Goal: Task Accomplishment & Management: Complete application form

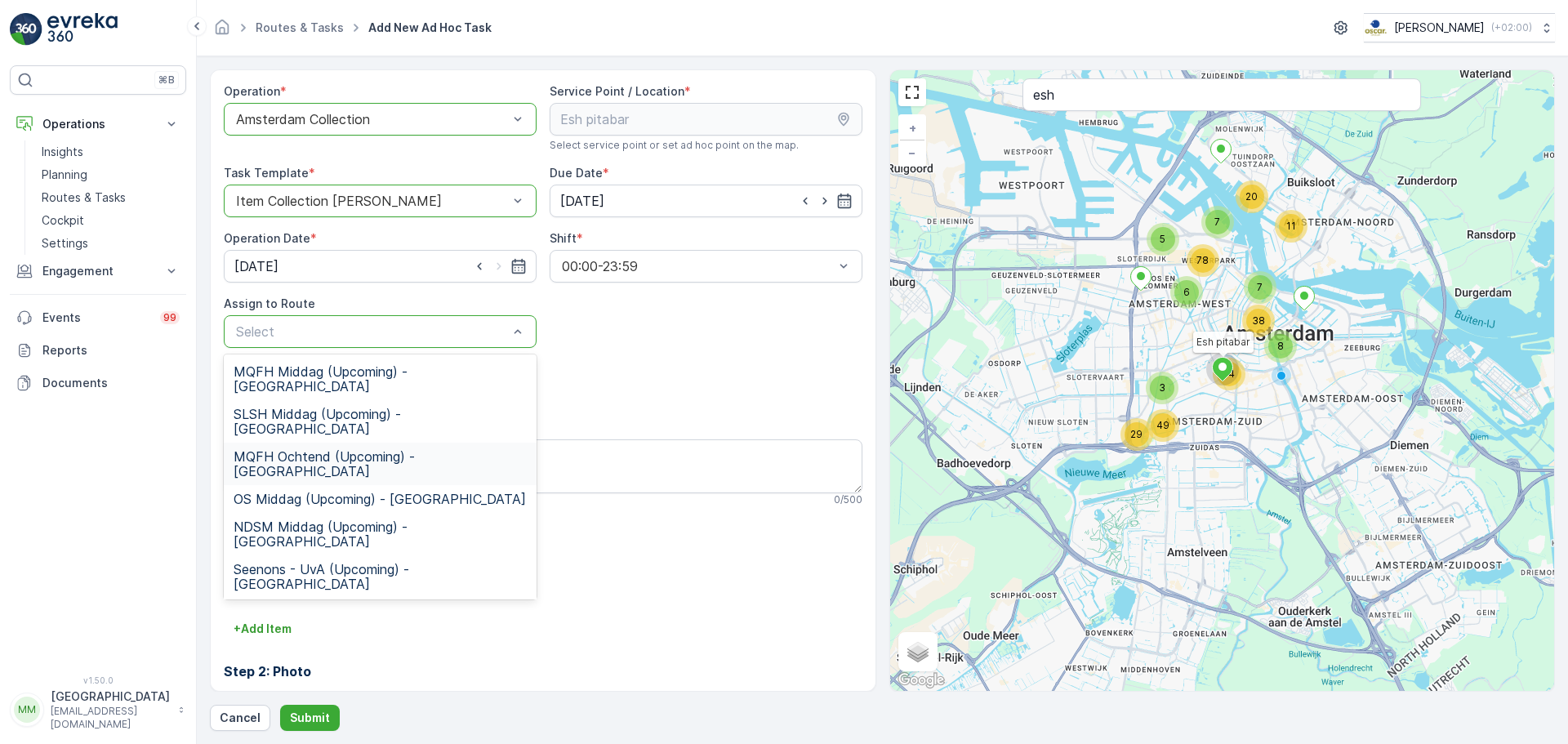
click at [333, 449] on span "MQFH Ochtend (Upcoming) - Amsterdam" at bounding box center [380, 464] width 293 height 30
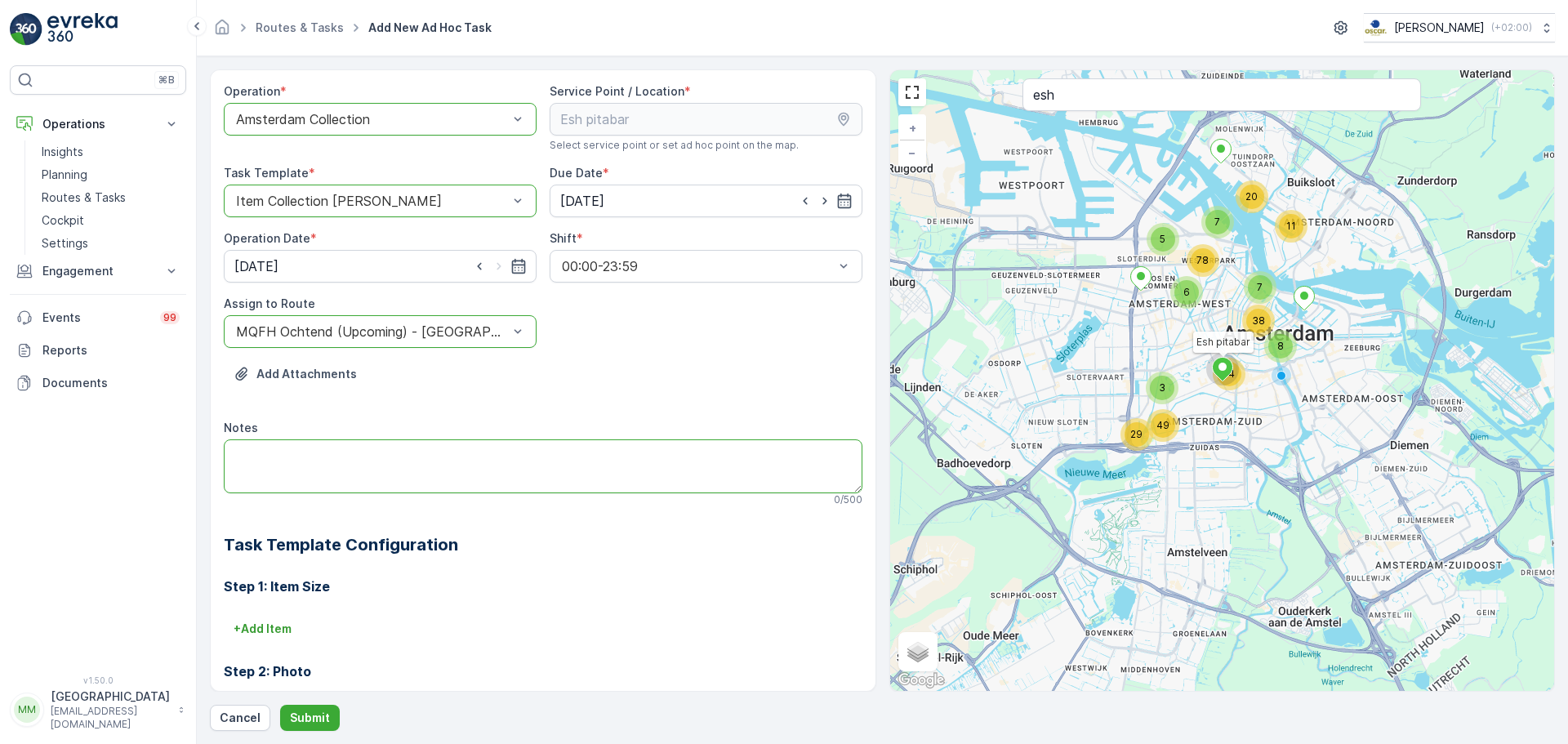
click at [389, 460] on textarea "Notes" at bounding box center [543, 466] width 638 height 54
type textarea "graag de 240L restcontainers omwisselen als deze vol zijn :)"
click at [274, 711] on div "Cancel Submit" at bounding box center [882, 718] width 1345 height 26
click at [290, 713] on p "Submit" at bounding box center [310, 718] width 40 height 16
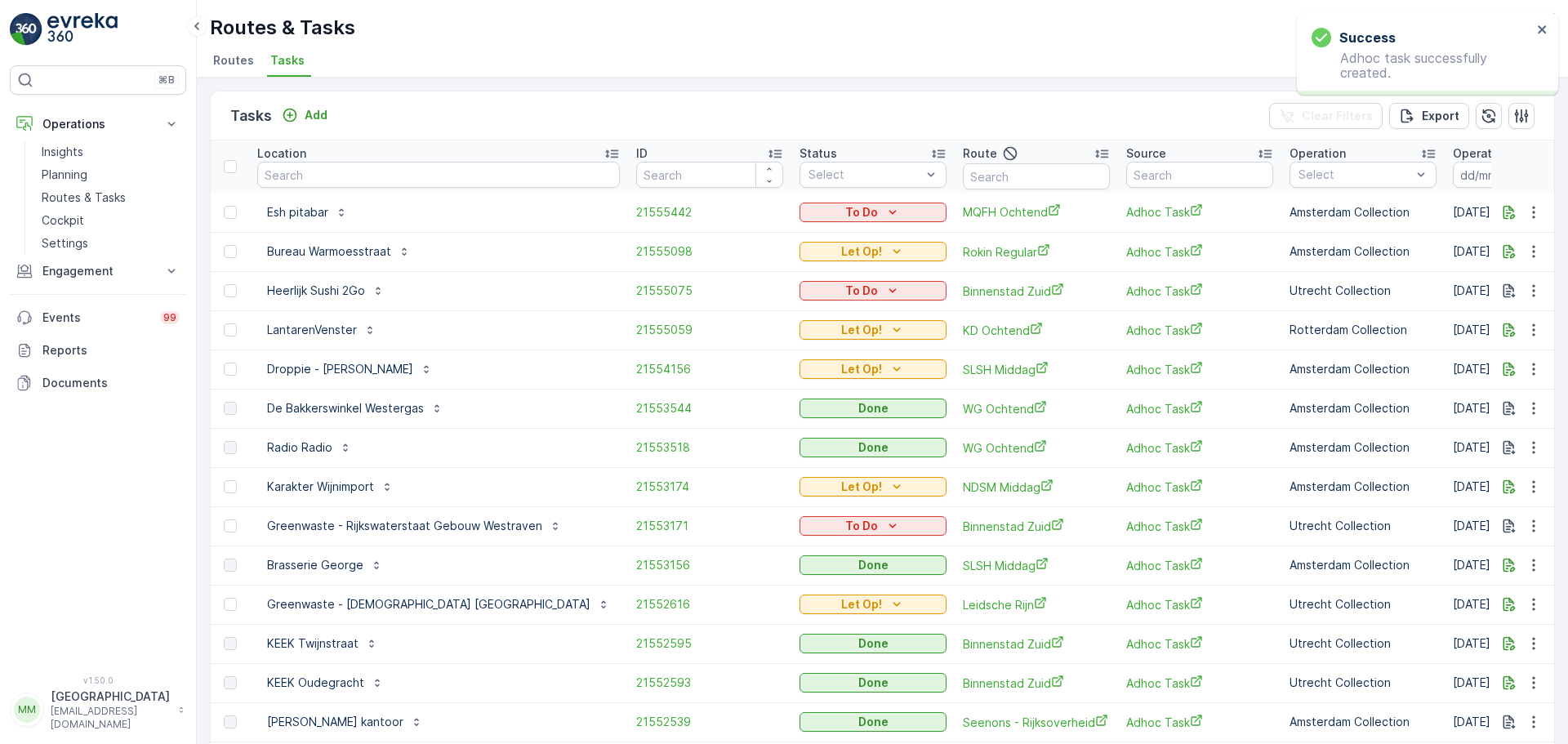
click at [806, 207] on div "To Do" at bounding box center [873, 212] width 134 height 16
click at [770, 240] on span "Let Op!" at bounding box center [774, 237] width 41 height 16
click at [329, 189] on th "Location" at bounding box center [438, 166] width 379 height 52
click at [325, 182] on input "text" at bounding box center [438, 174] width 362 height 26
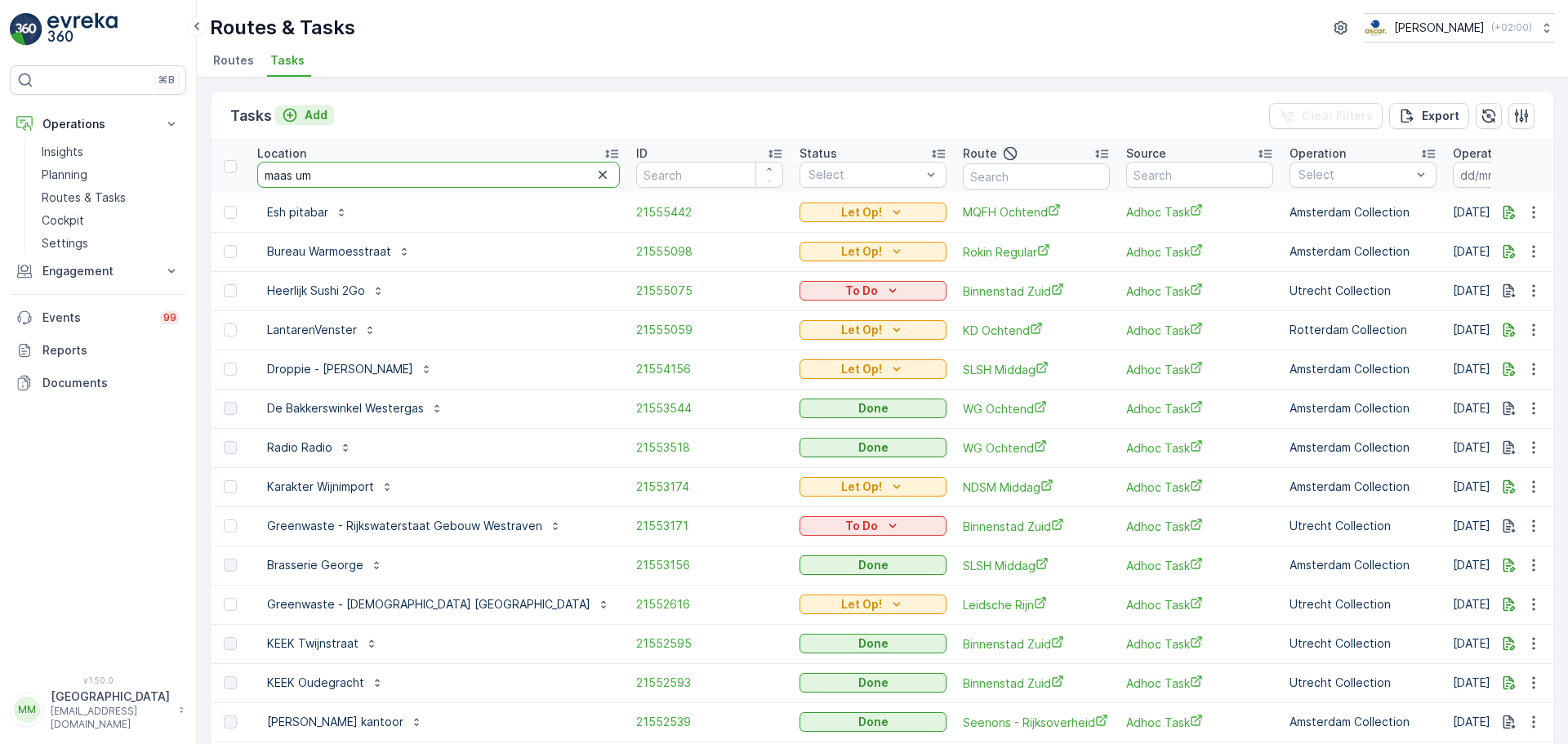
type input "maas umc"
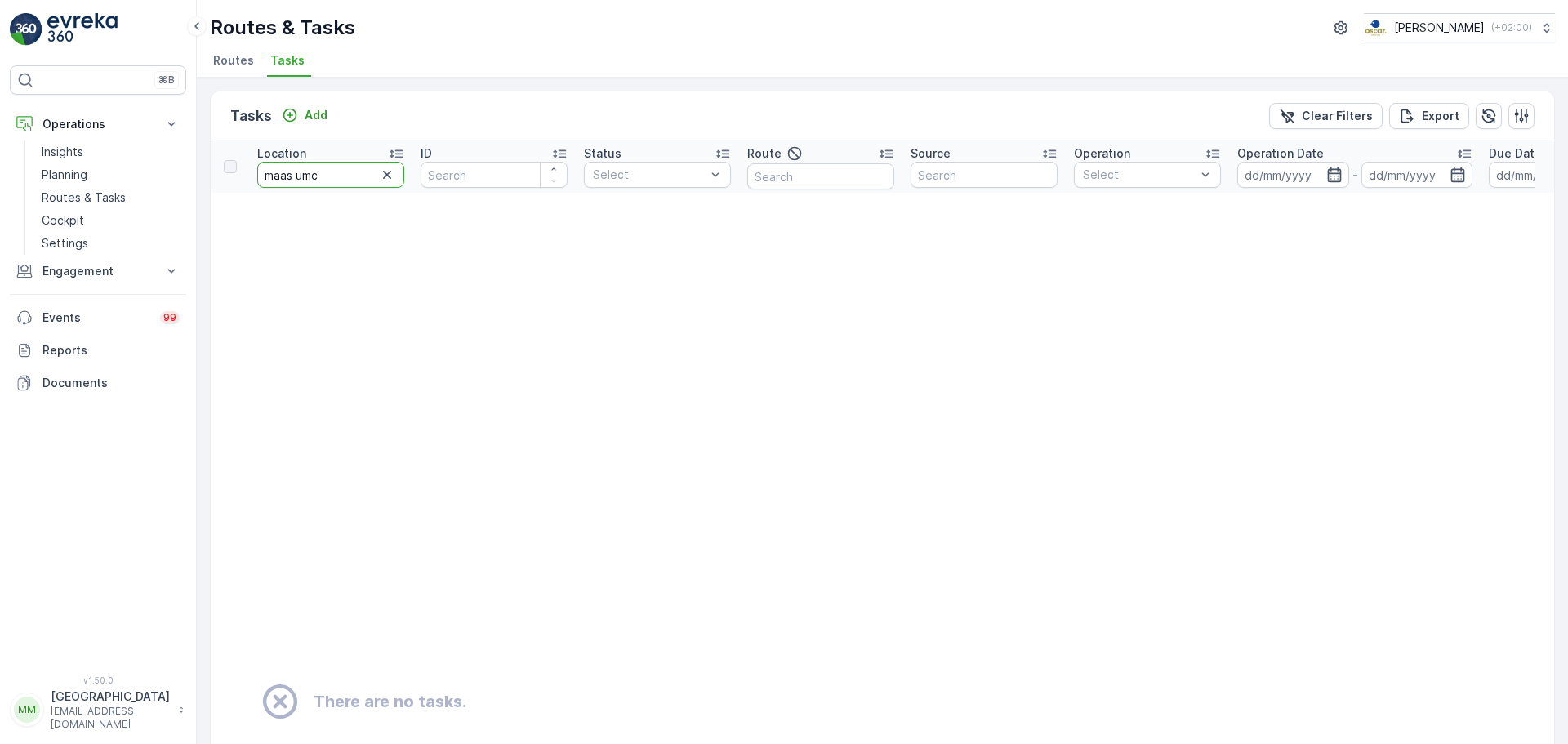
drag, startPoint x: 337, startPoint y: 174, endPoint x: 296, endPoint y: 181, distance: 41.6
click at [296, 181] on input "maas umc" at bounding box center [331, 174] width 147 height 26
type input "maas"
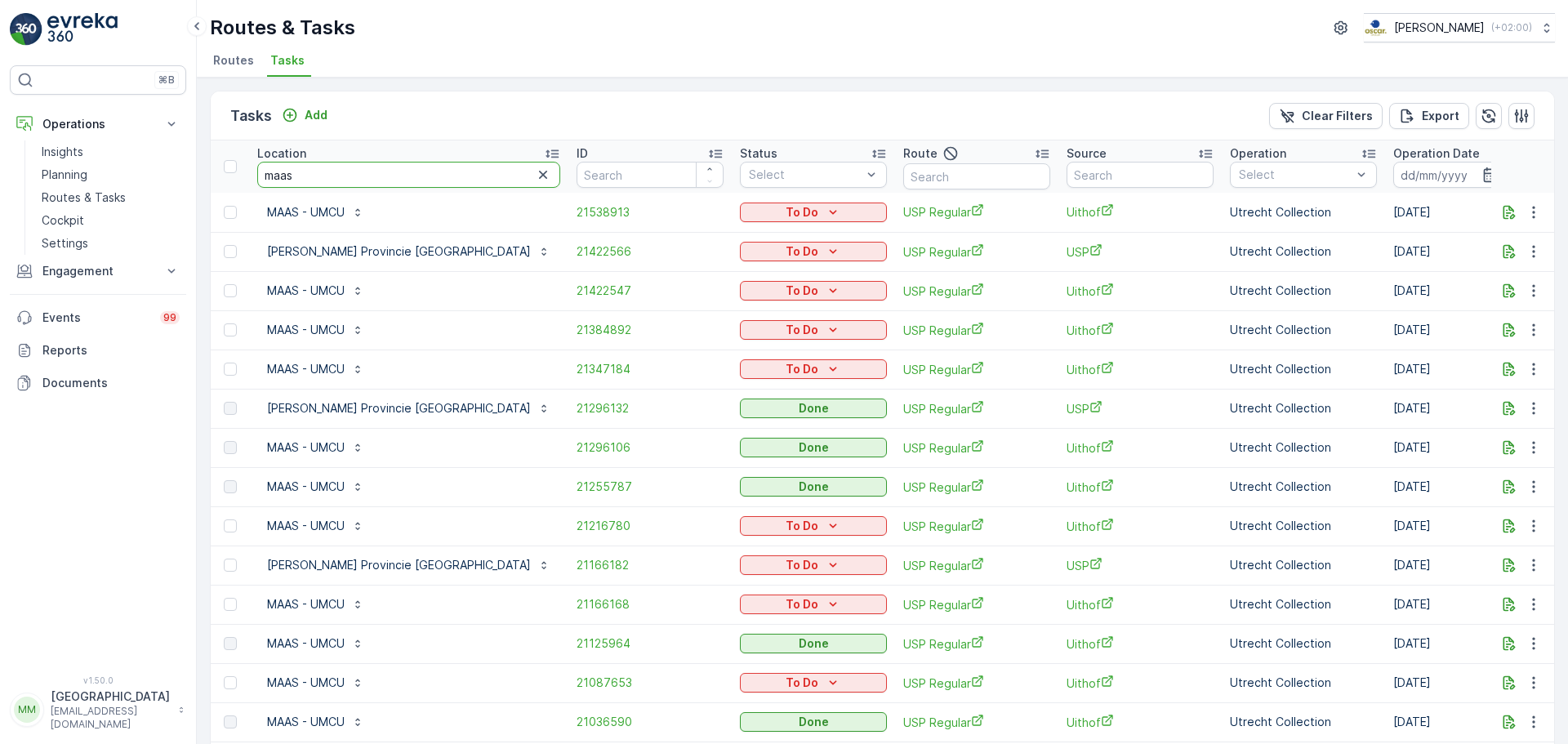
click at [330, 181] on input "maas" at bounding box center [408, 174] width 303 height 26
type input "maas - UMCU"
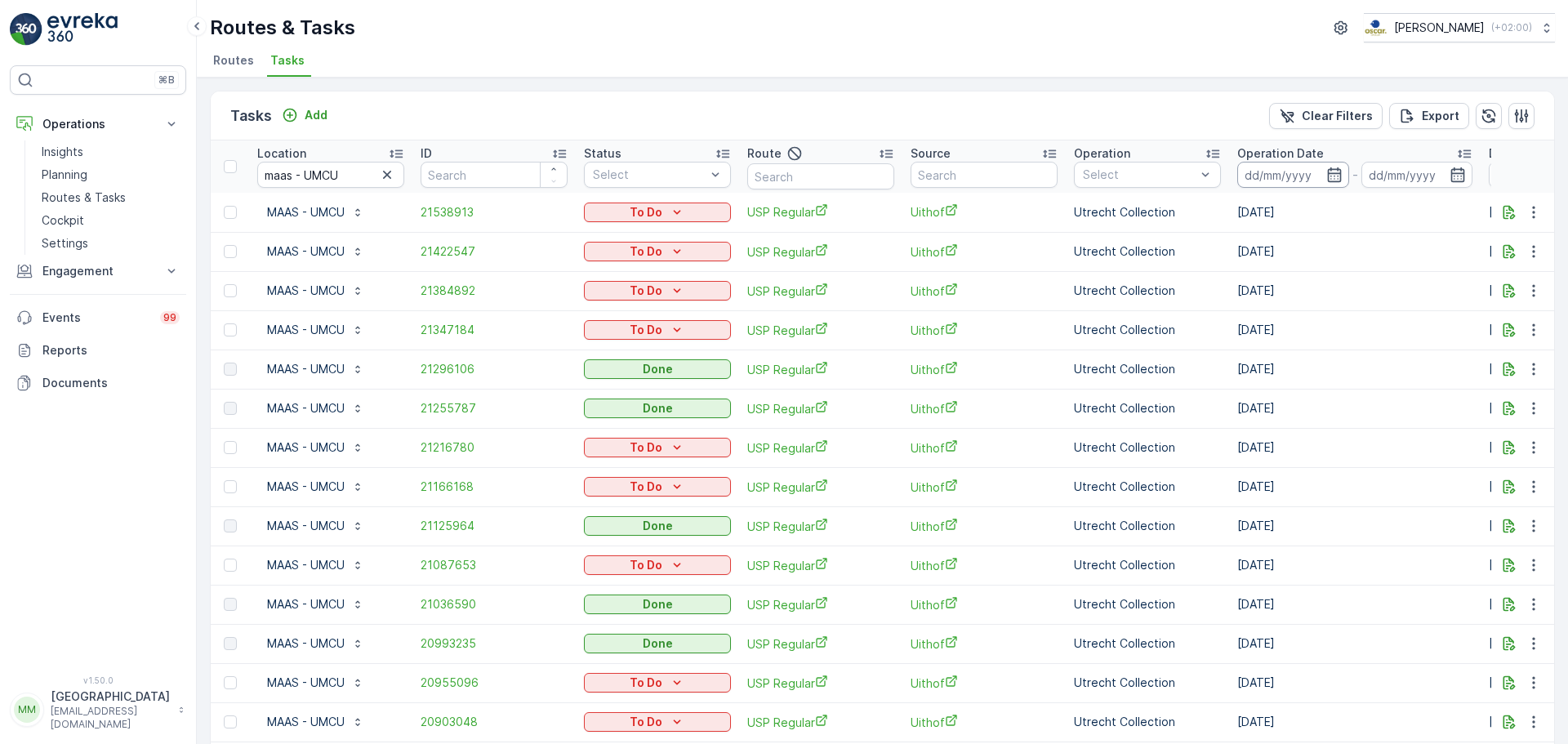
click at [1278, 171] on input at bounding box center [1293, 174] width 112 height 26
click at [753, 78] on div "Routes & Tasks Oscar Circulair ( +02:00 ) Routes Tasks Tasks Add Clear Filters …" at bounding box center [882, 372] width 1371 height 744
drag, startPoint x: 354, startPoint y: 173, endPoint x: 245, endPoint y: 169, distance: 109.1
click at [245, 169] on tr "Location maas - UMCU ID Status Select Route Source Operation Select Operation D…" at bounding box center [1469, 166] width 2519 height 52
type input "cantine"
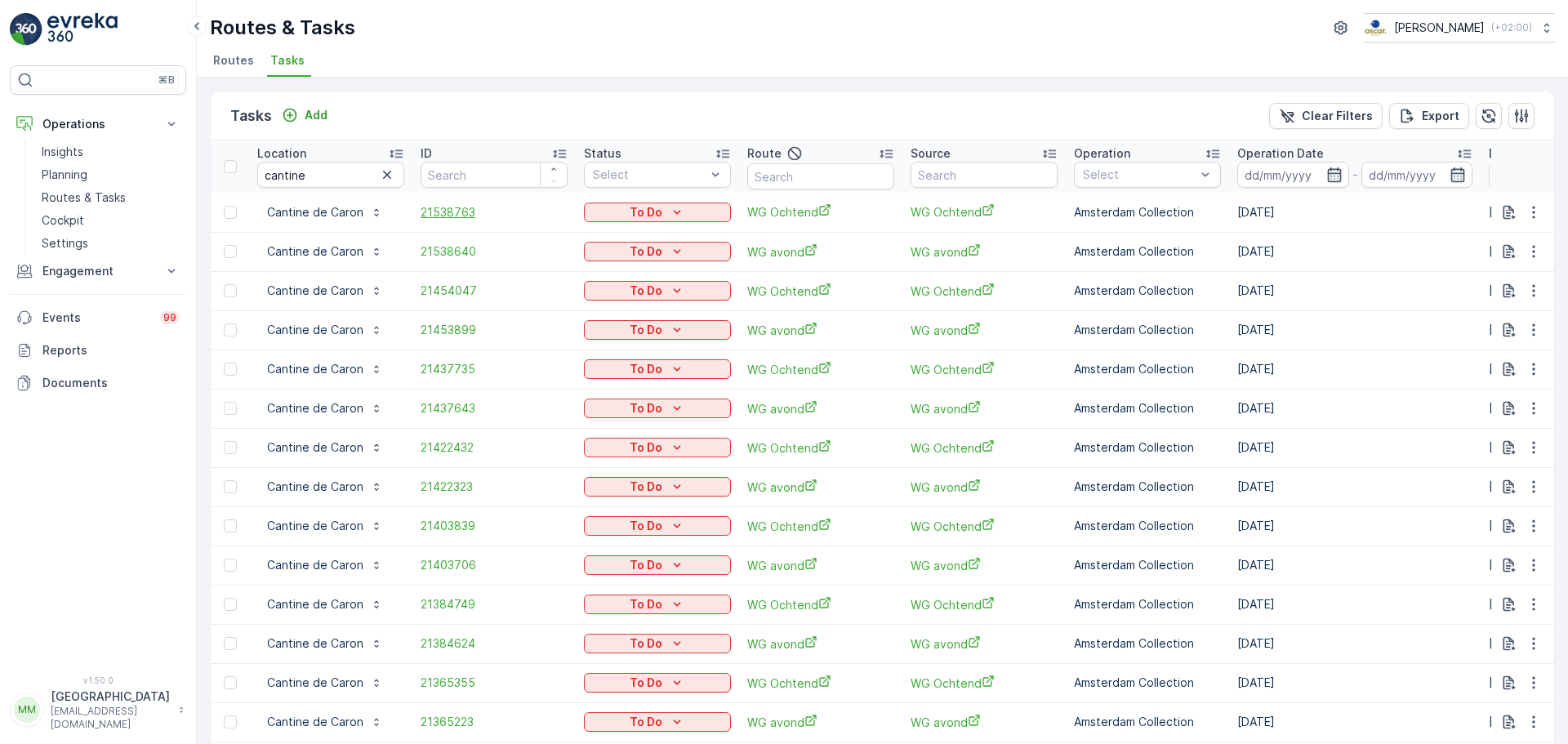
click at [455, 209] on span "21538763" at bounding box center [493, 212] width 147 height 16
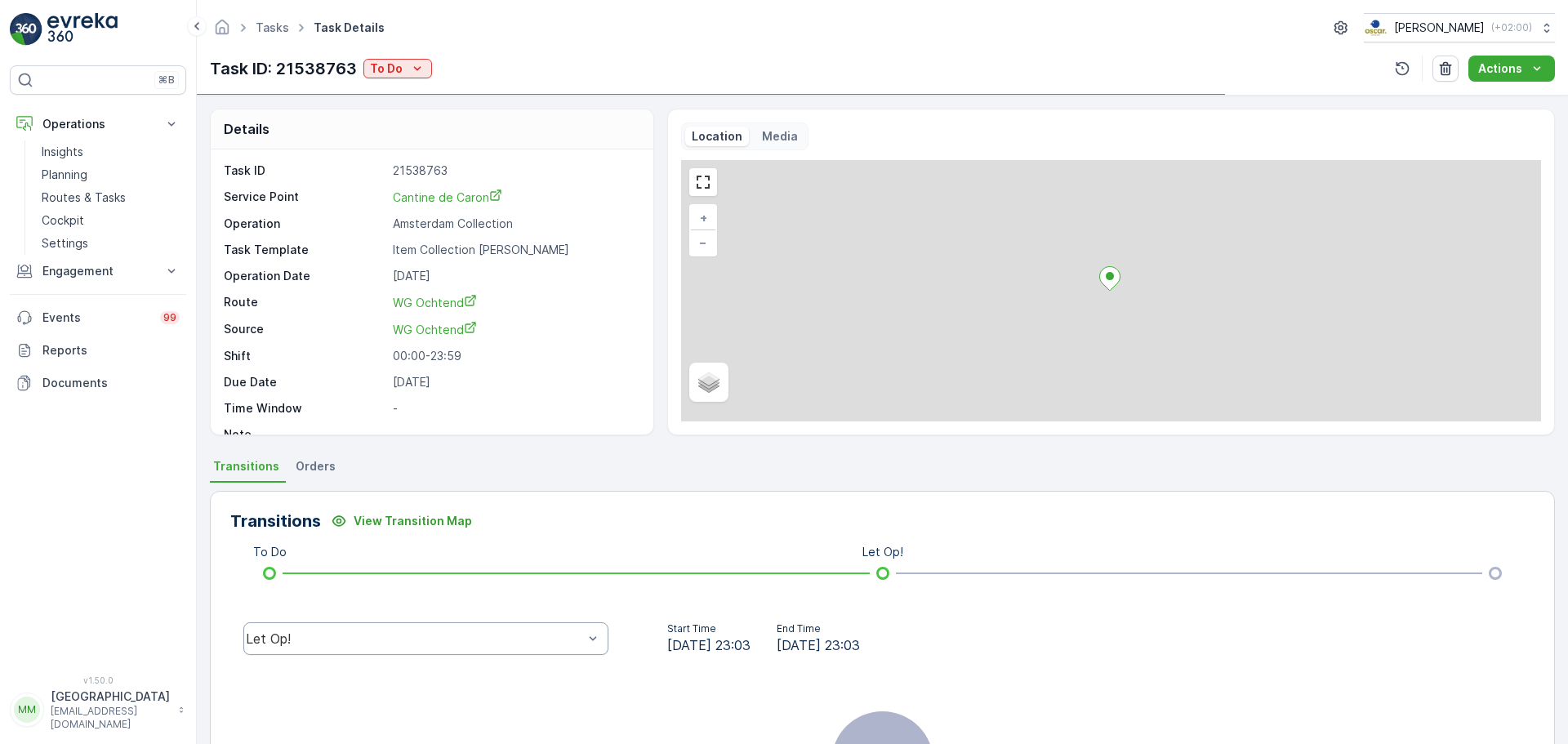
click at [317, 627] on div "Let Op!" at bounding box center [426, 638] width 365 height 33
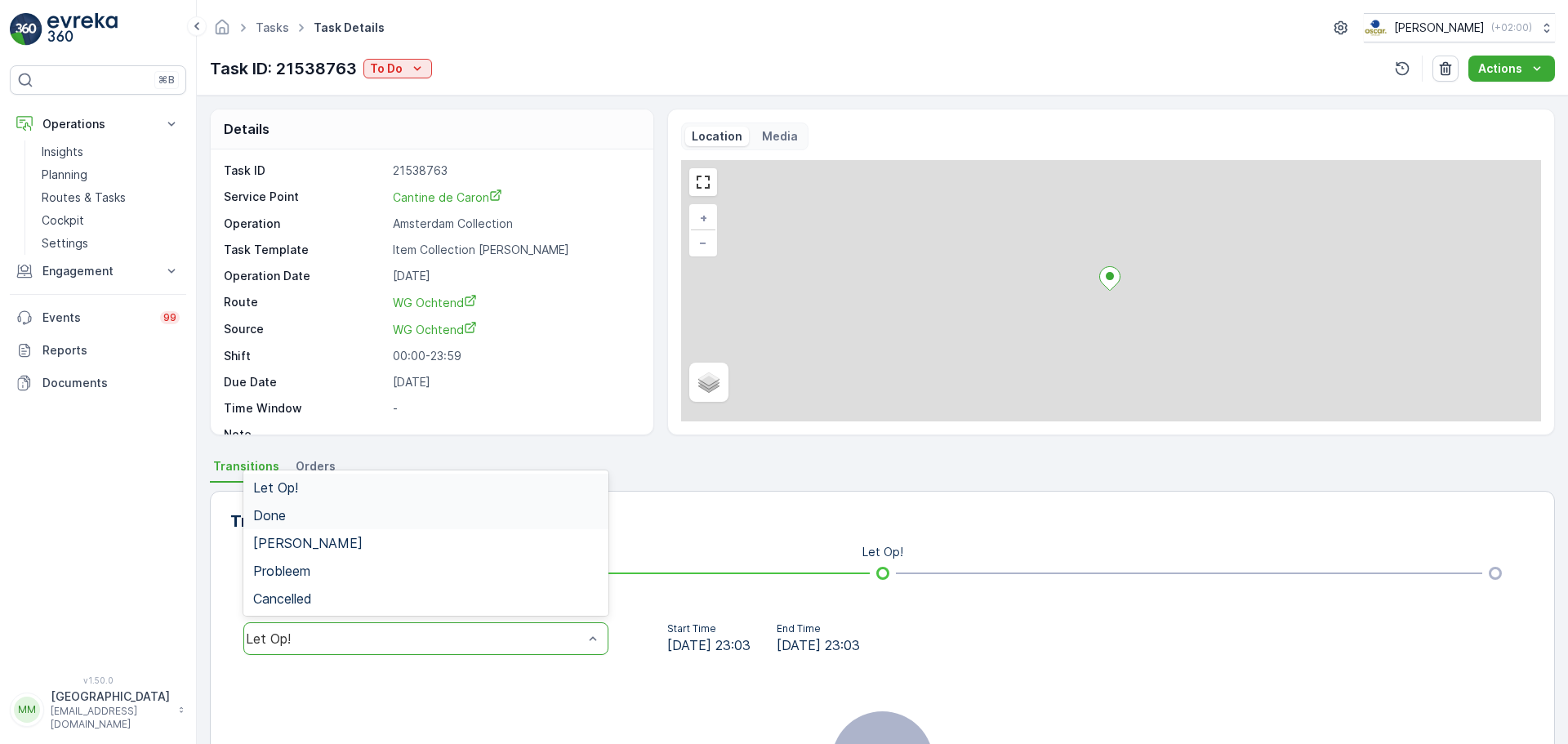
click at [298, 515] on div "Done" at bounding box center [426, 515] width 345 height 14
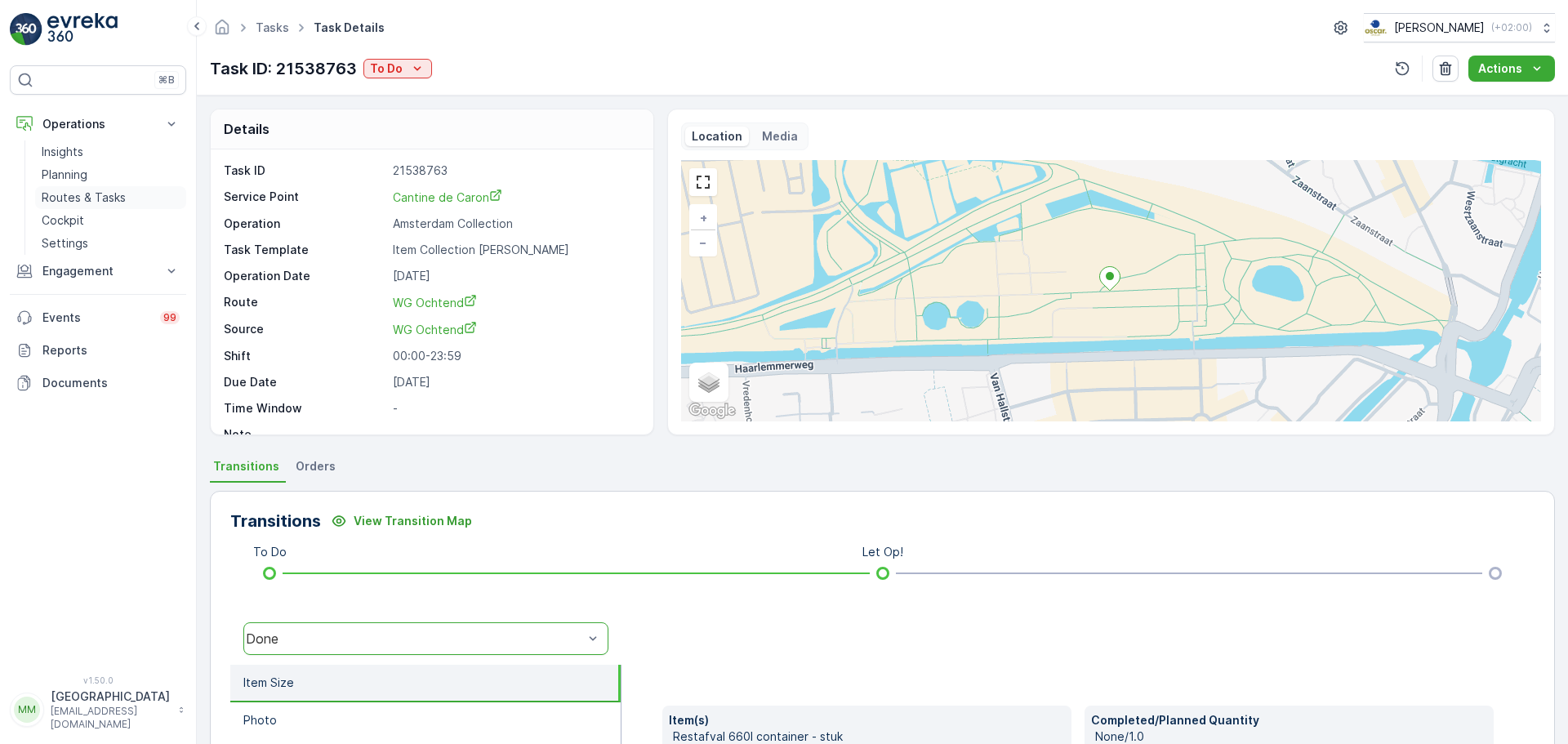
click at [139, 196] on link "Routes & Tasks" at bounding box center [110, 197] width 151 height 23
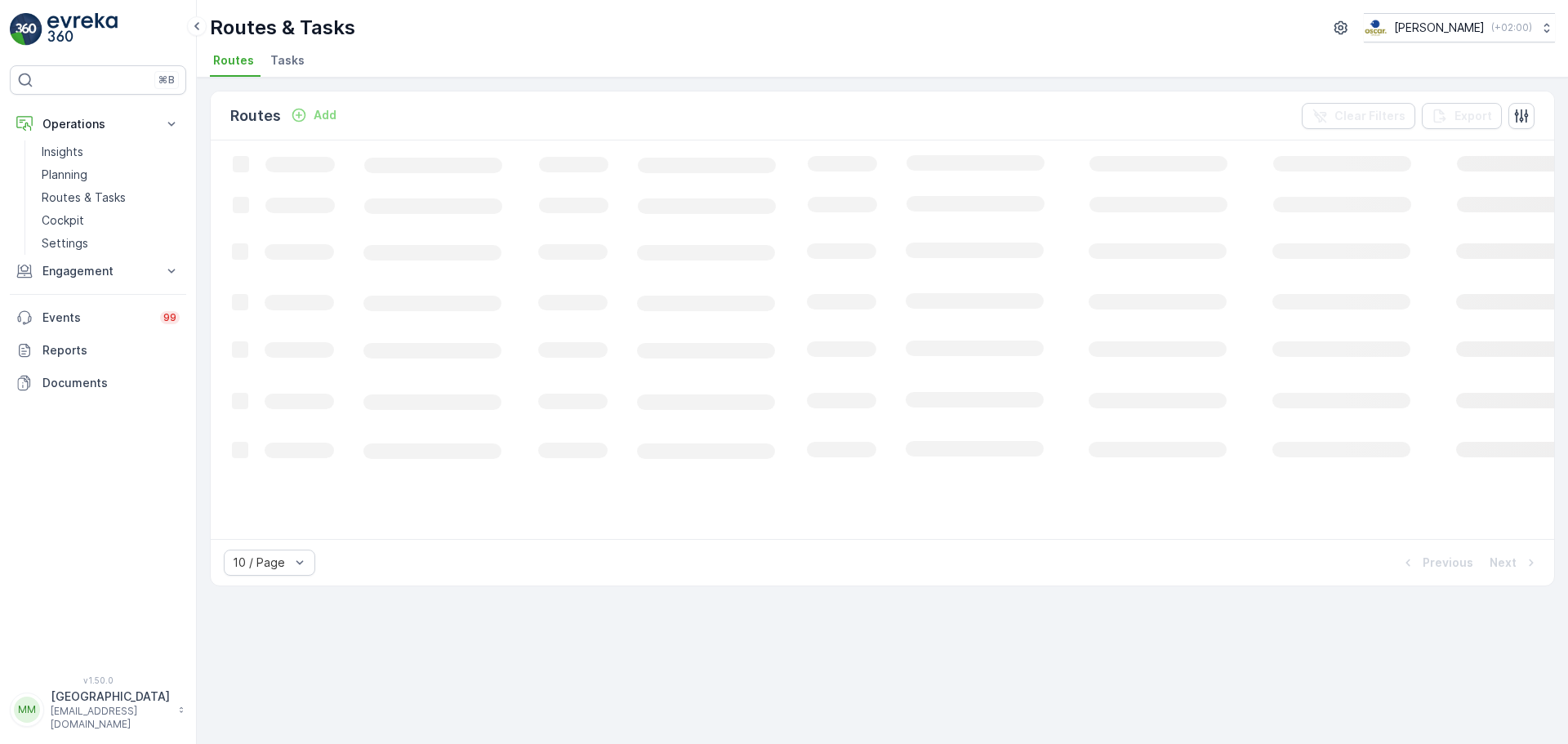
click at [290, 63] on span "Tasks" at bounding box center [287, 61] width 34 height 16
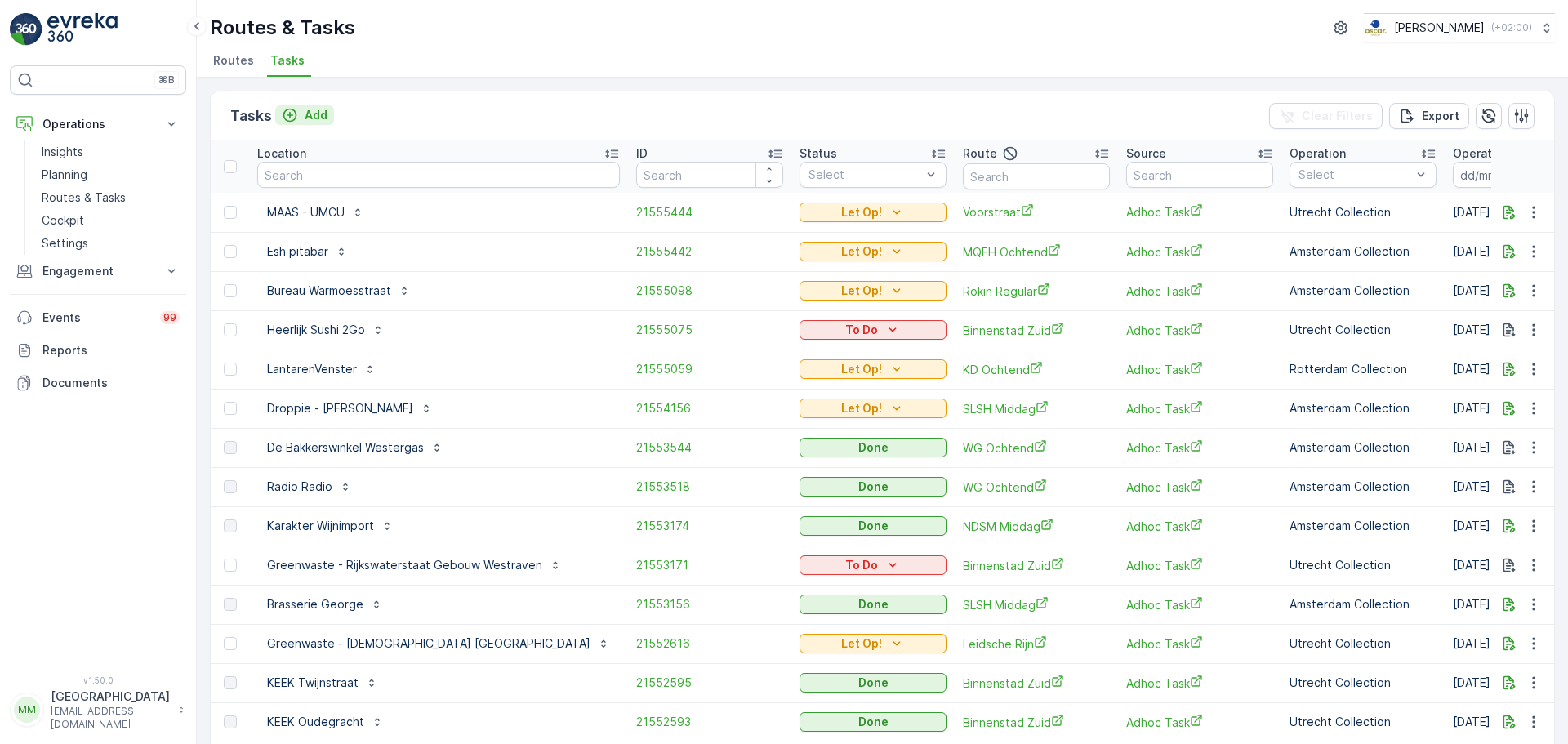
click at [315, 114] on p "Add" at bounding box center [315, 115] width 23 height 16
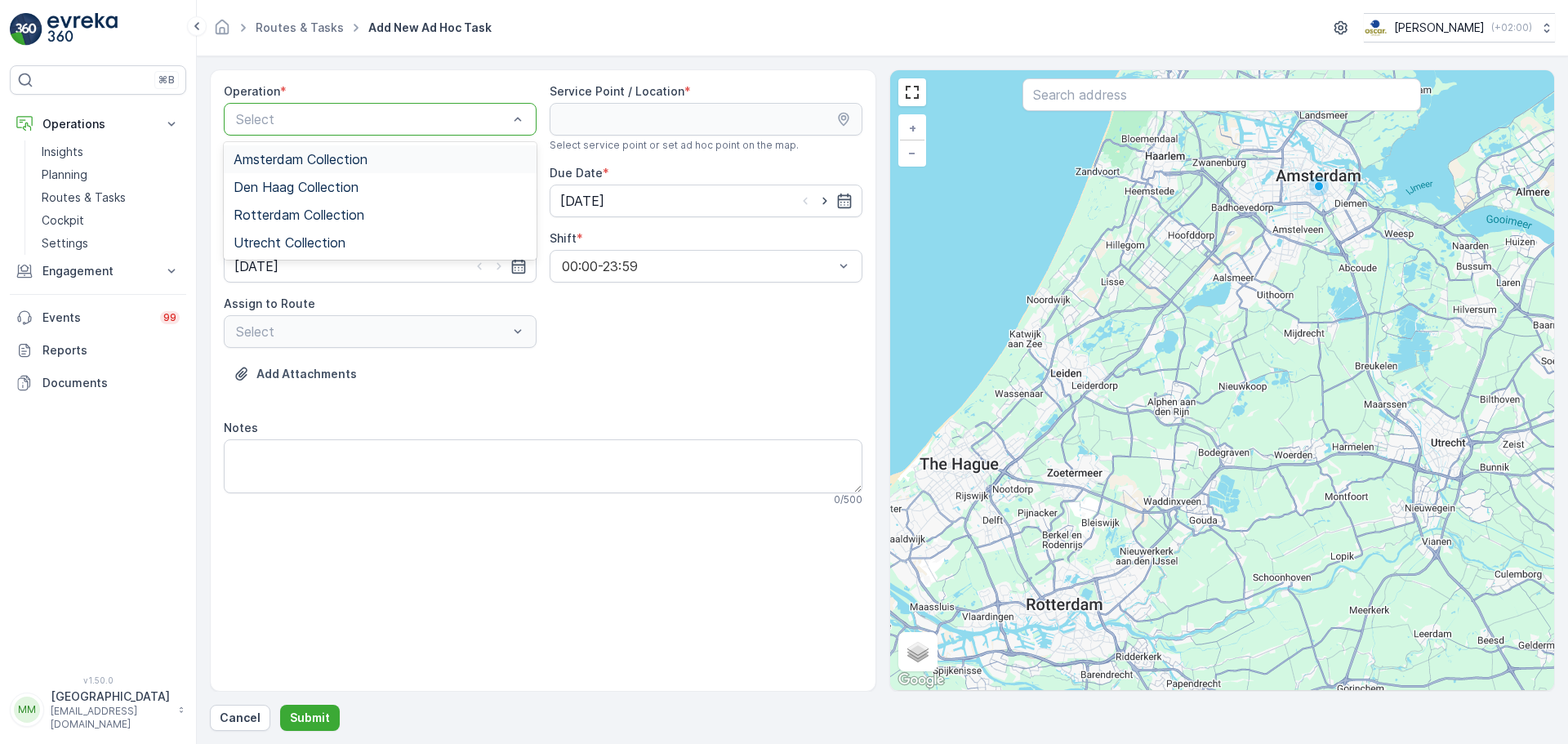
click at [318, 156] on span "Amsterdam Collection" at bounding box center [300, 159] width 134 height 14
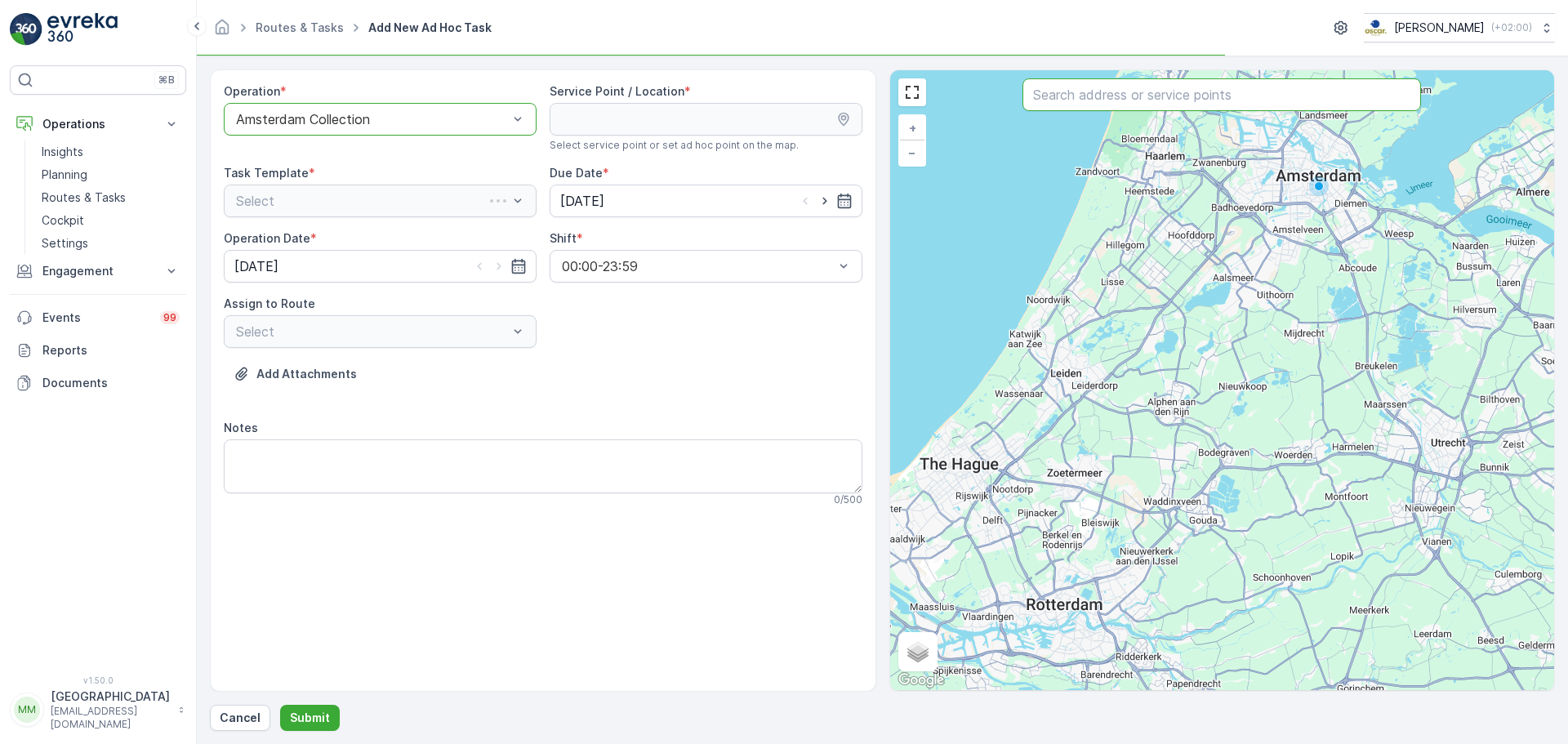
click at [1124, 104] on input "text" at bounding box center [1221, 95] width 399 height 33
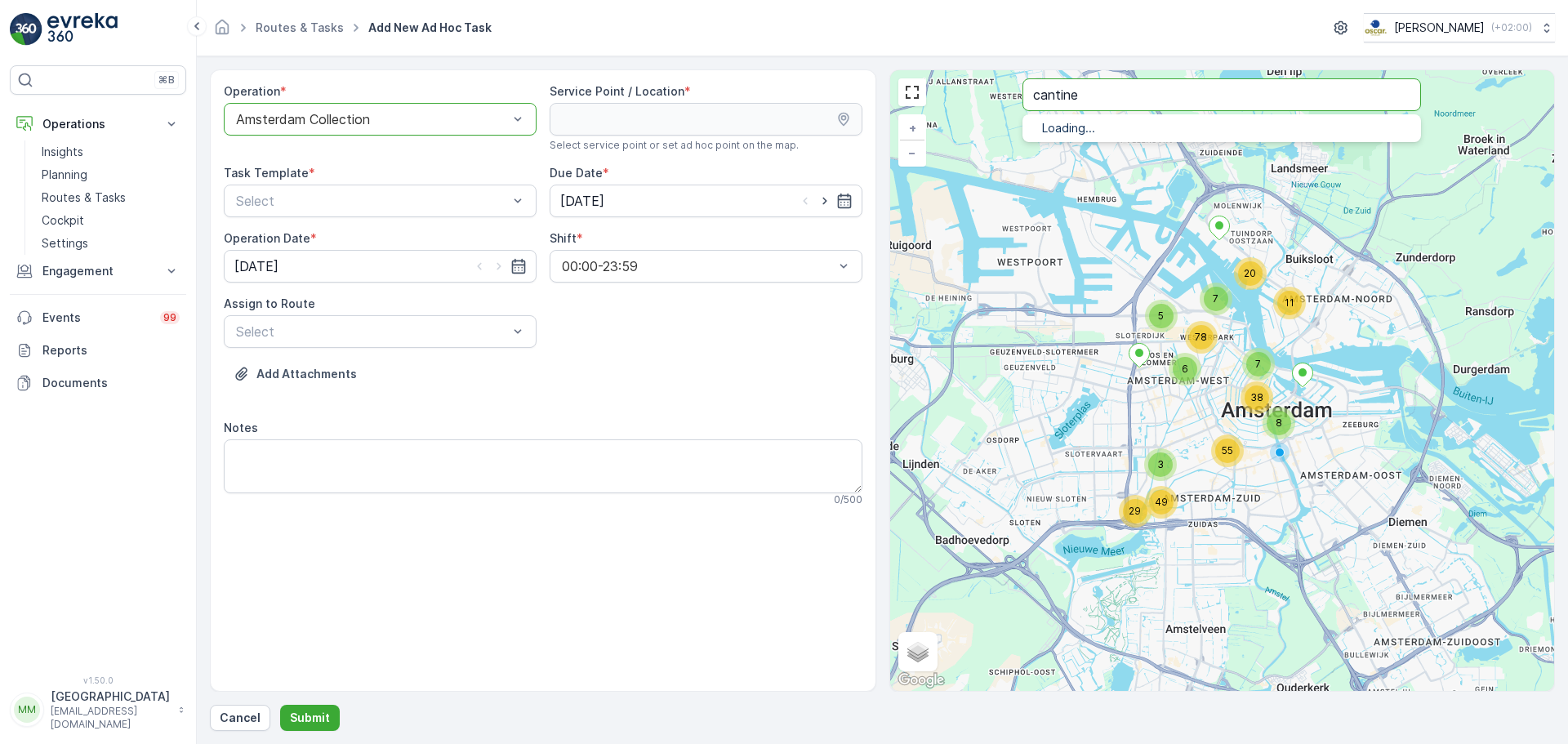
type input "cantine"
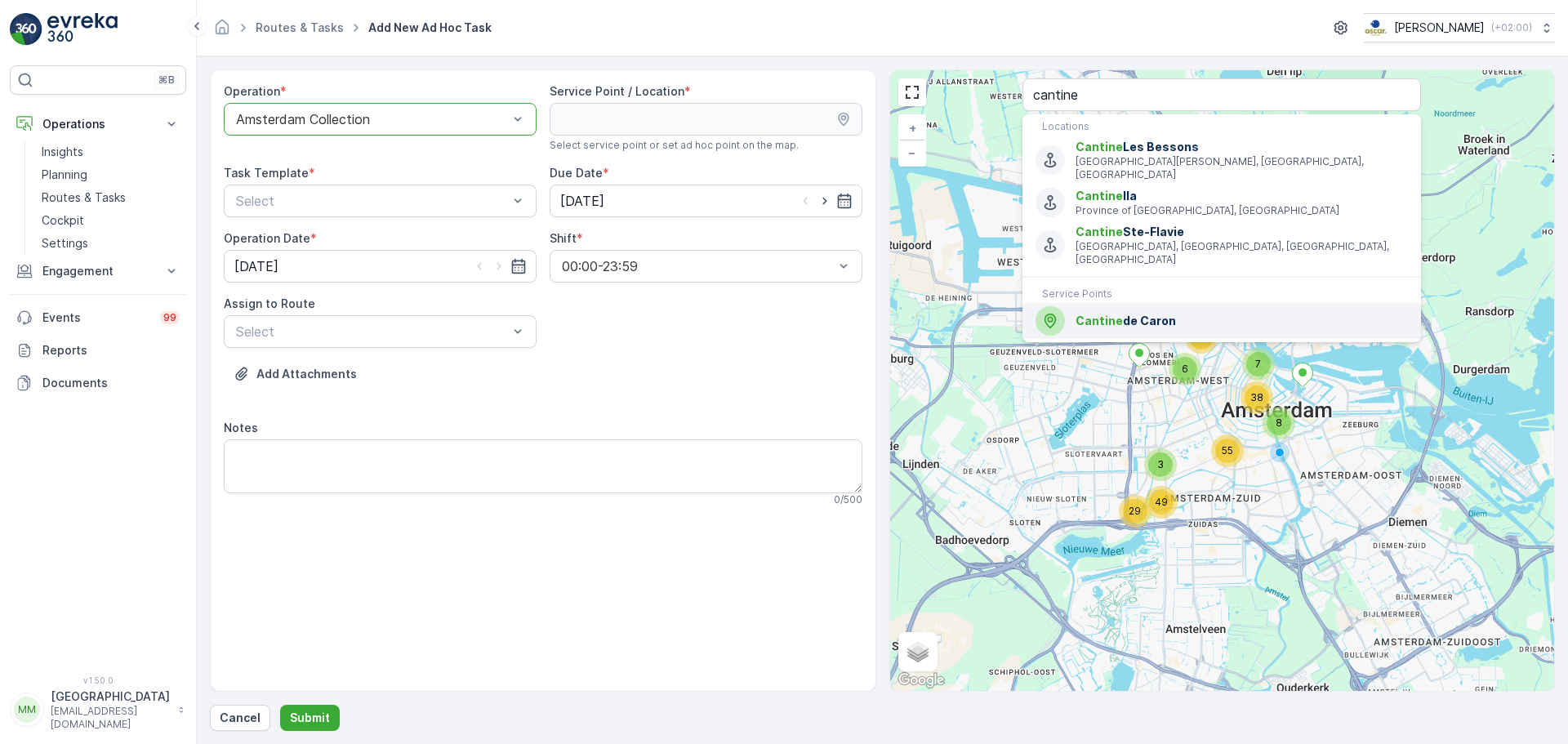
click at [1114, 314] on span "Cantine" at bounding box center [1099, 320] width 47 height 14
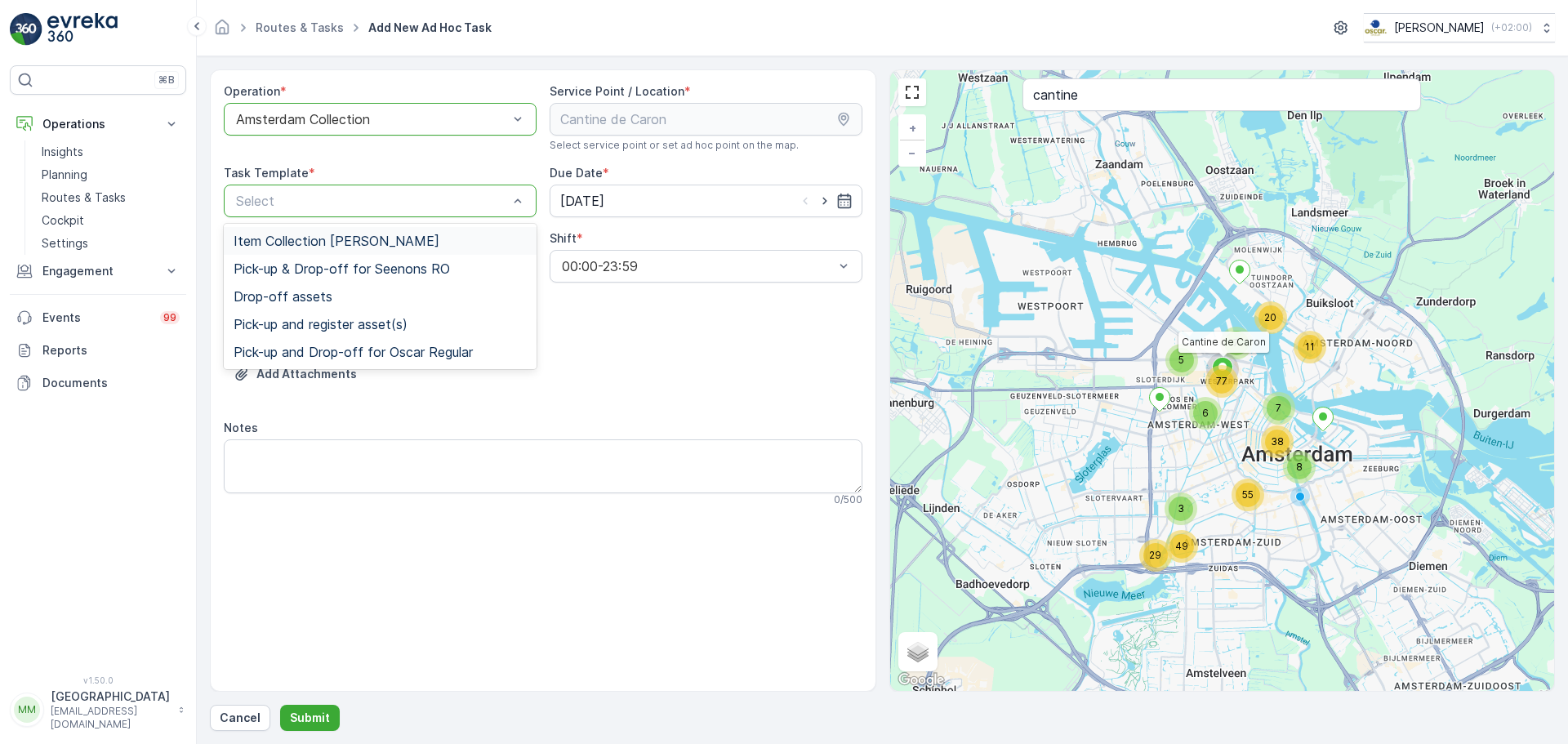
click at [292, 235] on span "Item Collection Oscar Regulier" at bounding box center [336, 240] width 206 height 14
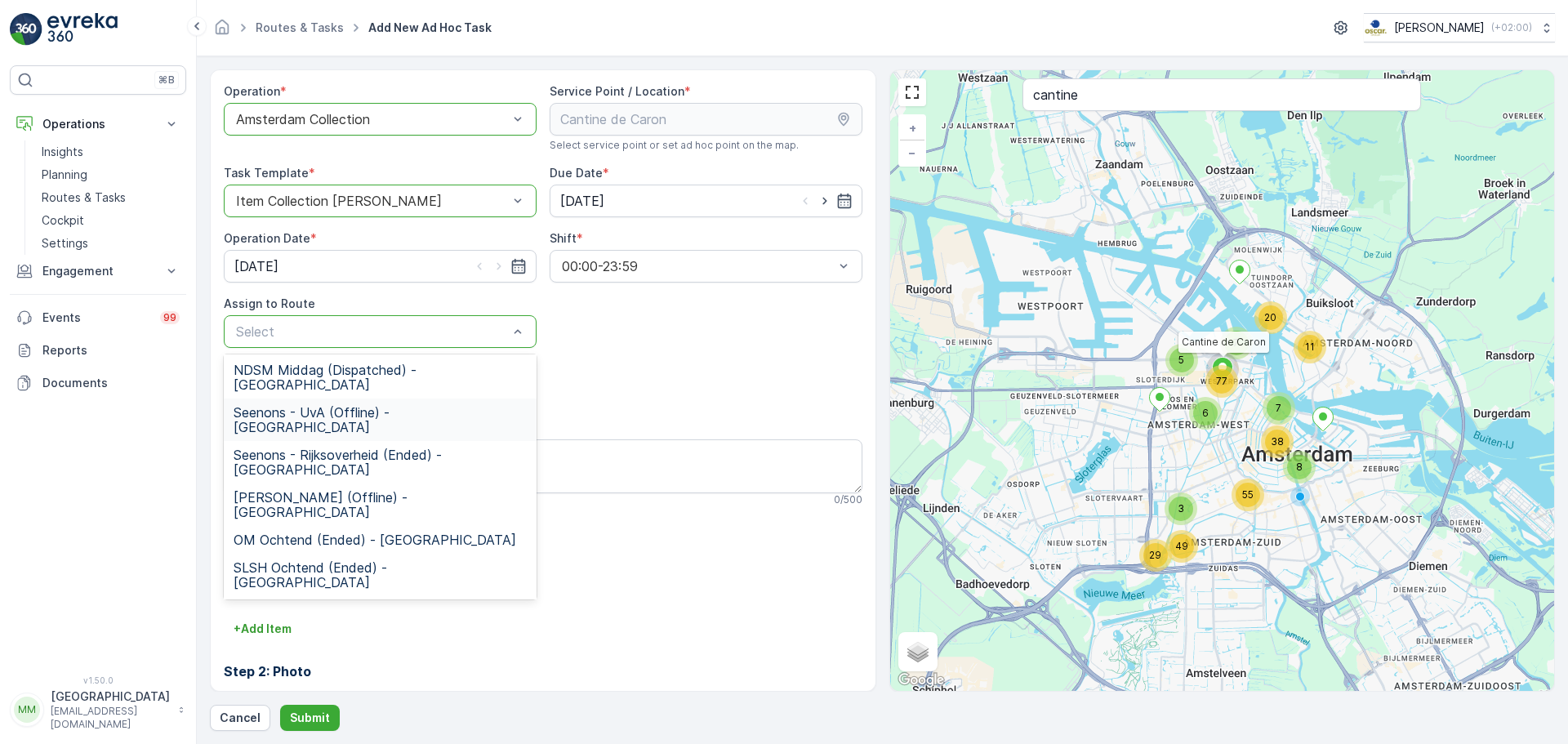
scroll to position [164, 0]
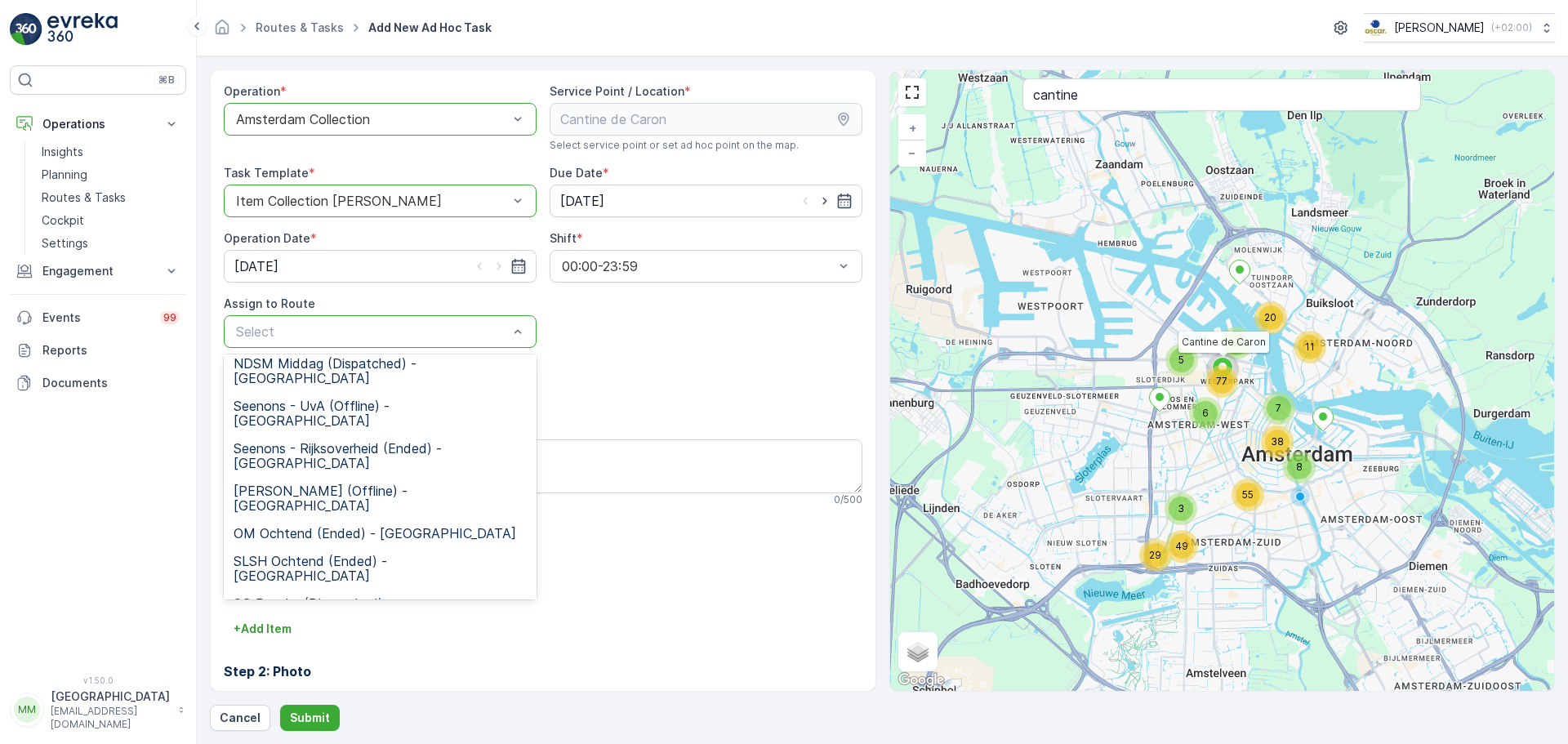
click at [316, 666] on span "WG avond (Undispatched ) - Amsterdam" at bounding box center [380, 681] width 293 height 30
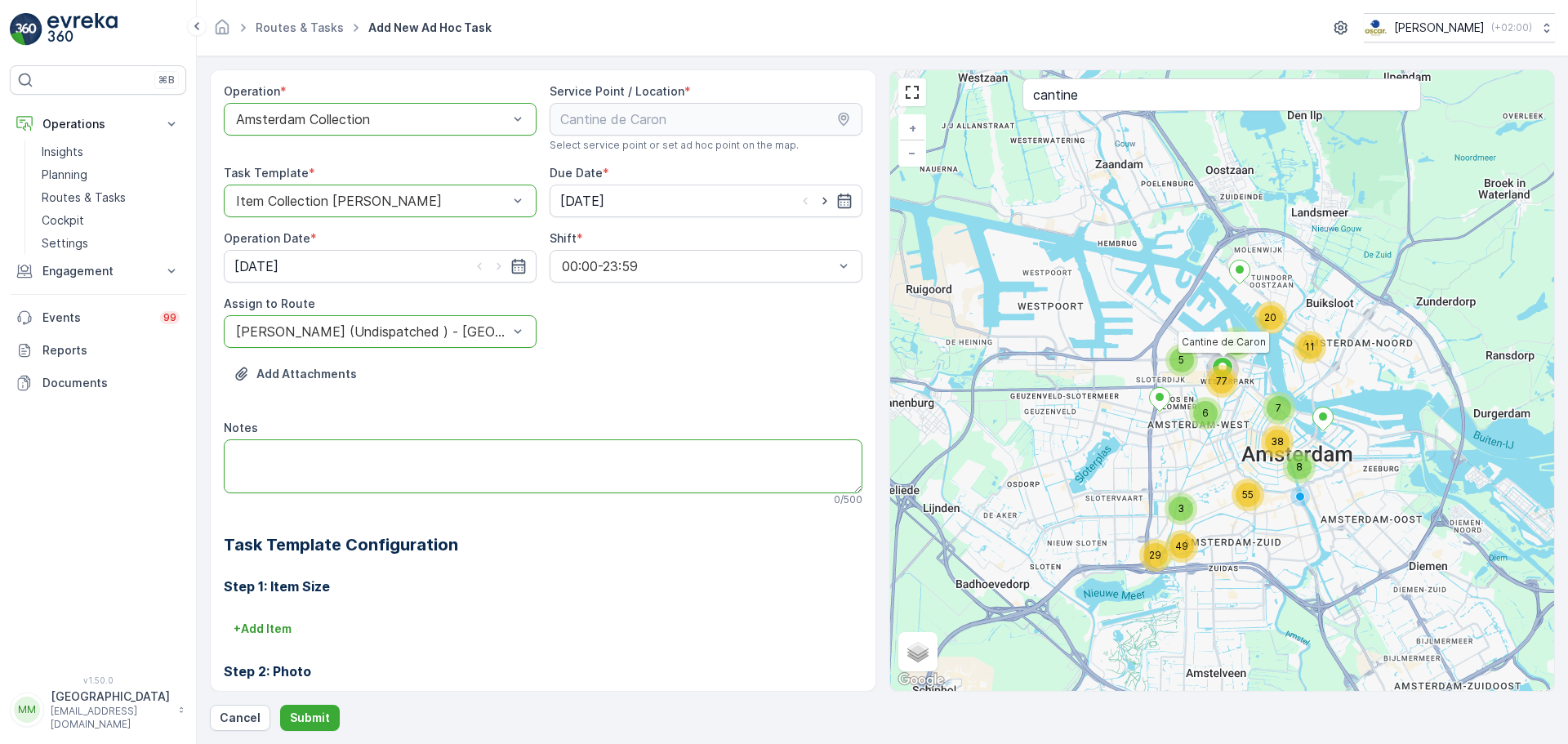
click at [355, 460] on textarea "Notes" at bounding box center [543, 466] width 638 height 54
type textarea "graag zorgen dat er 3x 240L glascontainer aanwezig is."
click at [307, 711] on p "Submit" at bounding box center [310, 718] width 40 height 16
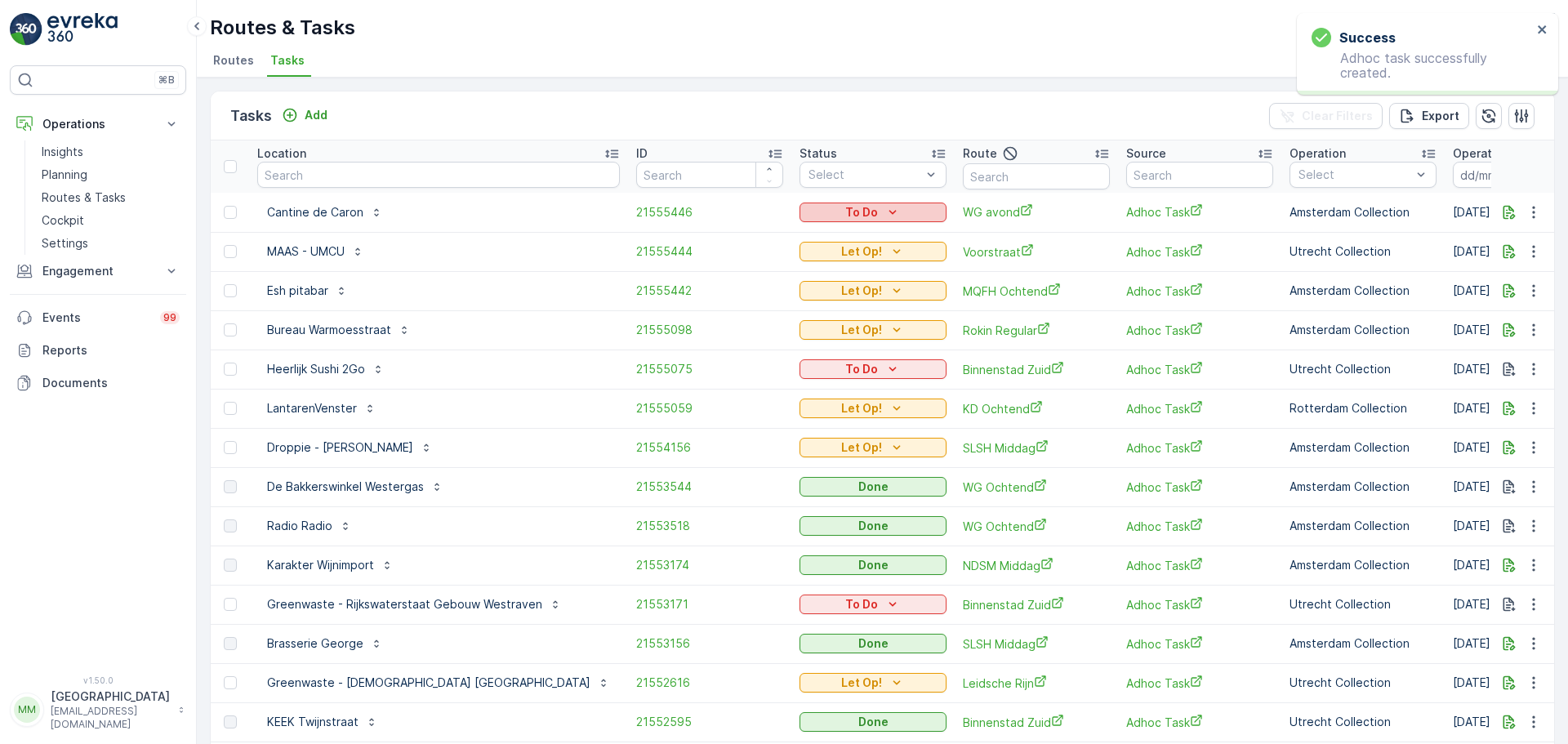
click at [855, 218] on div "To Do" at bounding box center [873, 212] width 134 height 16
click at [775, 240] on span "Let Op!" at bounding box center [774, 237] width 41 height 16
click at [1501, 207] on icon "button" at bounding box center [1509, 212] width 16 height 16
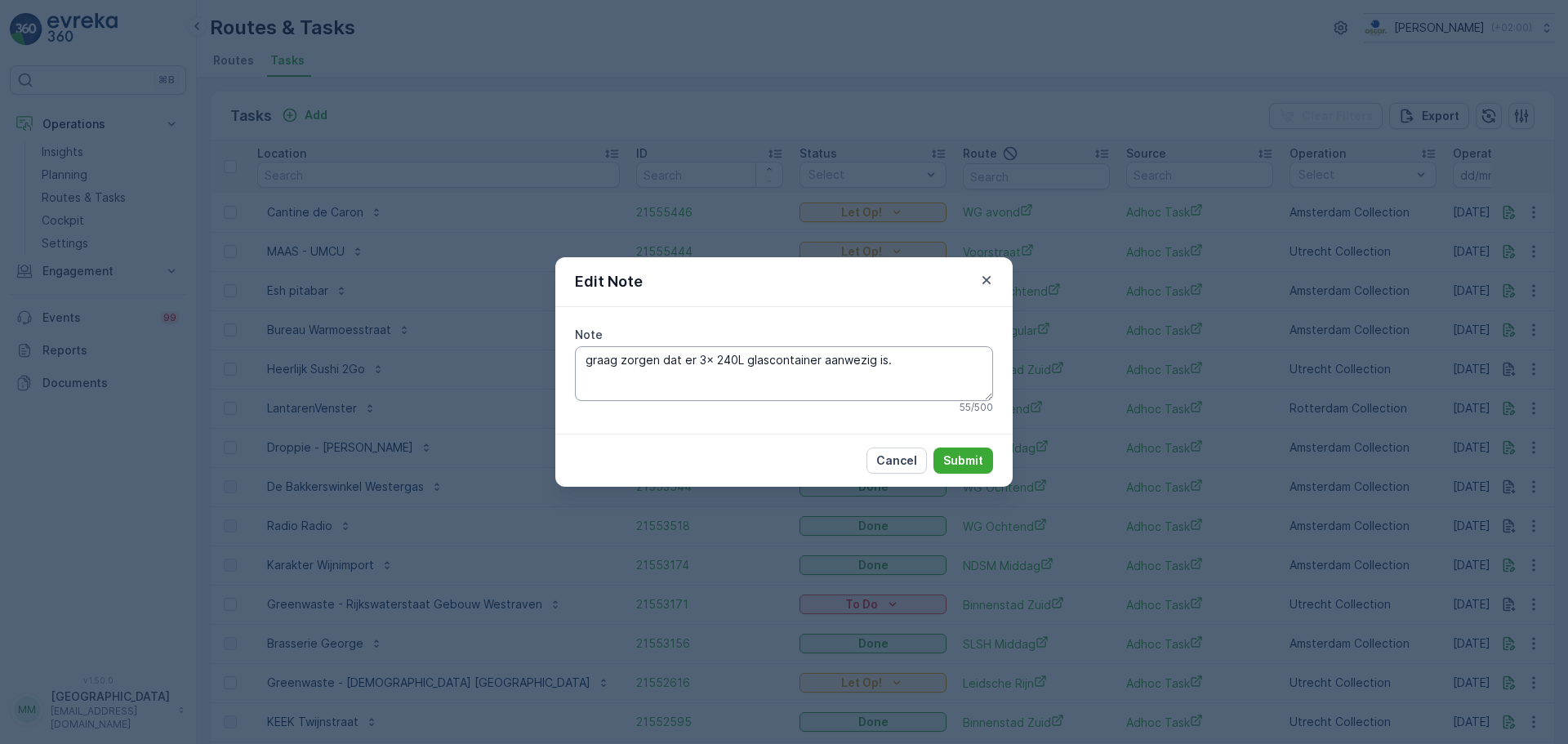
drag, startPoint x: 887, startPoint y: 363, endPoint x: 875, endPoint y: 364, distance: 12.0
click at [875, 364] on textarea "graag zorgen dat er 3x 240L glascontainer aanwezig is." at bounding box center [784, 373] width 418 height 54
type textarea "graag zorgen dat er 3x 240L glascontainer aanwezig zijn."
click at [953, 457] on p "Submit" at bounding box center [962, 461] width 40 height 16
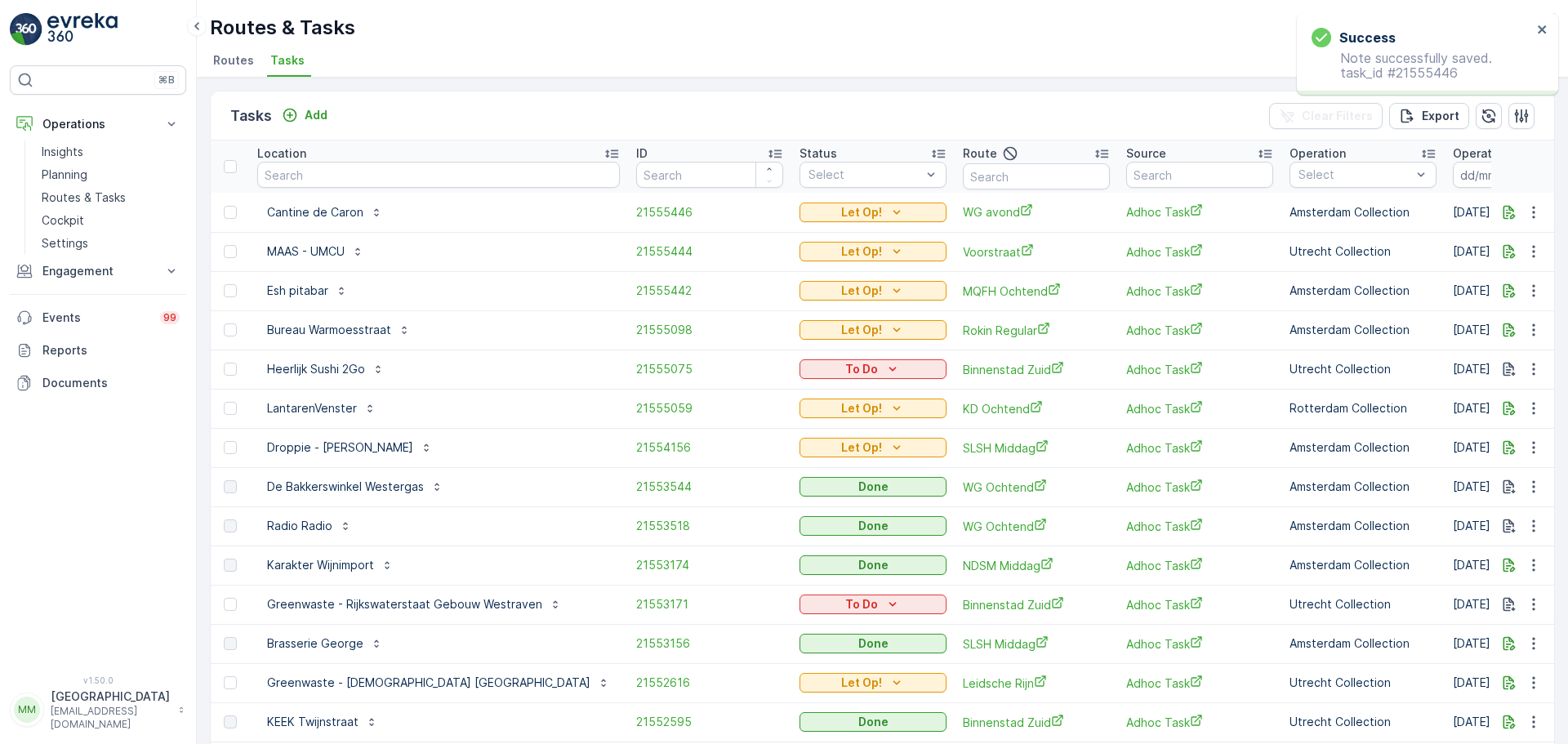
scroll to position [0, 202]
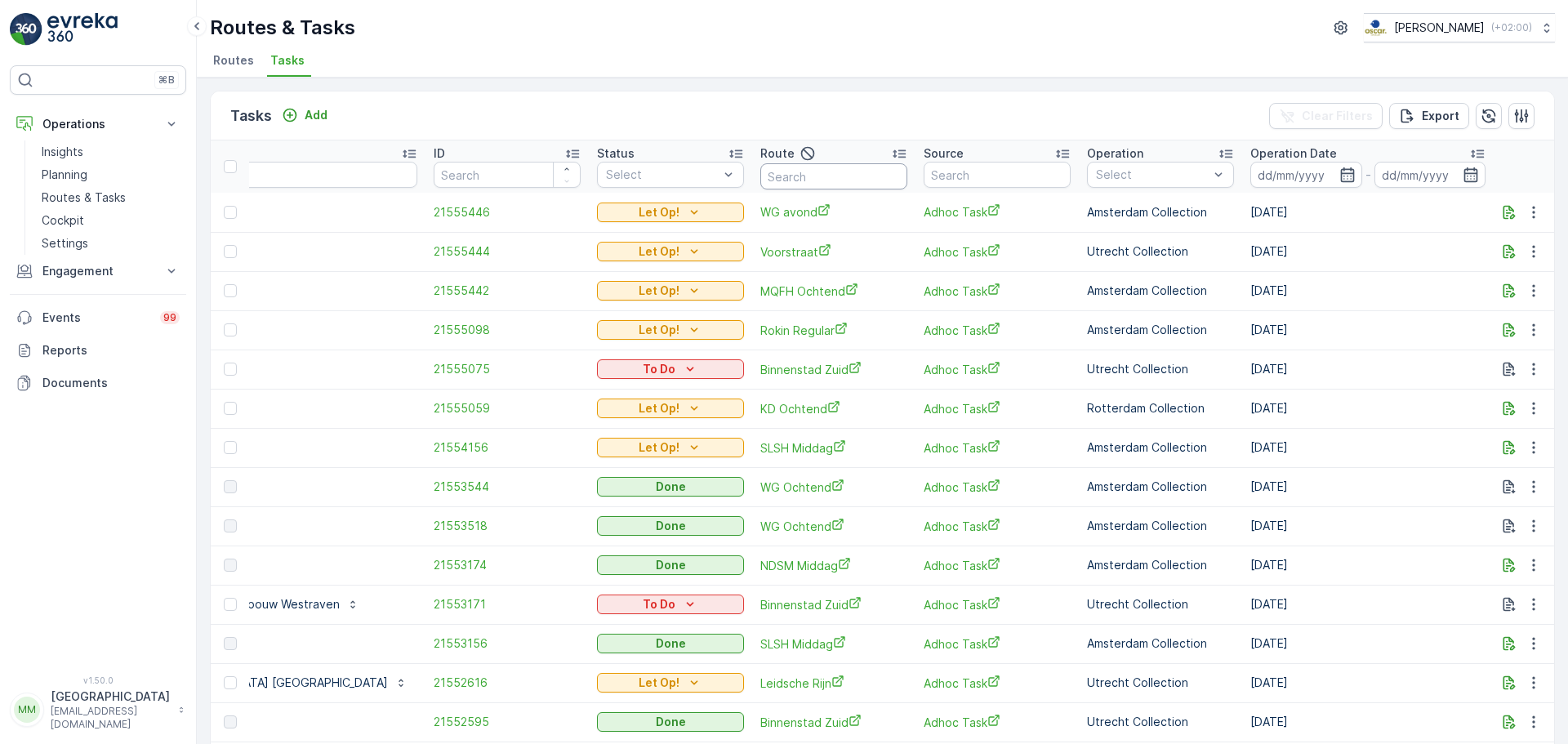
click at [768, 165] on input "text" at bounding box center [833, 176] width 147 height 26
type input "uva"
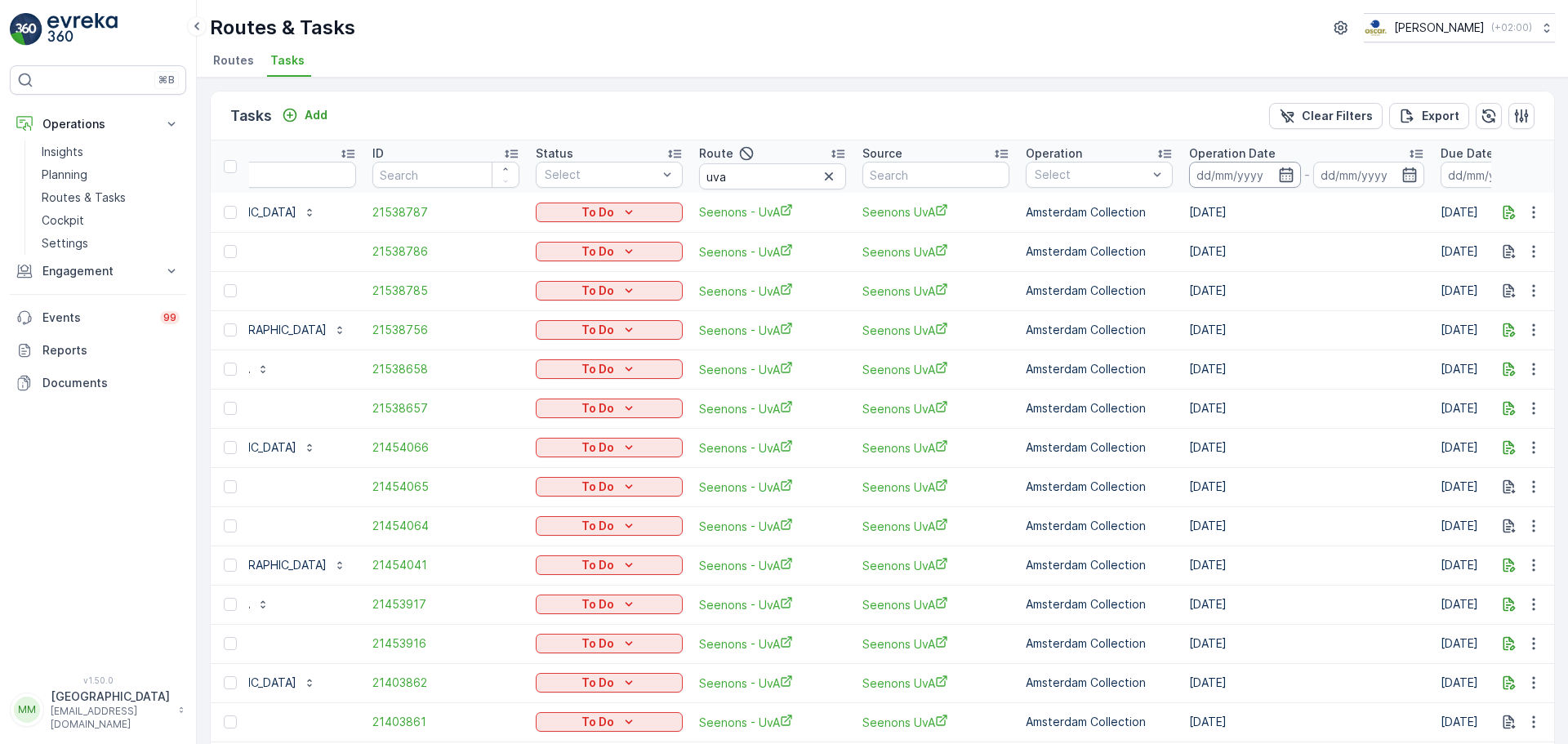
click at [1188, 173] on input at bounding box center [1244, 174] width 112 height 26
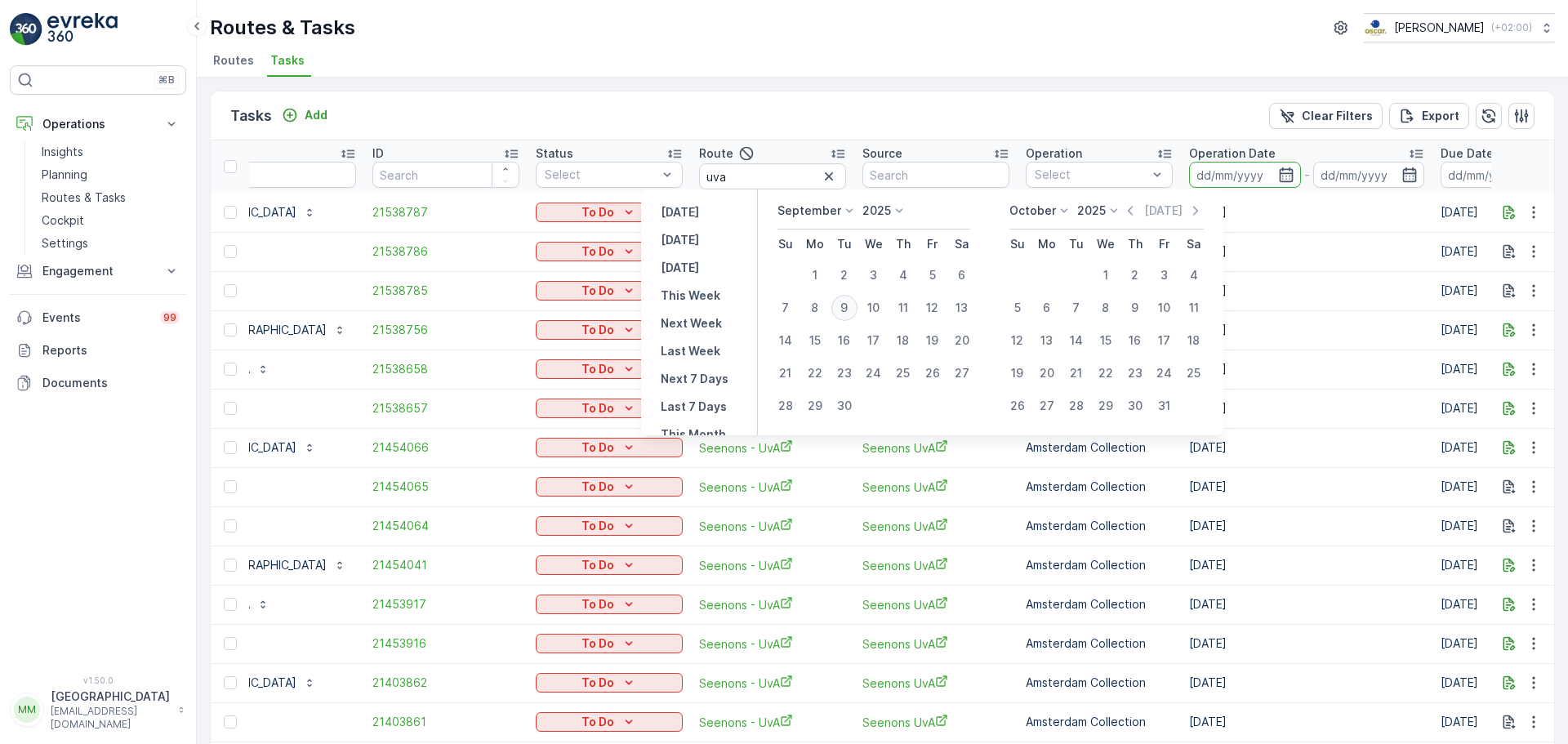
click at [857, 306] on div "9" at bounding box center [844, 307] width 26 height 26
type input "[DATE]"
click at [857, 306] on div "9" at bounding box center [844, 307] width 26 height 26
type input "[DATE]"
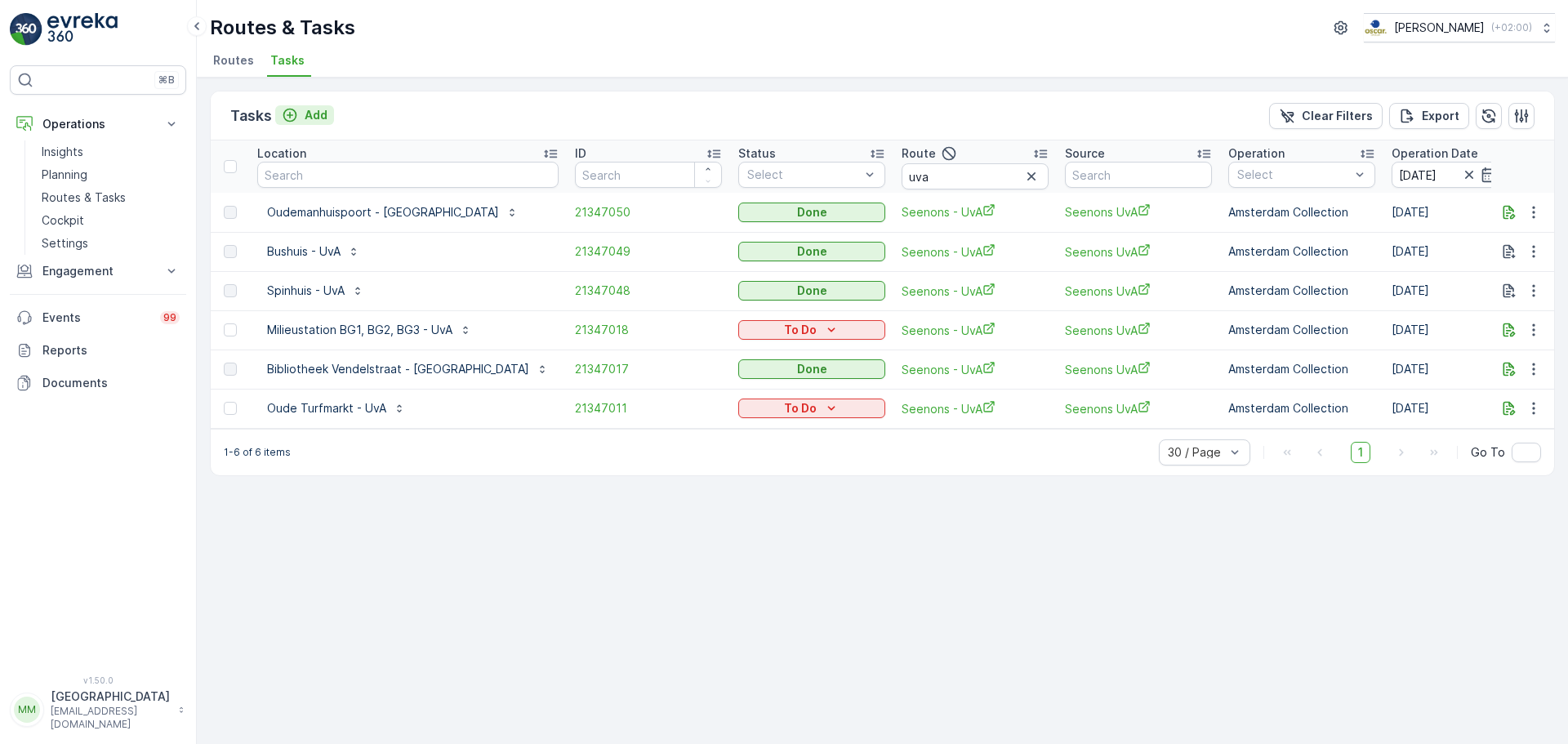
click at [300, 112] on div "Add" at bounding box center [305, 115] width 46 height 16
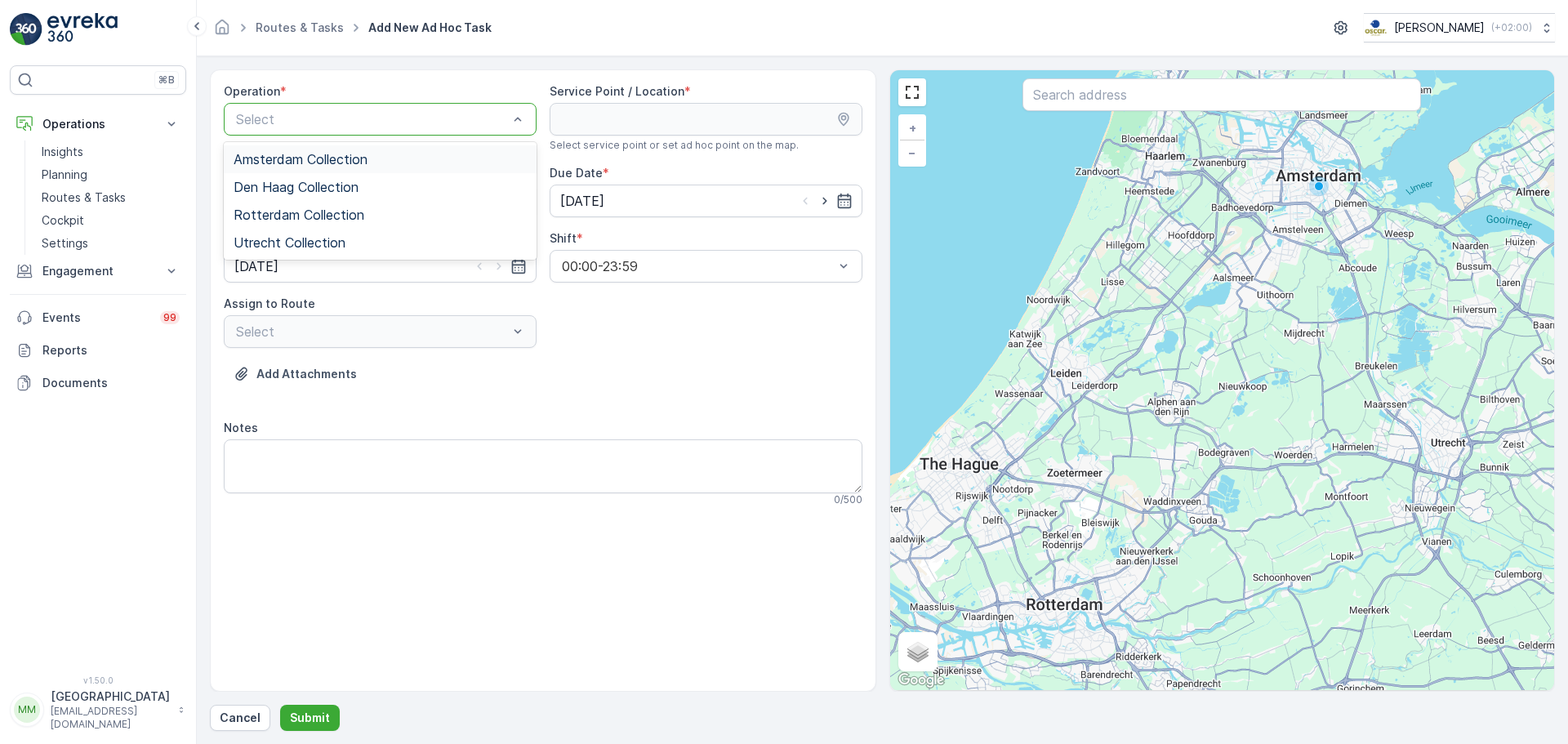
click at [325, 162] on span "Amsterdam Collection" at bounding box center [300, 159] width 134 height 14
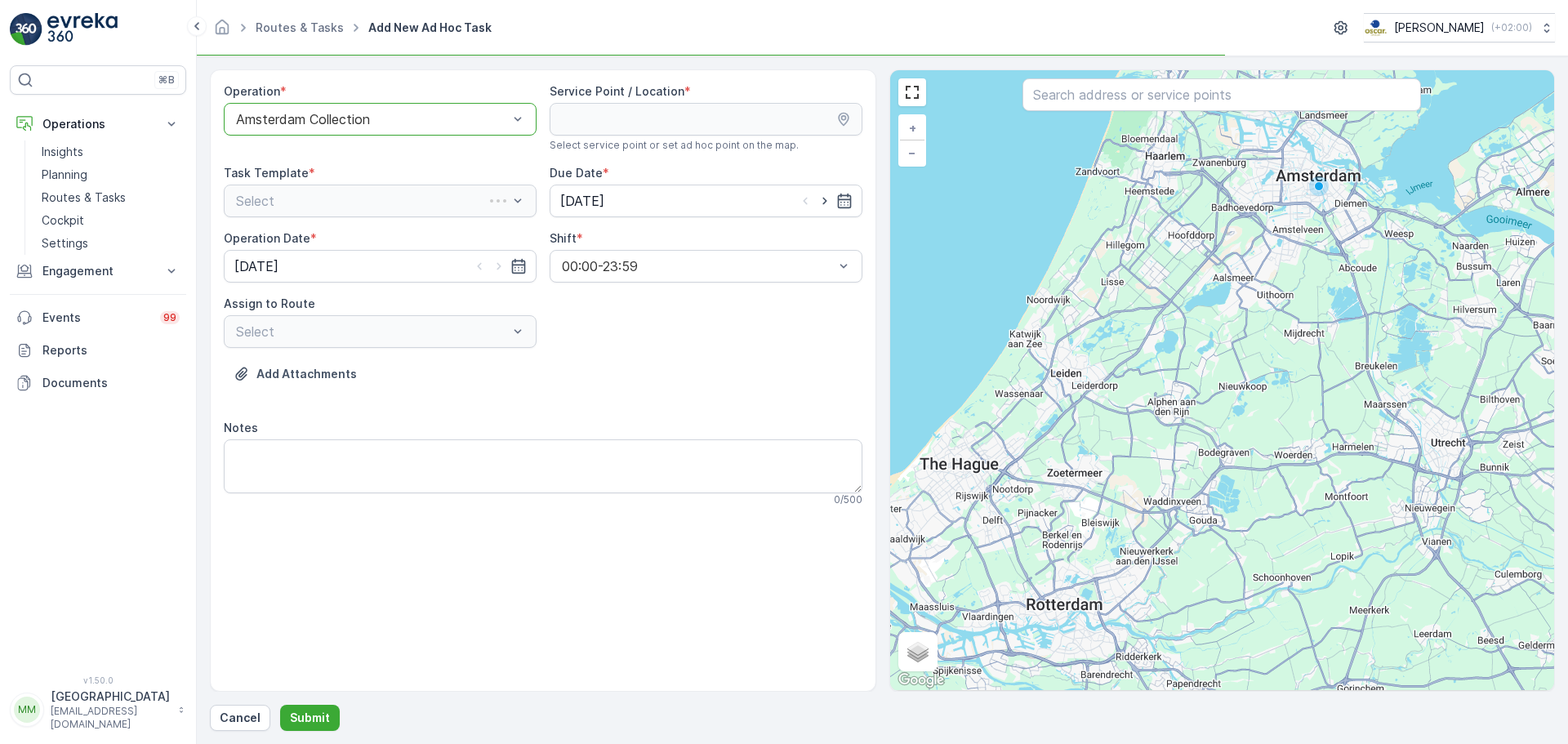
click at [1066, 108] on input "text" at bounding box center [1221, 95] width 399 height 33
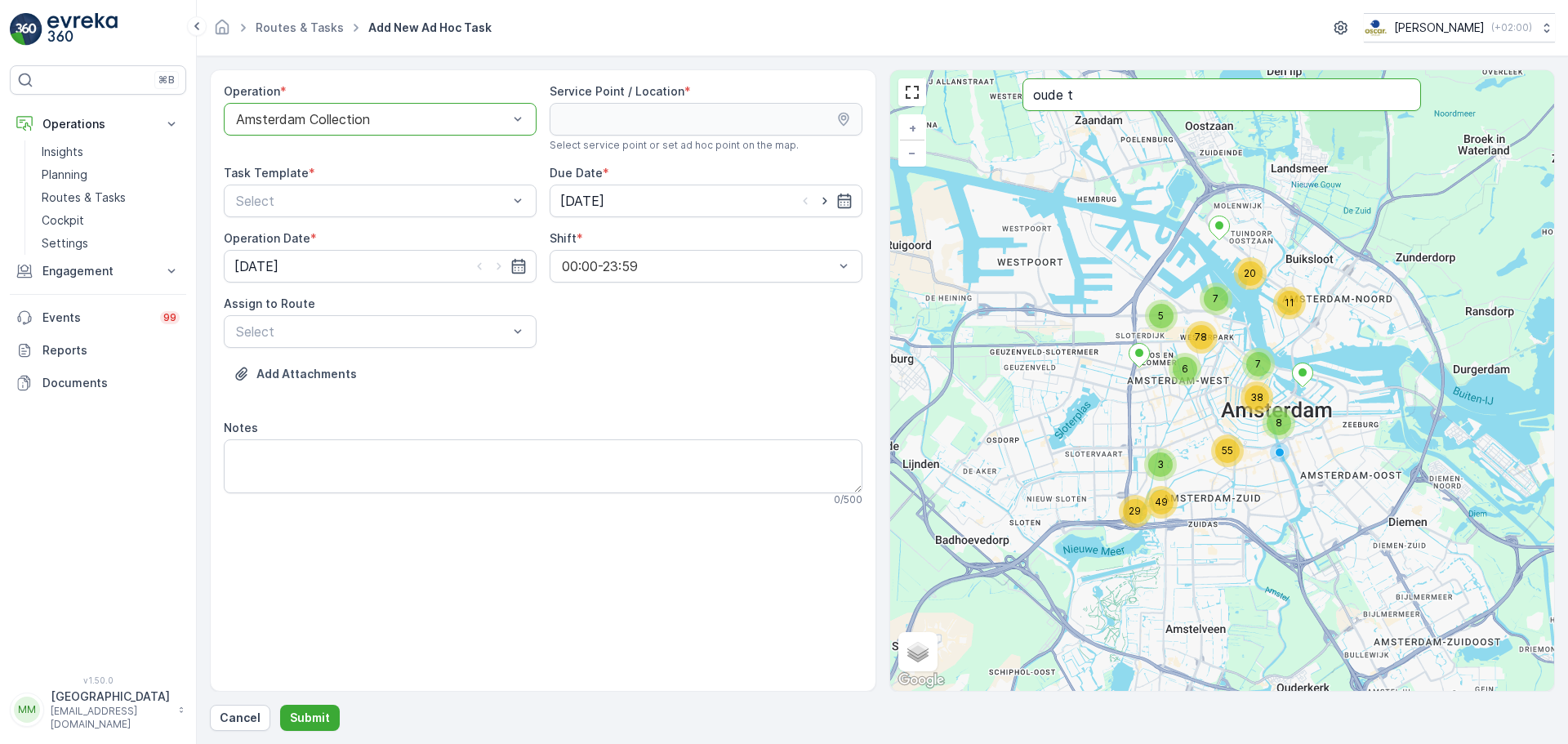
type input "oude t"
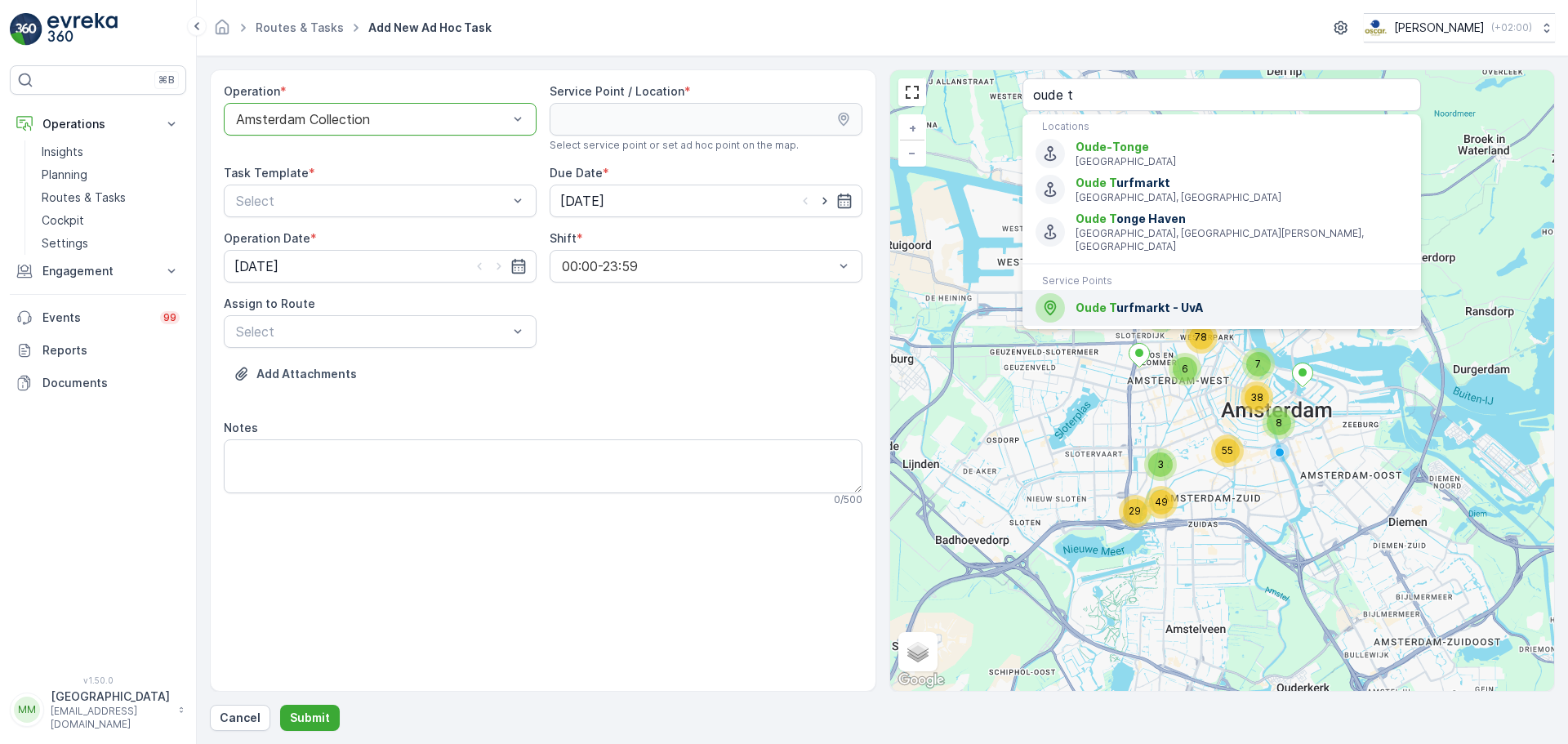
click at [1137, 304] on div "Oude T urfmarkt - UvA" at bounding box center [1222, 307] width 372 height 30
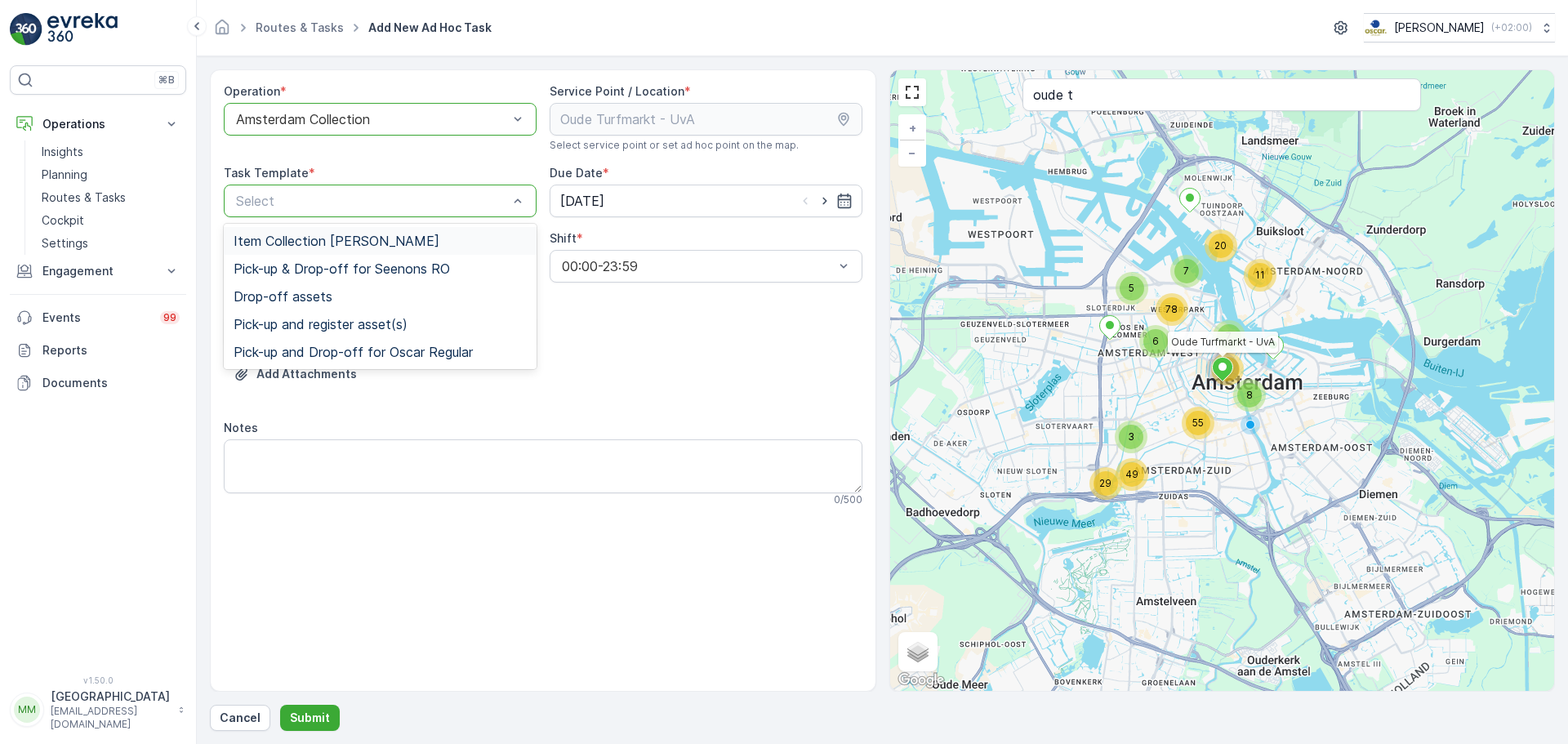
click at [363, 228] on div "Item Collection Oscar Regulier" at bounding box center [380, 240] width 313 height 28
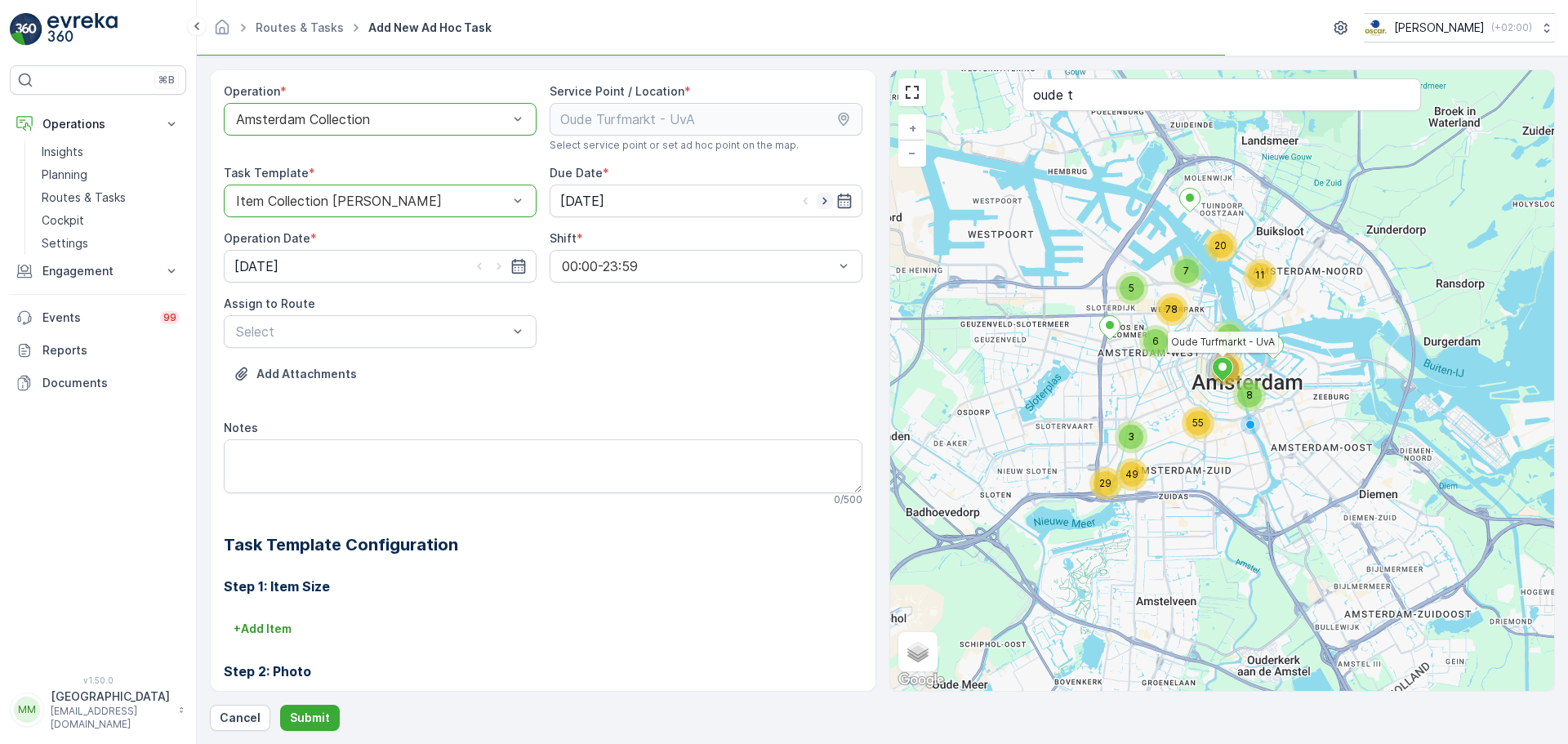
click at [827, 202] on icon "button" at bounding box center [824, 201] width 16 height 16
type input "10.09.2025"
click at [500, 266] on icon "button" at bounding box center [499, 266] width 16 height 16
type input "10.09.2025"
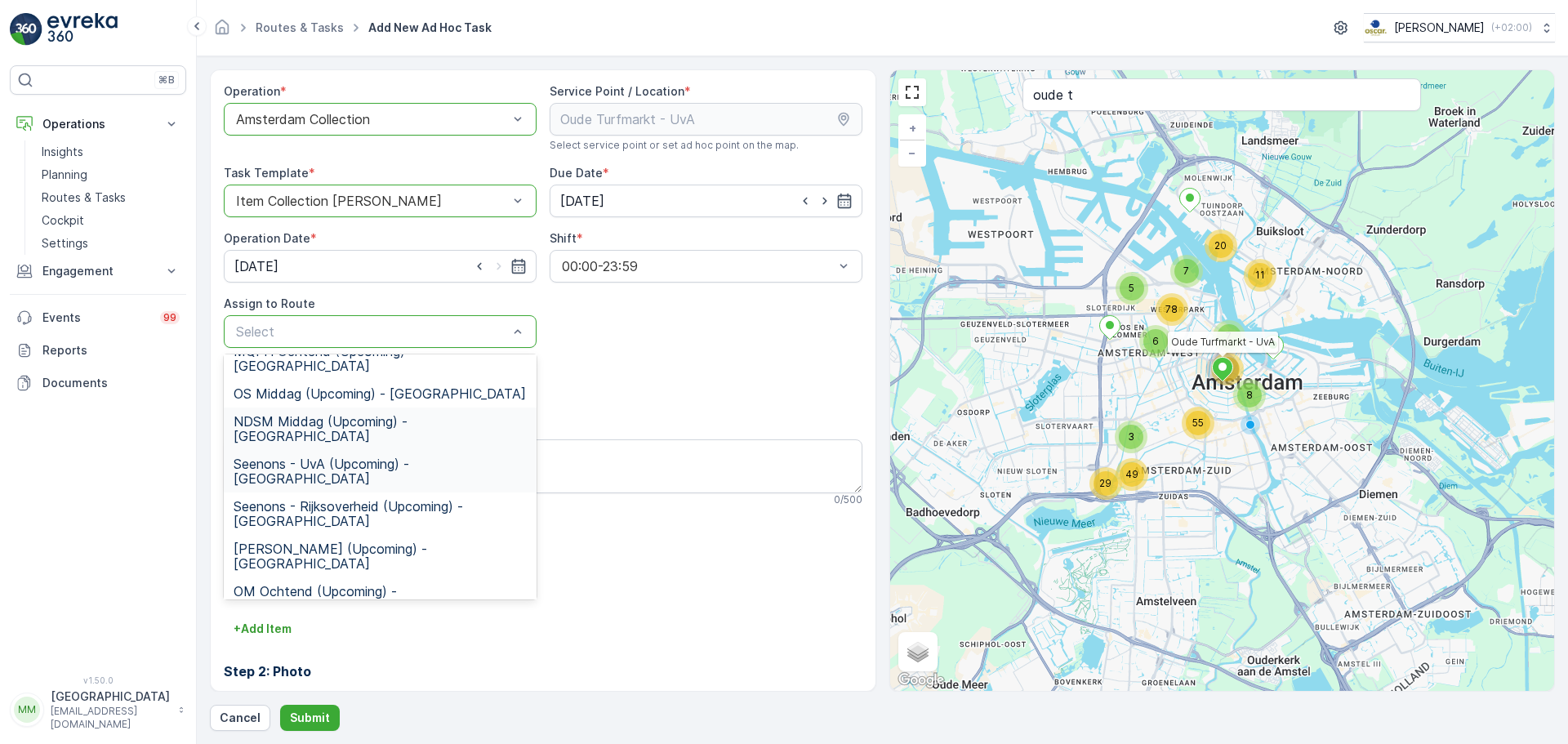
scroll to position [81, 0]
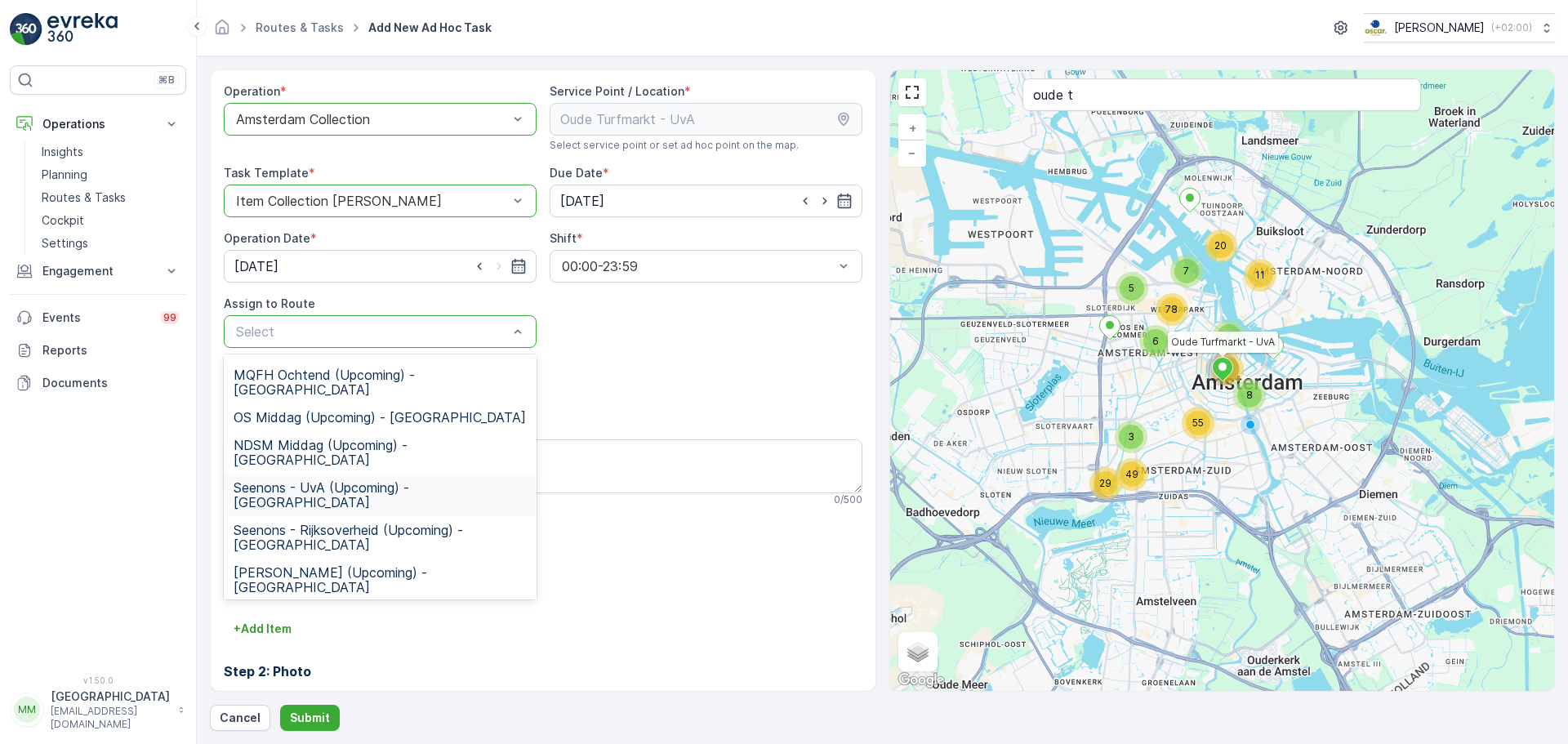
click at [348, 480] on span "Seenons - UvA (Upcoming) - Amsterdam" at bounding box center [380, 494] width 293 height 30
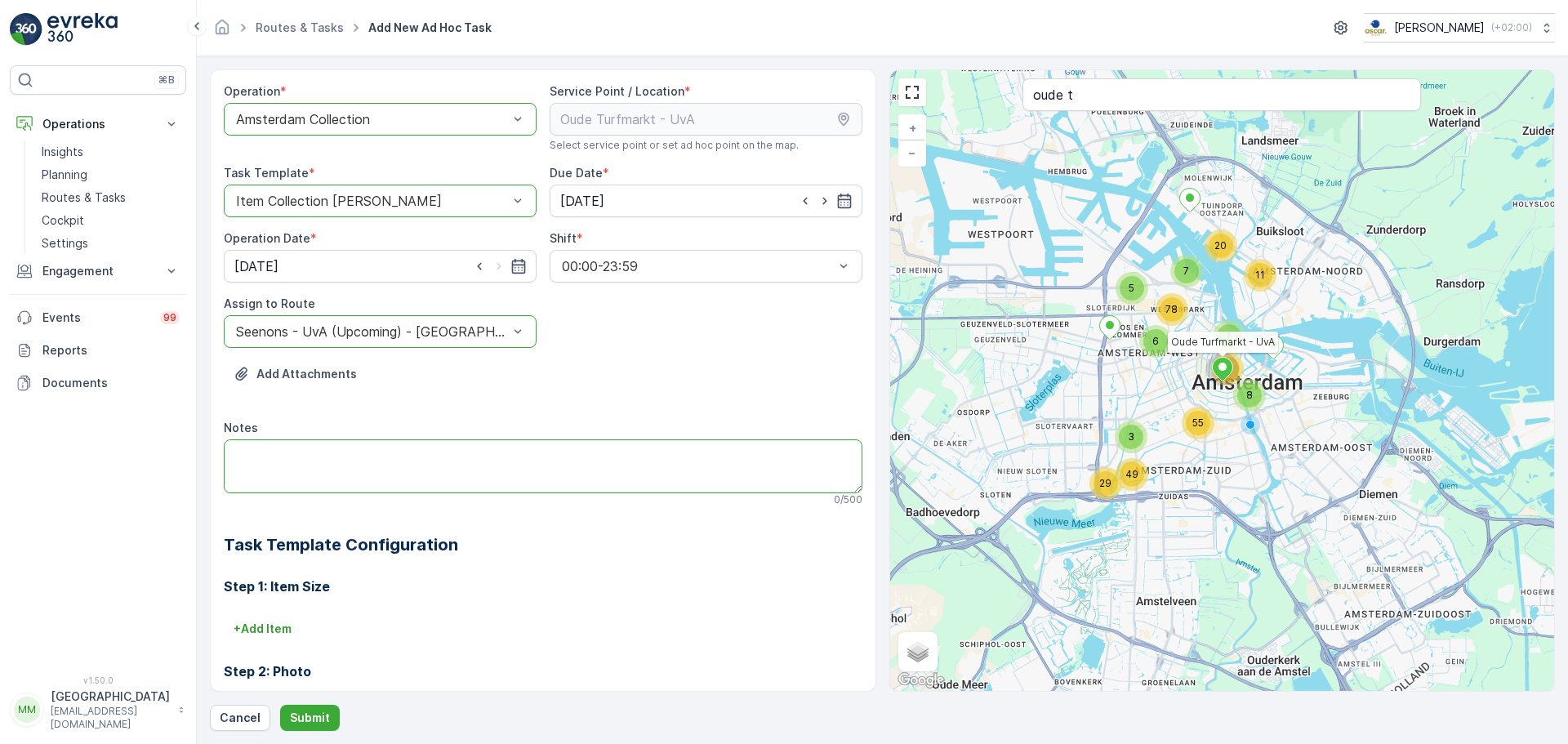
drag, startPoint x: 346, startPoint y: 449, endPoint x: 377, endPoint y: 443, distance: 31.6
click at [345, 449] on textarea "Notes" at bounding box center [543, 466] width 638 height 54
type textarea "Graag ervoor zorgen dat er 1x 660L papier staat en 2x 120L swill"
click at [310, 715] on p "Submit" at bounding box center [310, 718] width 40 height 16
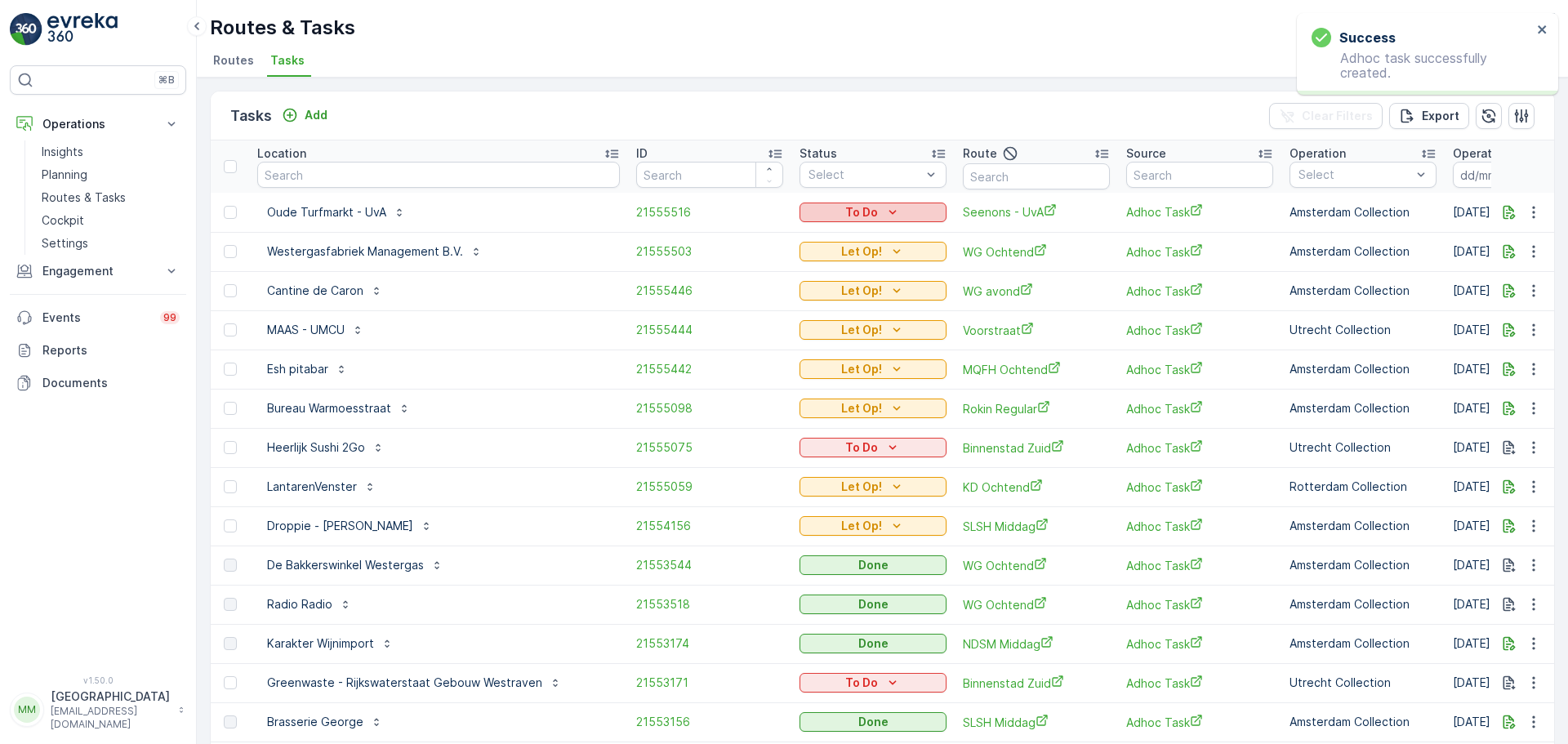
click at [806, 219] on div "To Do" at bounding box center [873, 212] width 134 height 16
click at [776, 244] on span "Let Op!" at bounding box center [774, 237] width 41 height 16
click at [325, 118] on p "Add" at bounding box center [315, 115] width 23 height 16
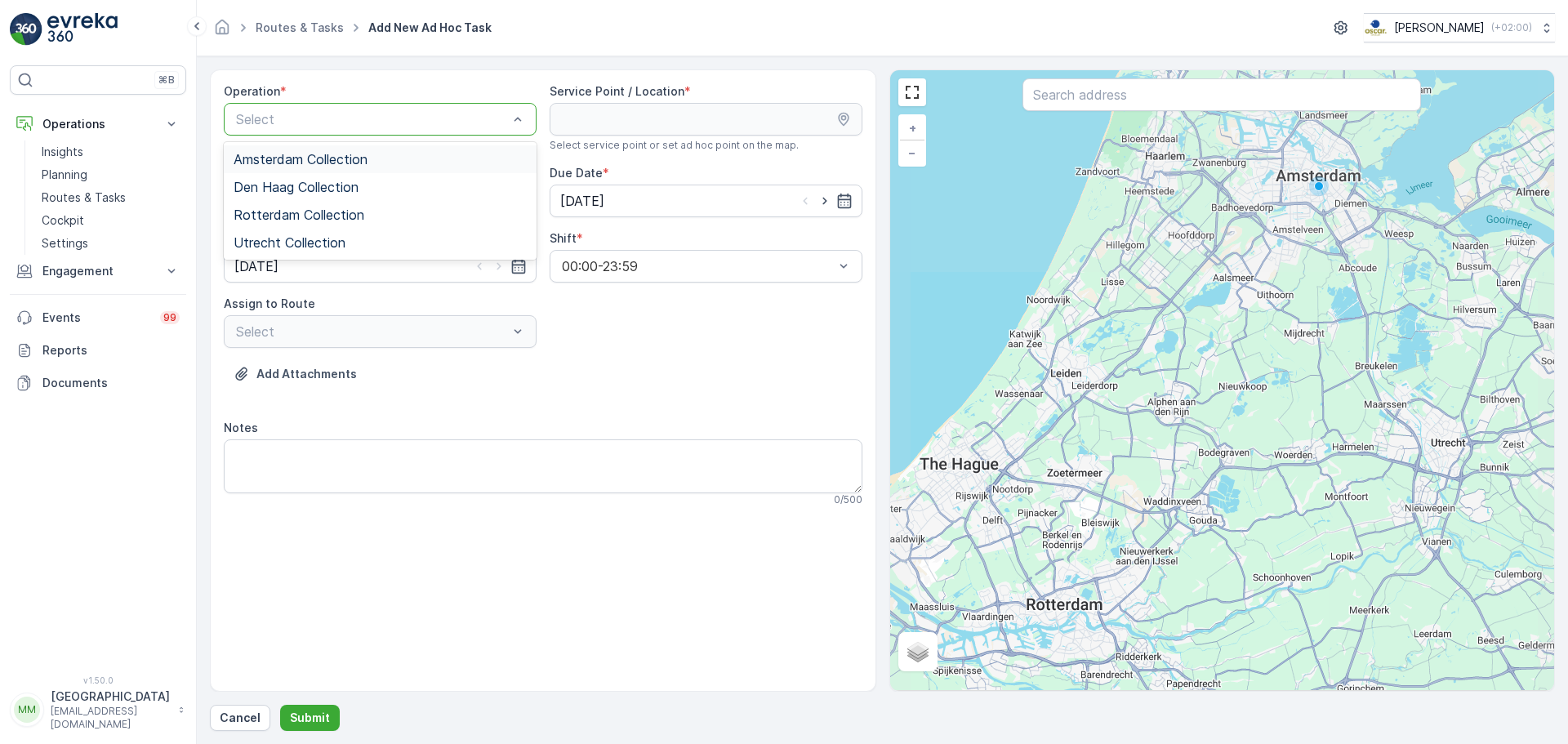
click at [356, 154] on span "Amsterdam Collection" at bounding box center [300, 159] width 134 height 14
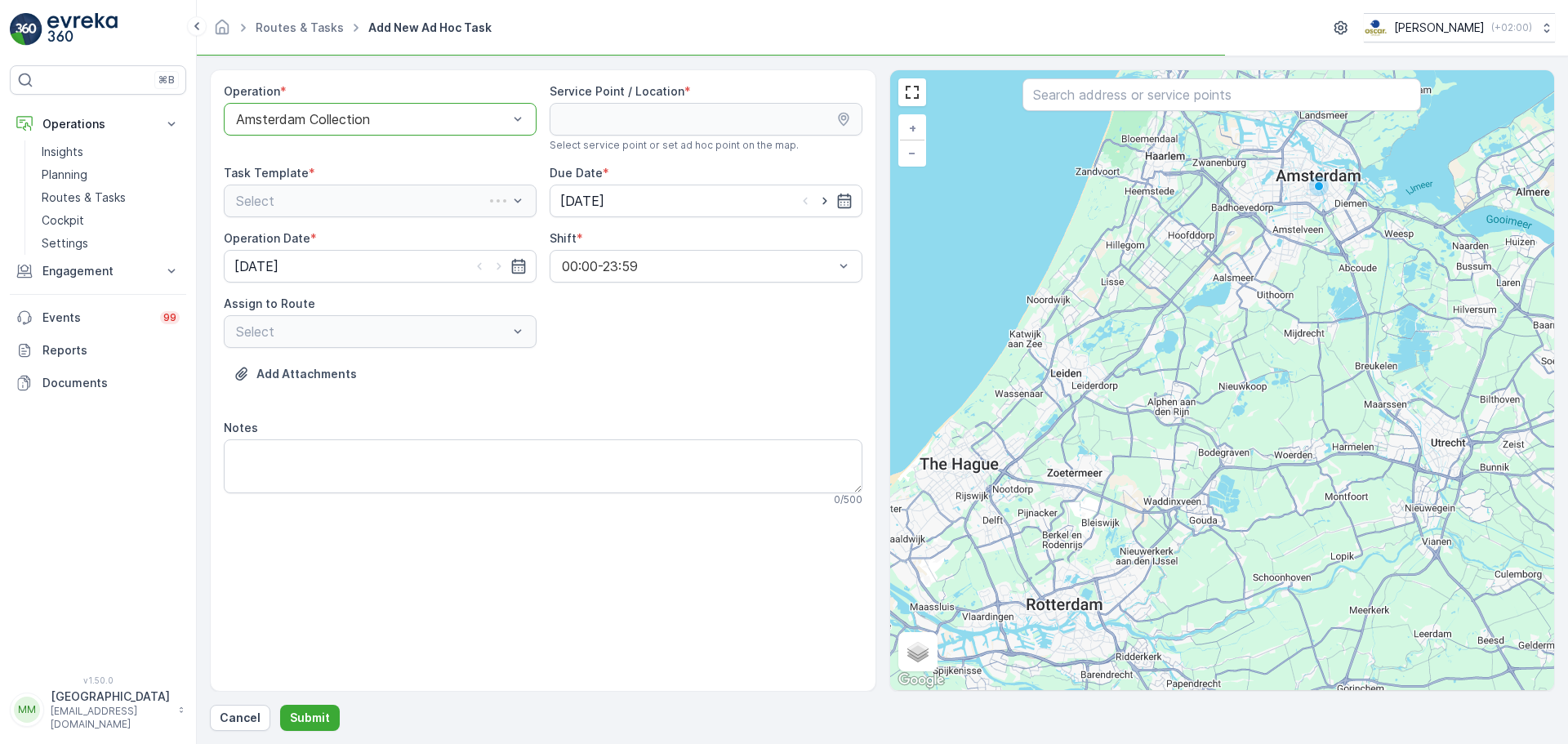
click at [1112, 99] on input "text" at bounding box center [1221, 95] width 399 height 33
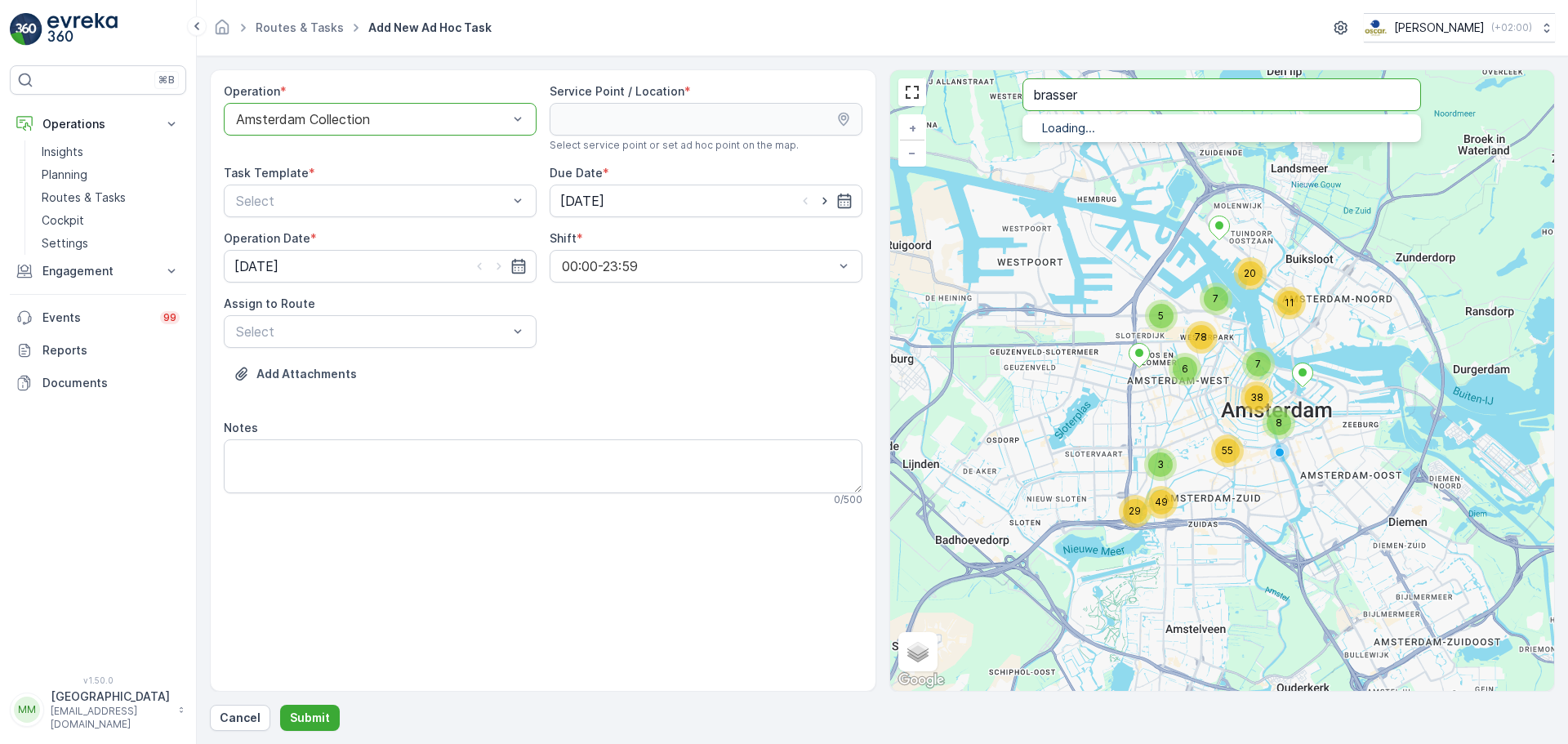
type input "brasser"
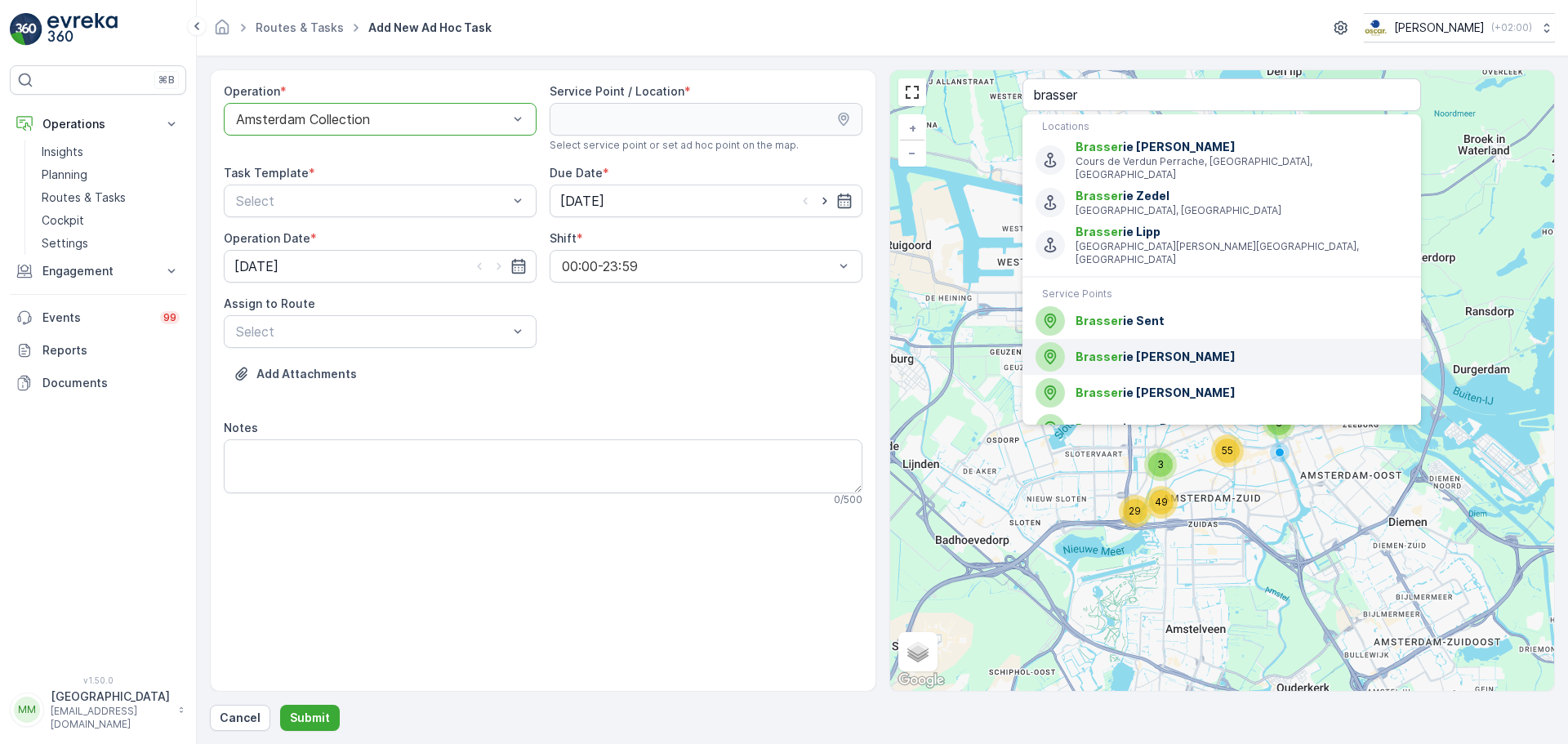
click at [1133, 349] on span "Brasser ie George" at bounding box center [1242, 357] width 333 height 16
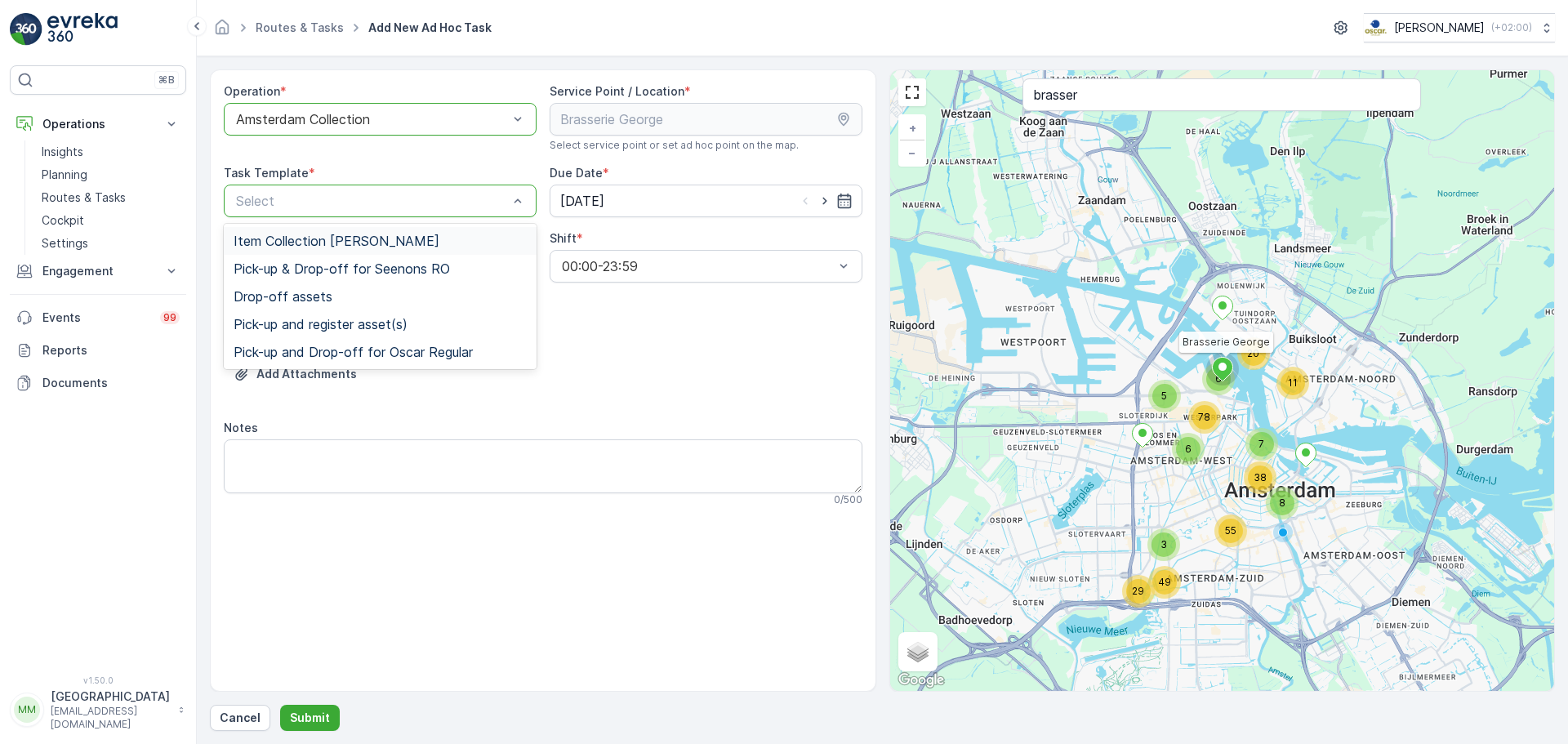
click at [314, 241] on span "Item Collection Oscar Regulier" at bounding box center [336, 240] width 206 height 14
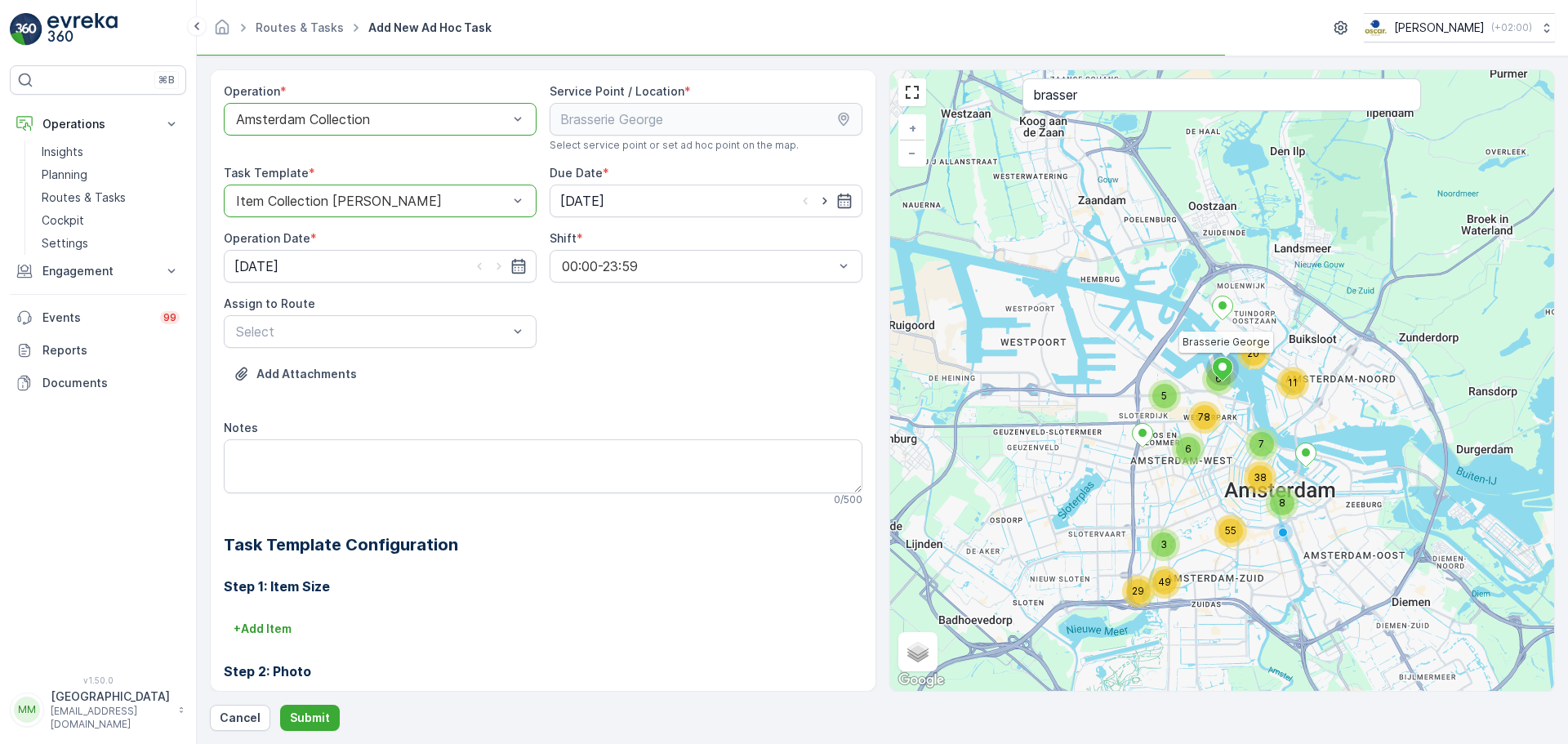
click at [831, 205] on div at bounding box center [824, 201] width 55 height 16
drag, startPoint x: 822, startPoint y: 205, endPoint x: 794, endPoint y: 215, distance: 29.7
click at [822, 206] on icon "button" at bounding box center [824, 201] width 16 height 16
type input "10.09.2025"
click at [492, 270] on icon "button" at bounding box center [499, 266] width 16 height 16
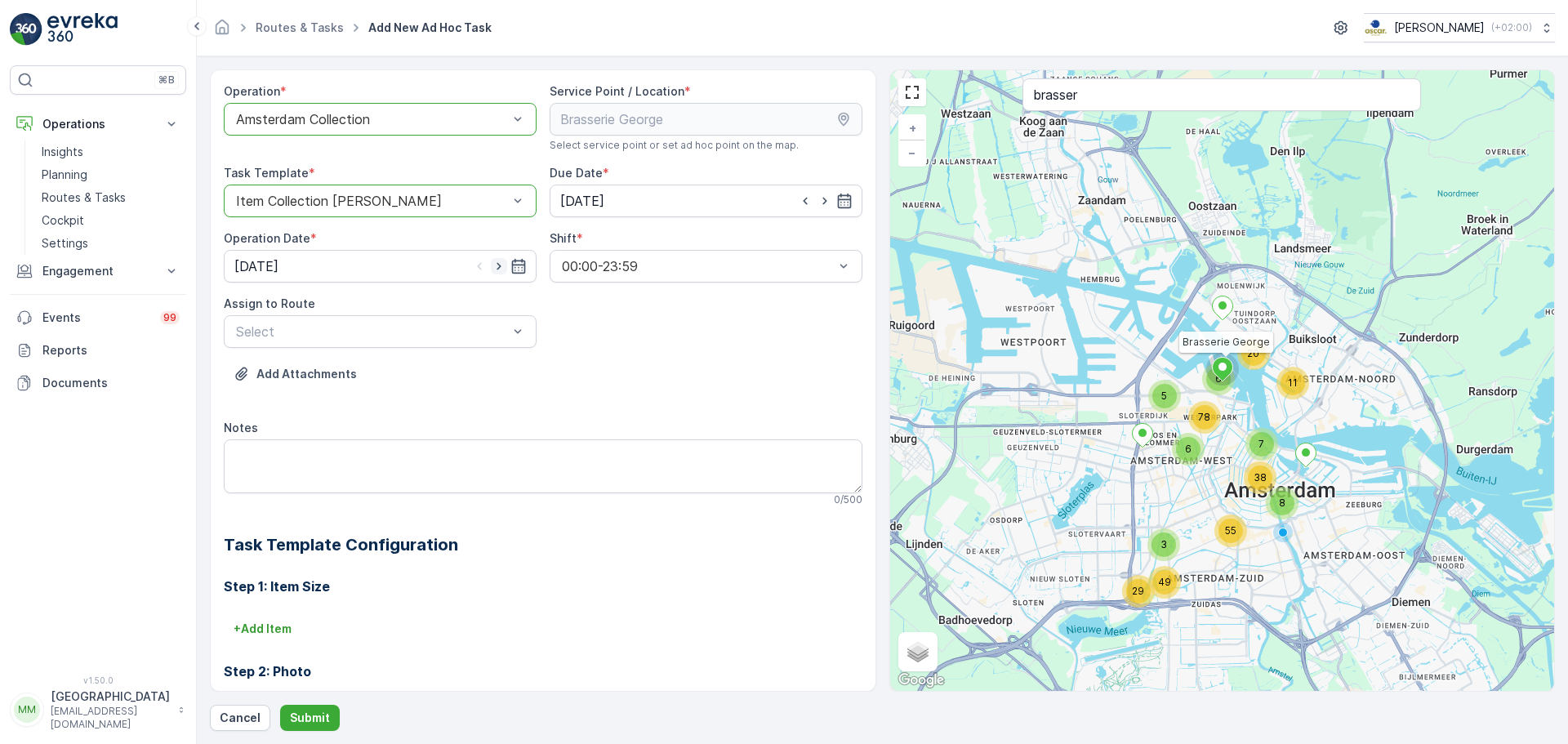
type input "10.09.2025"
click at [448, 343] on div "Select" at bounding box center [380, 332] width 313 height 33
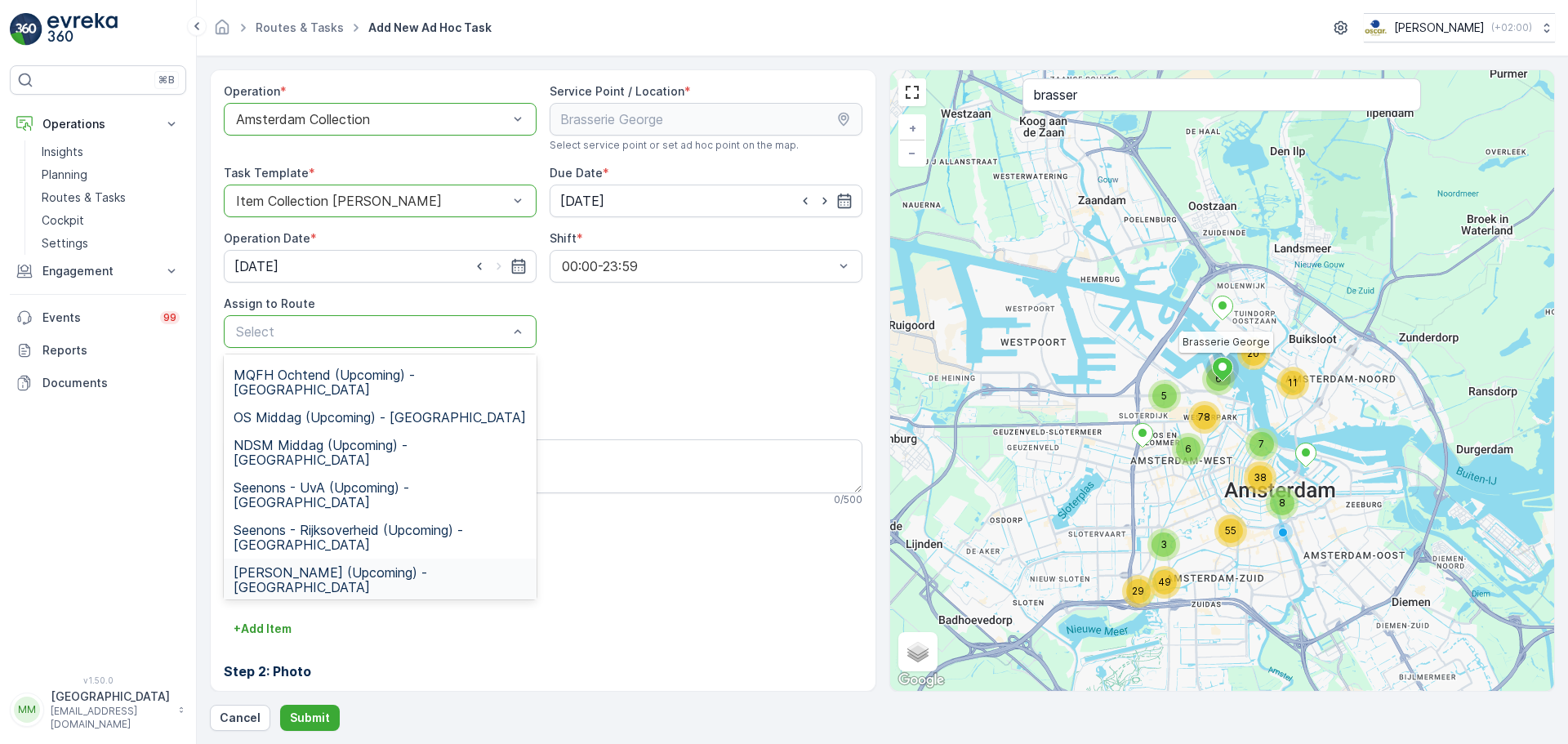
scroll to position [164, 0]
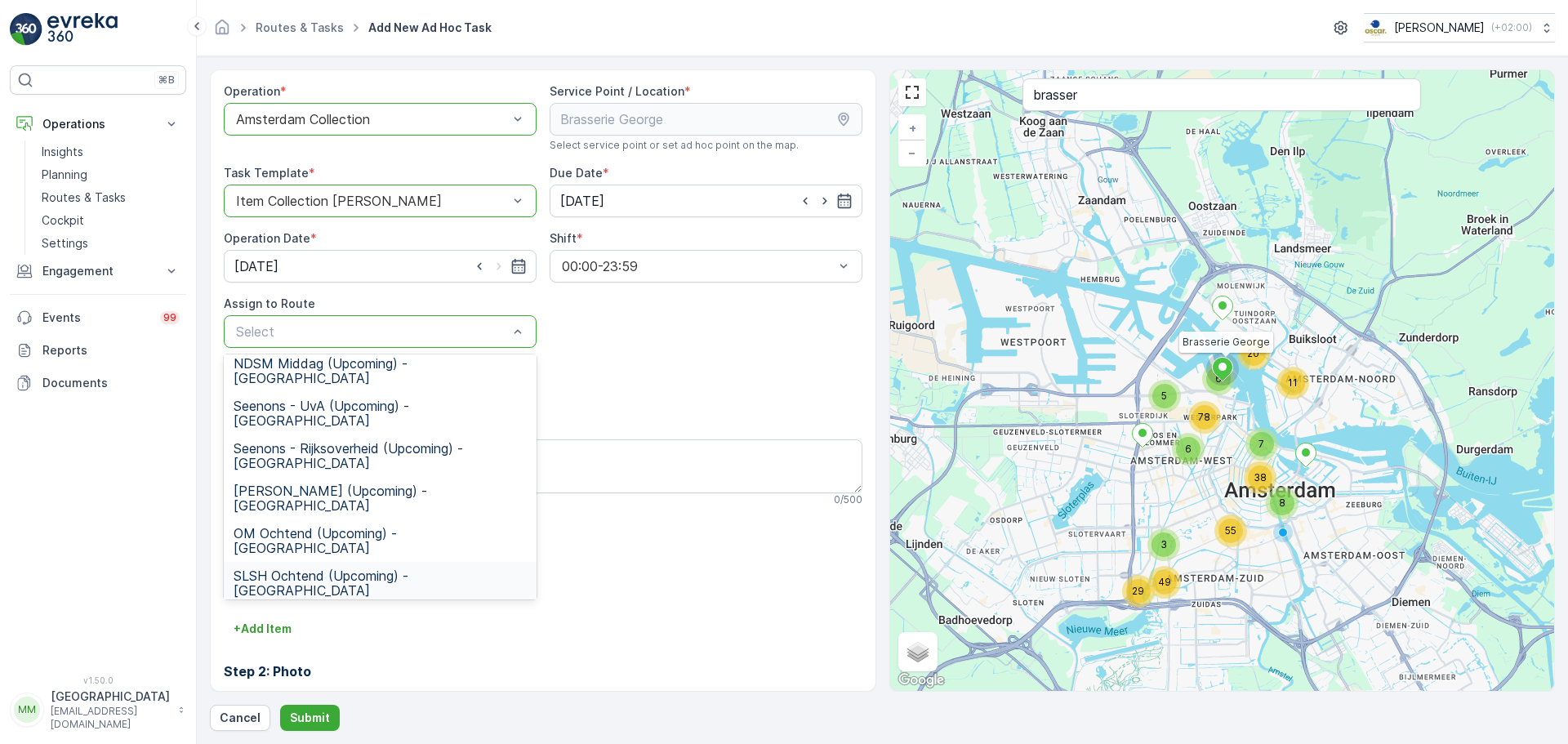
click at [361, 569] on span "SLSH Ochtend (Upcoming) - Amsterdam" at bounding box center [380, 583] width 293 height 30
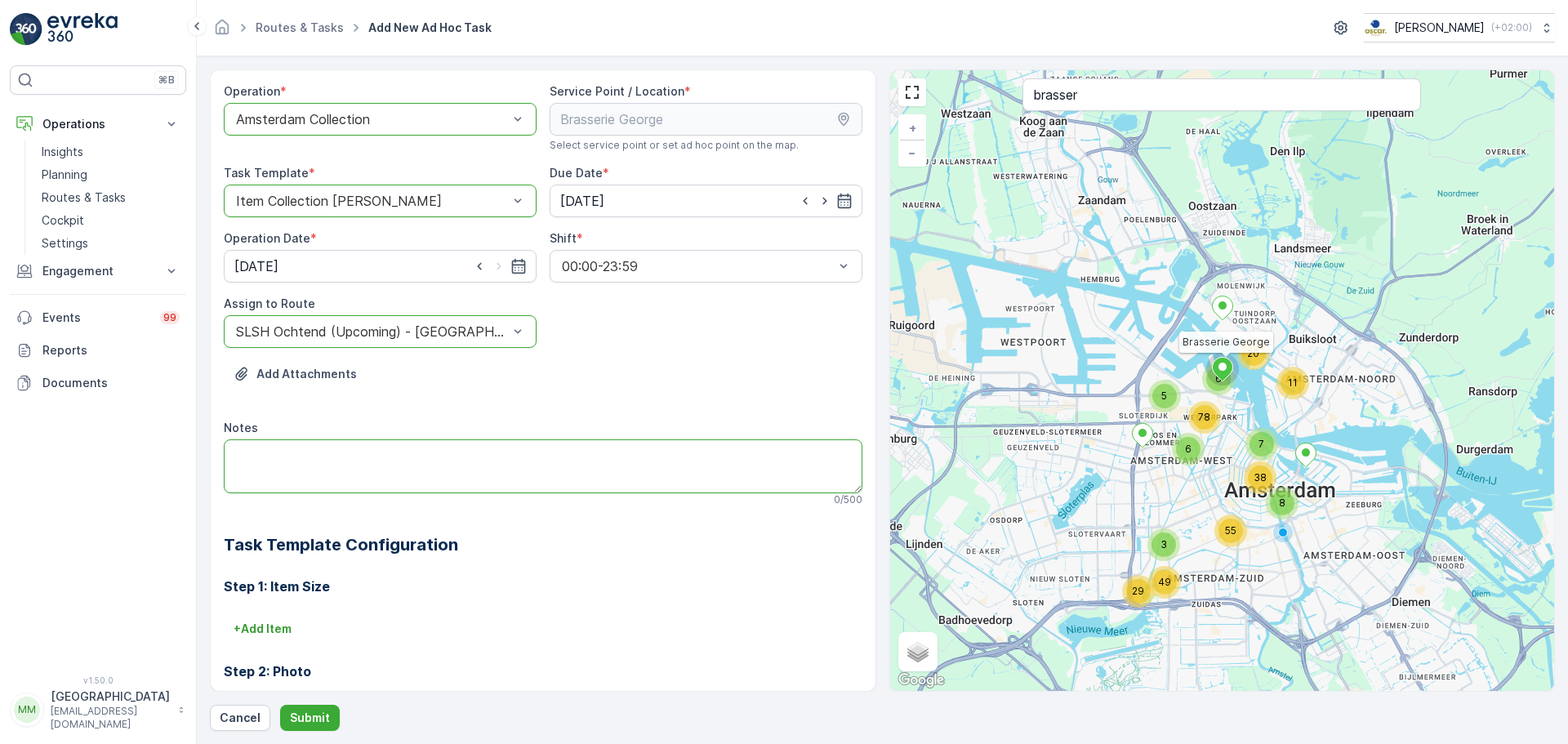
click at [360, 465] on textarea "Notes" at bounding box center [543, 466] width 638 height 54
type textarea "Graag brengen: 1 doos 240L PD"
click at [317, 725] on p "Submit" at bounding box center [310, 718] width 40 height 16
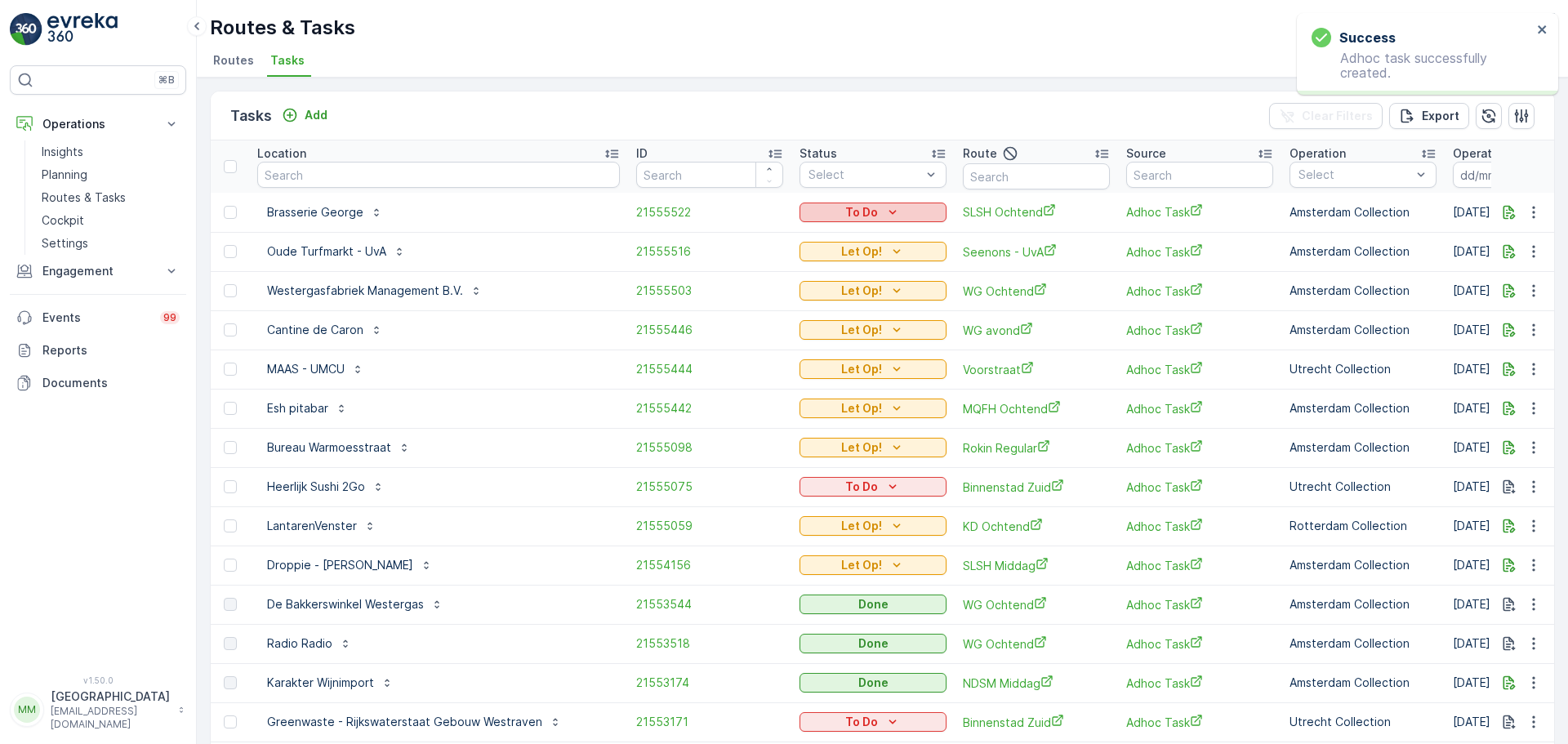
click at [858, 220] on div "To Do" at bounding box center [873, 212] width 134 height 16
click at [782, 238] on span "Let Op!" at bounding box center [774, 237] width 41 height 16
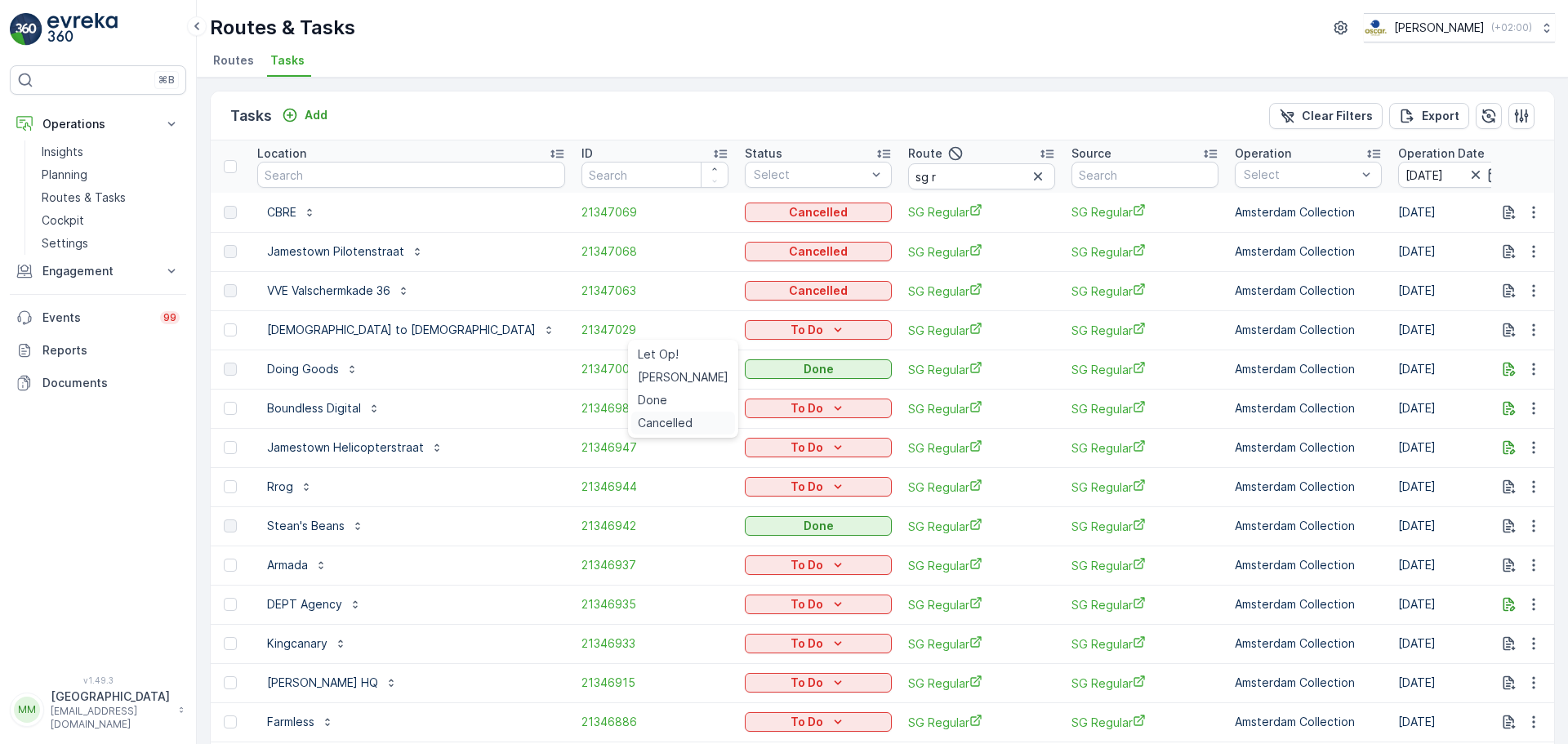
click at [671, 424] on span "Cancelled" at bounding box center [665, 423] width 55 height 16
click at [791, 411] on p "To Do" at bounding box center [807, 409] width 33 height 16
click at [682, 498] on span "Cancelled" at bounding box center [665, 502] width 55 height 16
click at [791, 441] on p "To Do" at bounding box center [807, 447] width 33 height 16
click at [672, 539] on span "Cancelled" at bounding box center [665, 541] width 55 height 16
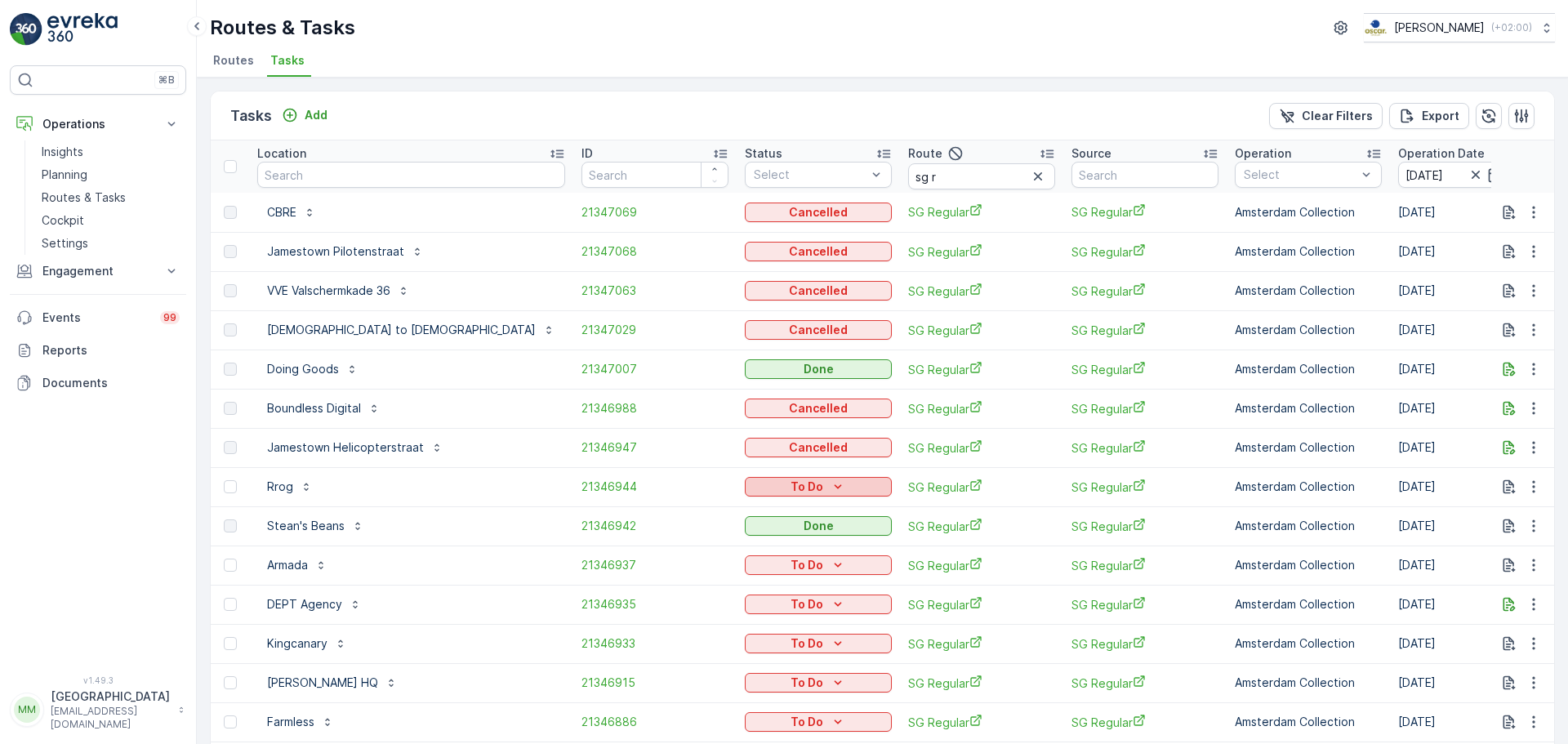
click at [791, 491] on p "To Do" at bounding box center [807, 486] width 33 height 16
click at [677, 578] on span "Cancelled" at bounding box center [665, 579] width 55 height 16
click at [791, 567] on p "To Do" at bounding box center [807, 565] width 33 height 16
click at [670, 660] on span "Cancelled" at bounding box center [665, 658] width 55 height 16
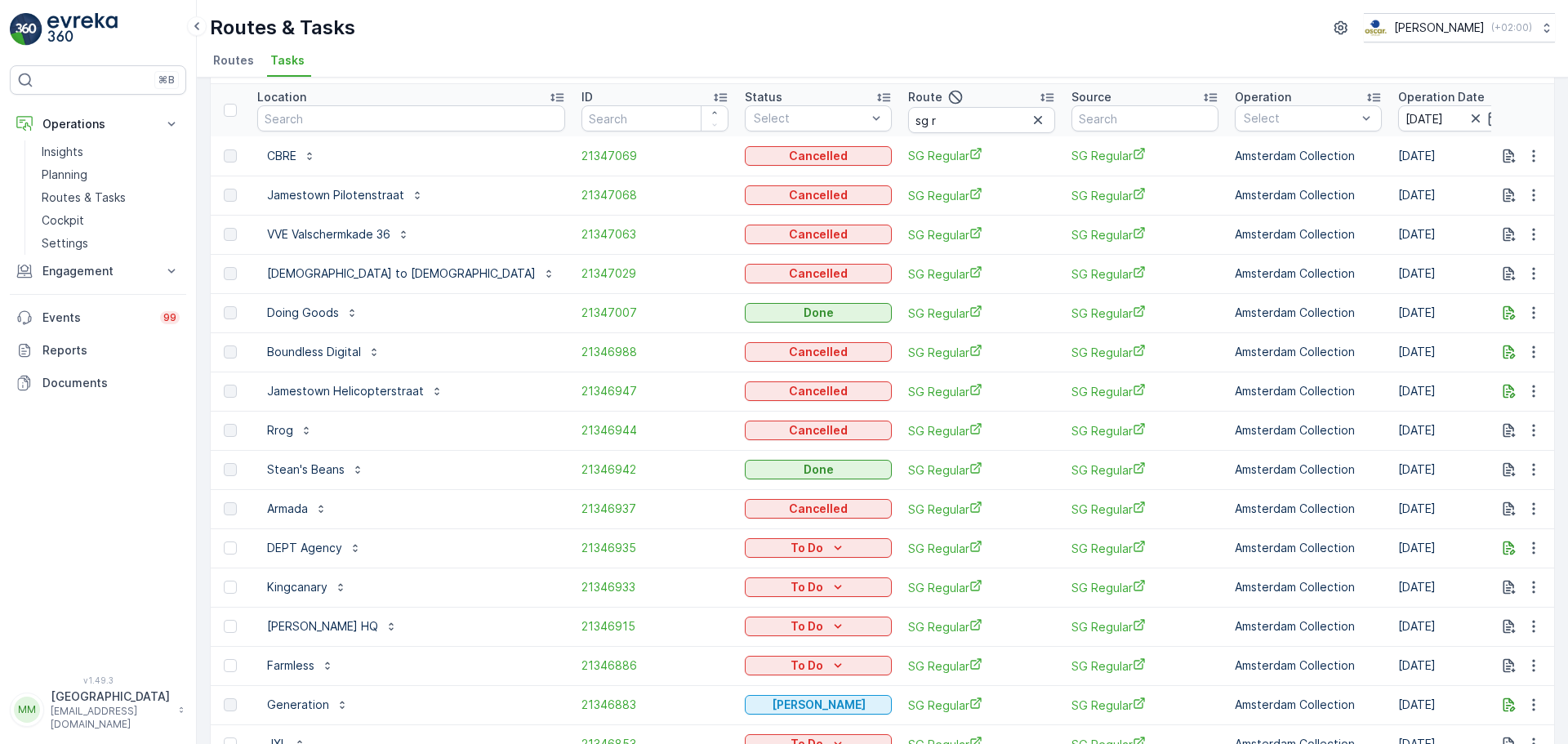
scroll to position [164, 0]
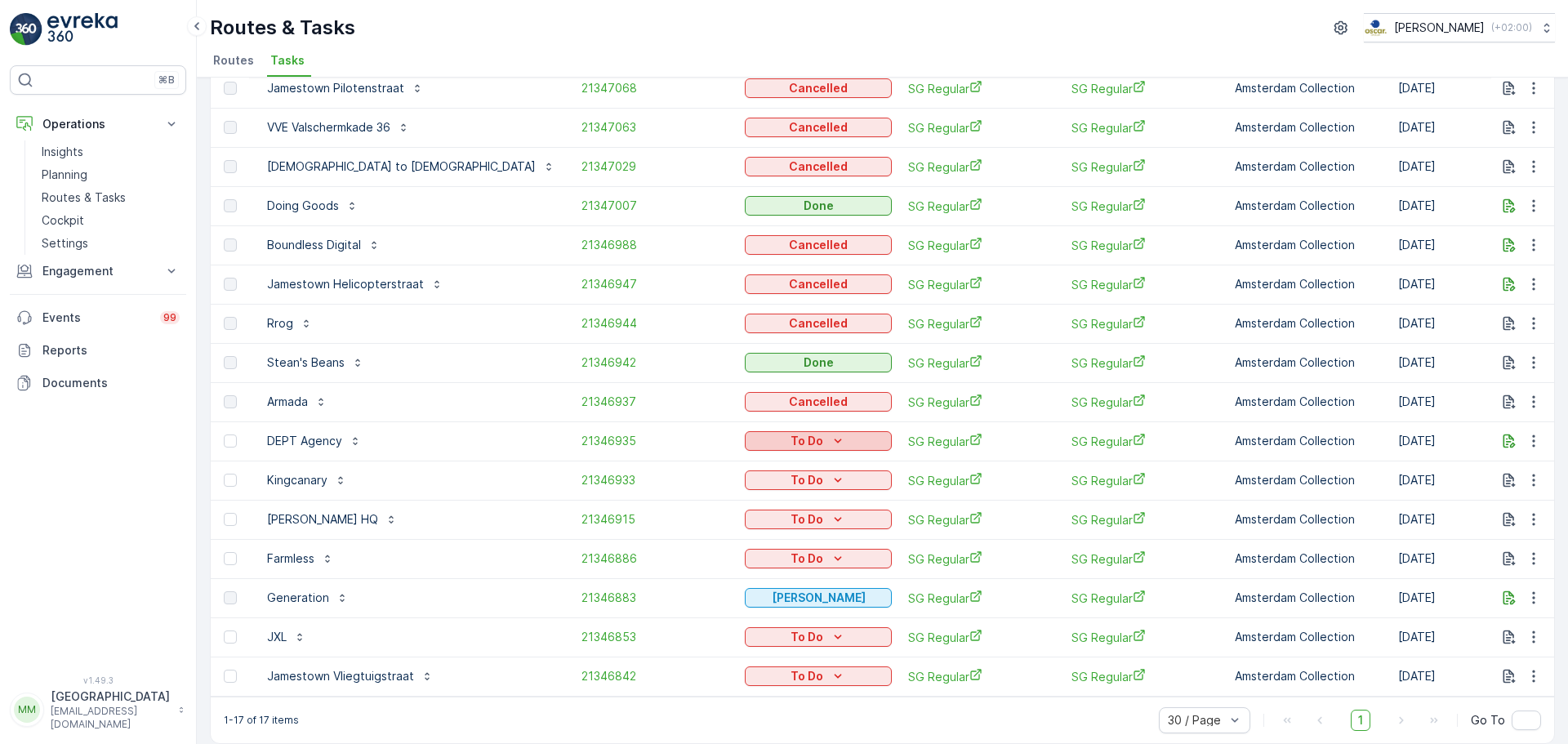
click at [791, 438] on p "To Do" at bounding box center [807, 441] width 33 height 16
click at [686, 539] on span "Cancelled" at bounding box center [665, 534] width 55 height 16
click at [791, 479] on p "To Do" at bounding box center [807, 480] width 33 height 16
click at [683, 572] on span "Cancelled" at bounding box center [665, 573] width 55 height 16
click at [791, 513] on p "To Do" at bounding box center [807, 520] width 33 height 16
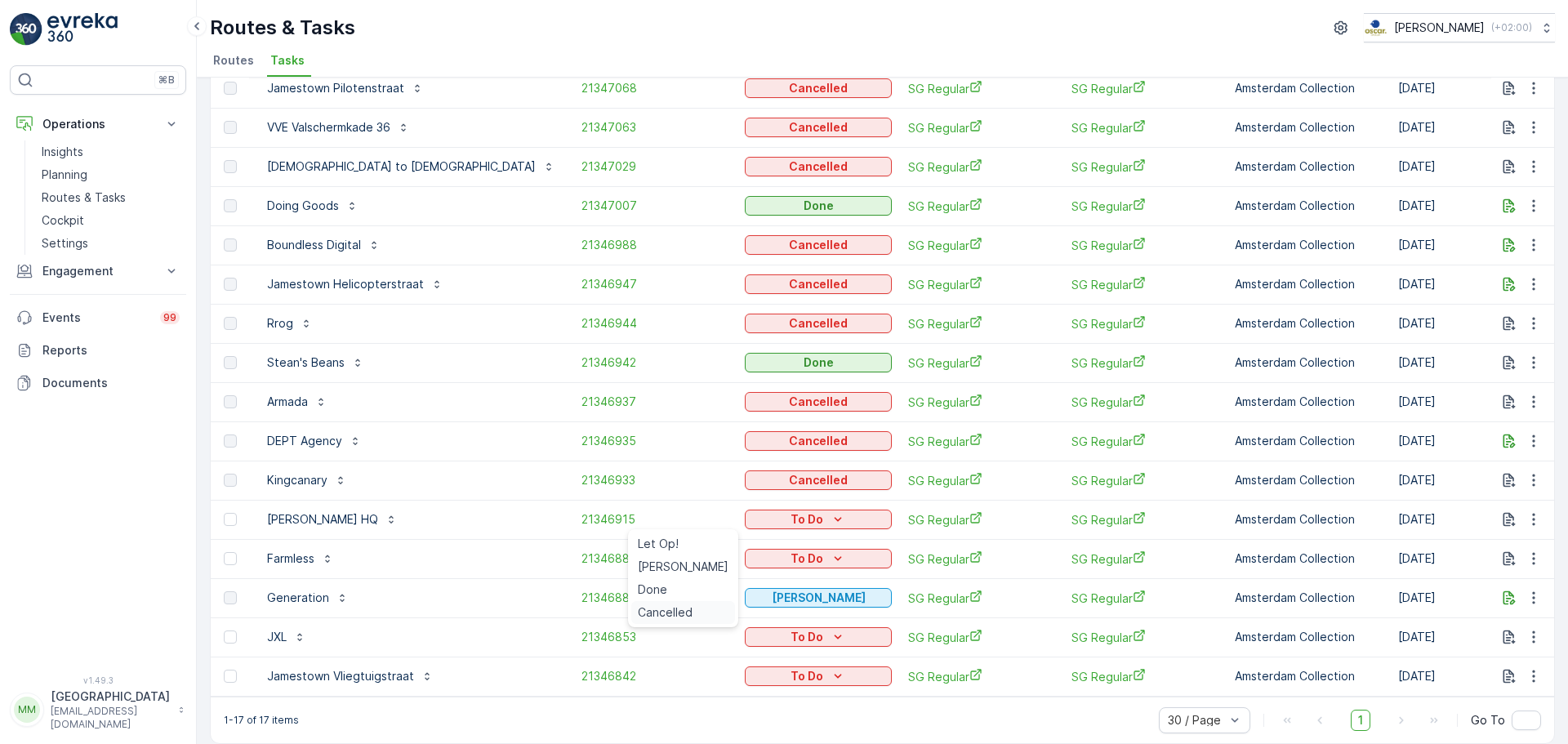
click at [675, 611] on span "Cancelled" at bounding box center [665, 613] width 55 height 16
click at [751, 554] on div "To Do" at bounding box center [818, 559] width 134 height 16
click at [666, 646] on span "Cancelled" at bounding box center [665, 652] width 55 height 16
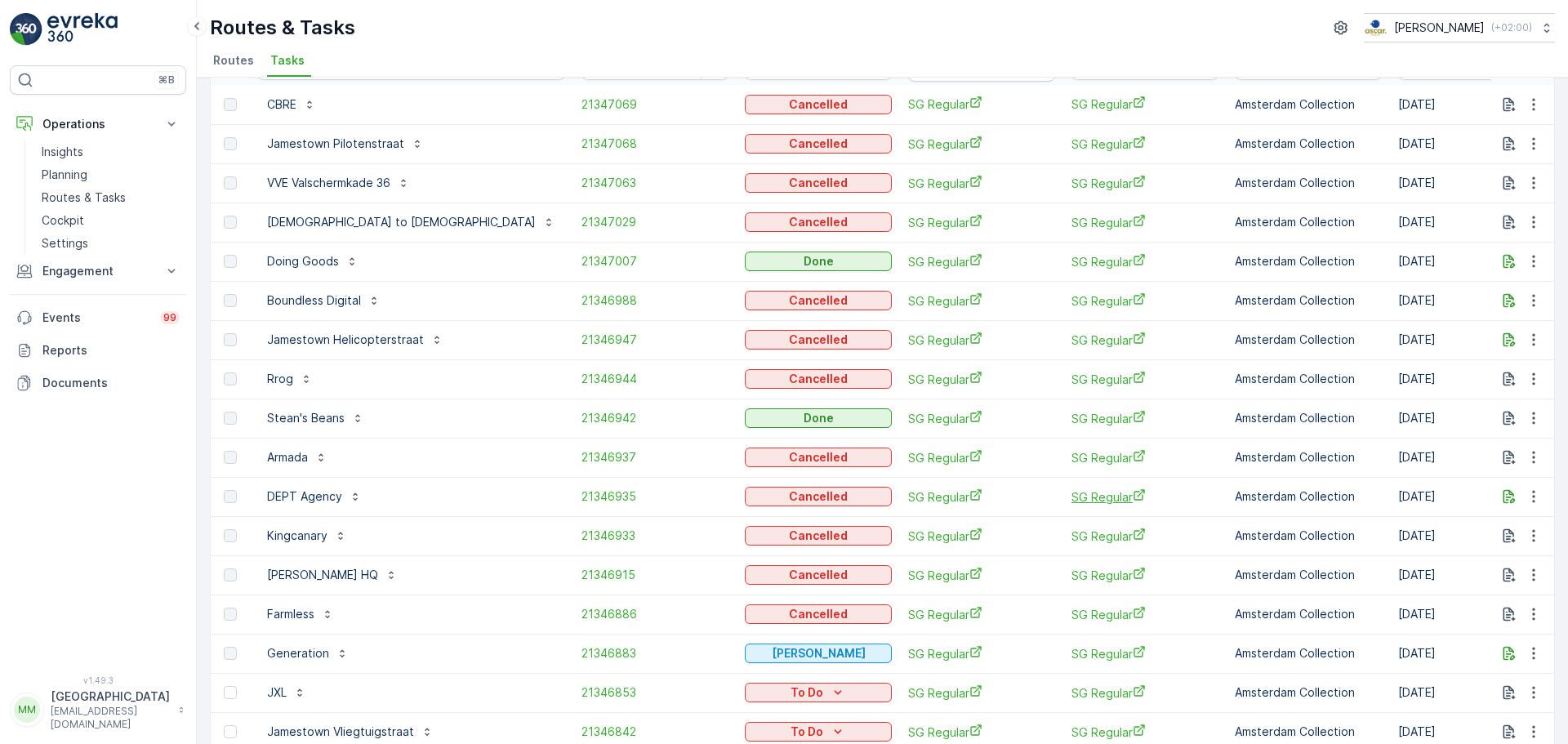
scroll to position [0, 0]
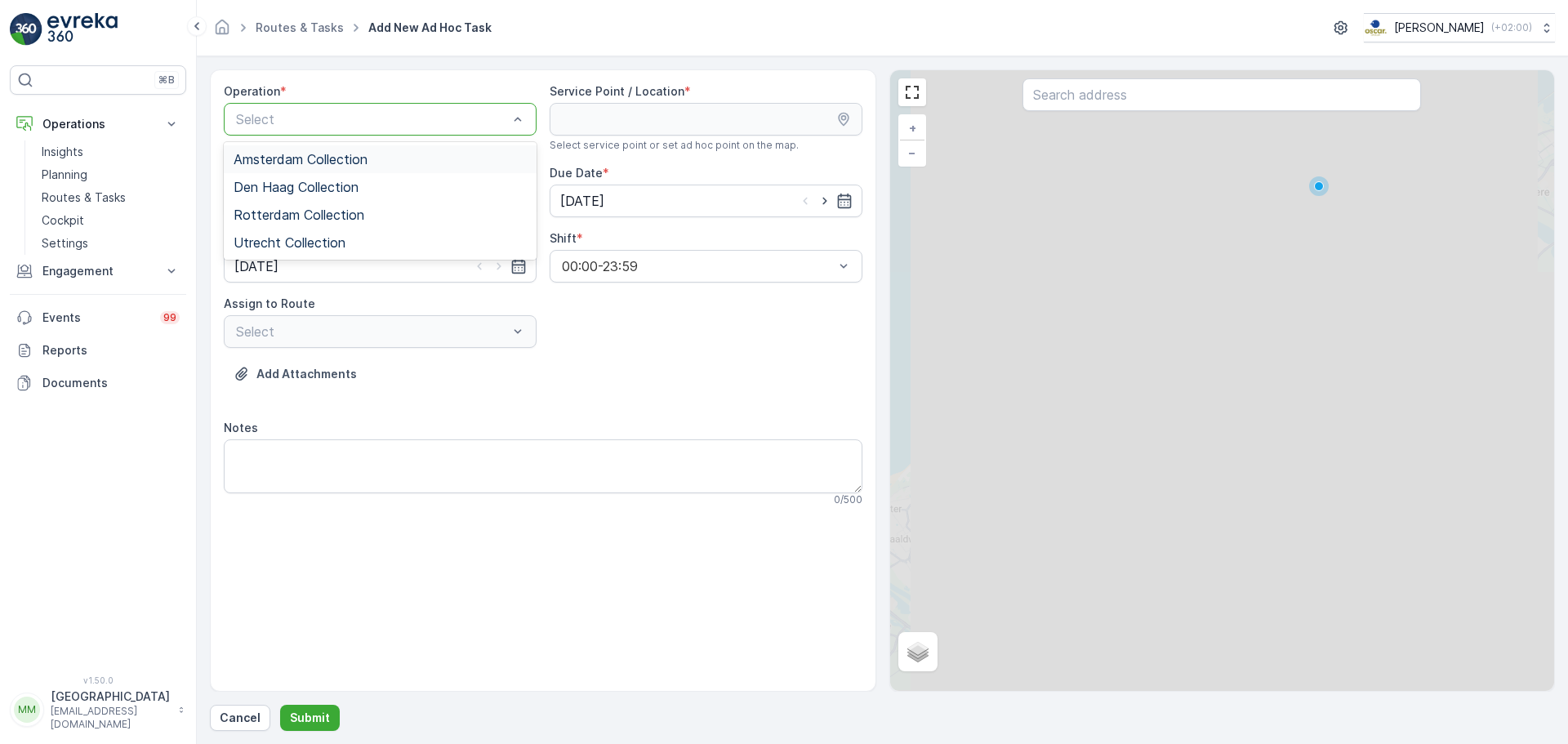
drag, startPoint x: 336, startPoint y: 157, endPoint x: 401, endPoint y: 149, distance: 65.5
click at [341, 157] on span "Amsterdam Collection" at bounding box center [300, 159] width 134 height 14
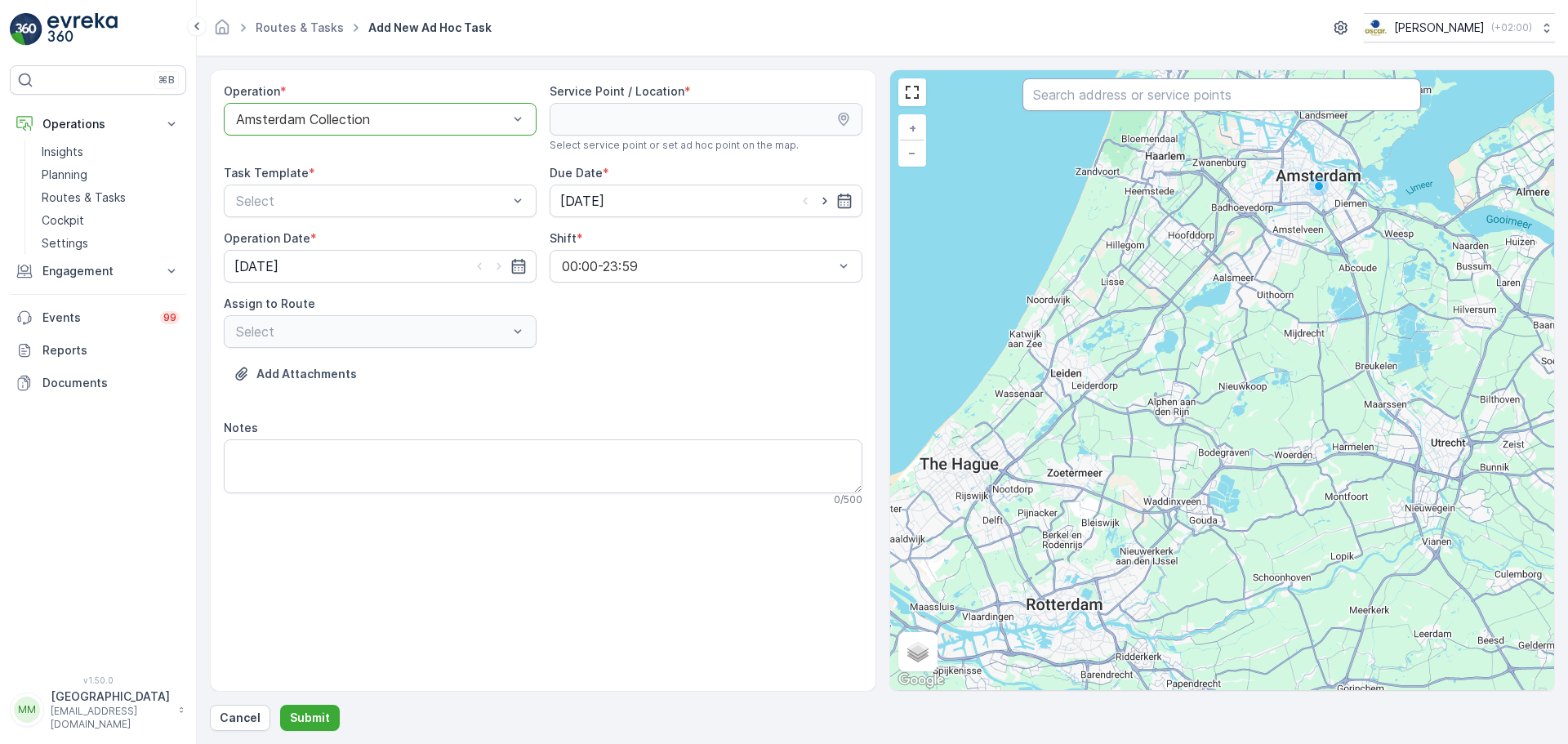
click at [1130, 101] on input "text" at bounding box center [1221, 95] width 399 height 33
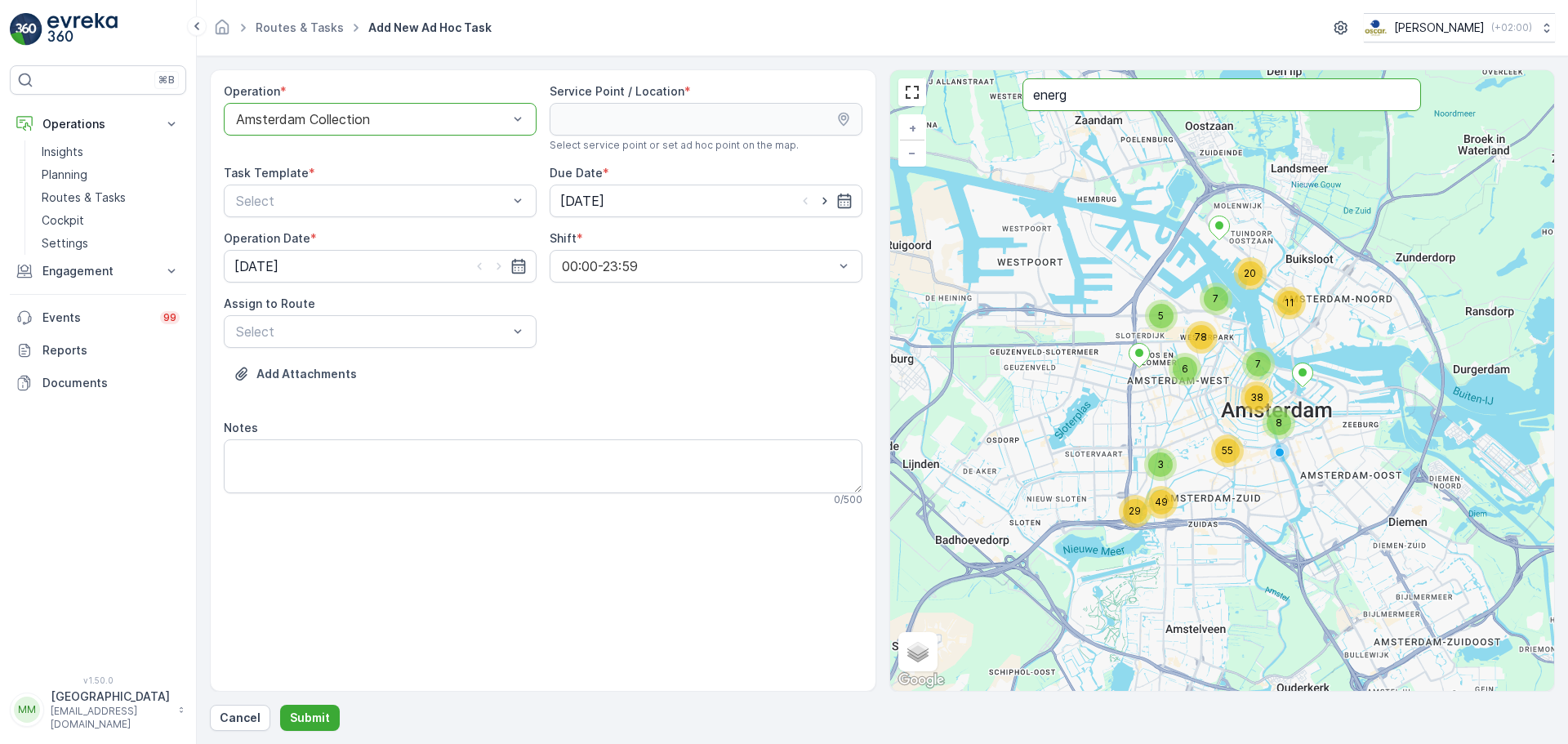
type input "energ"
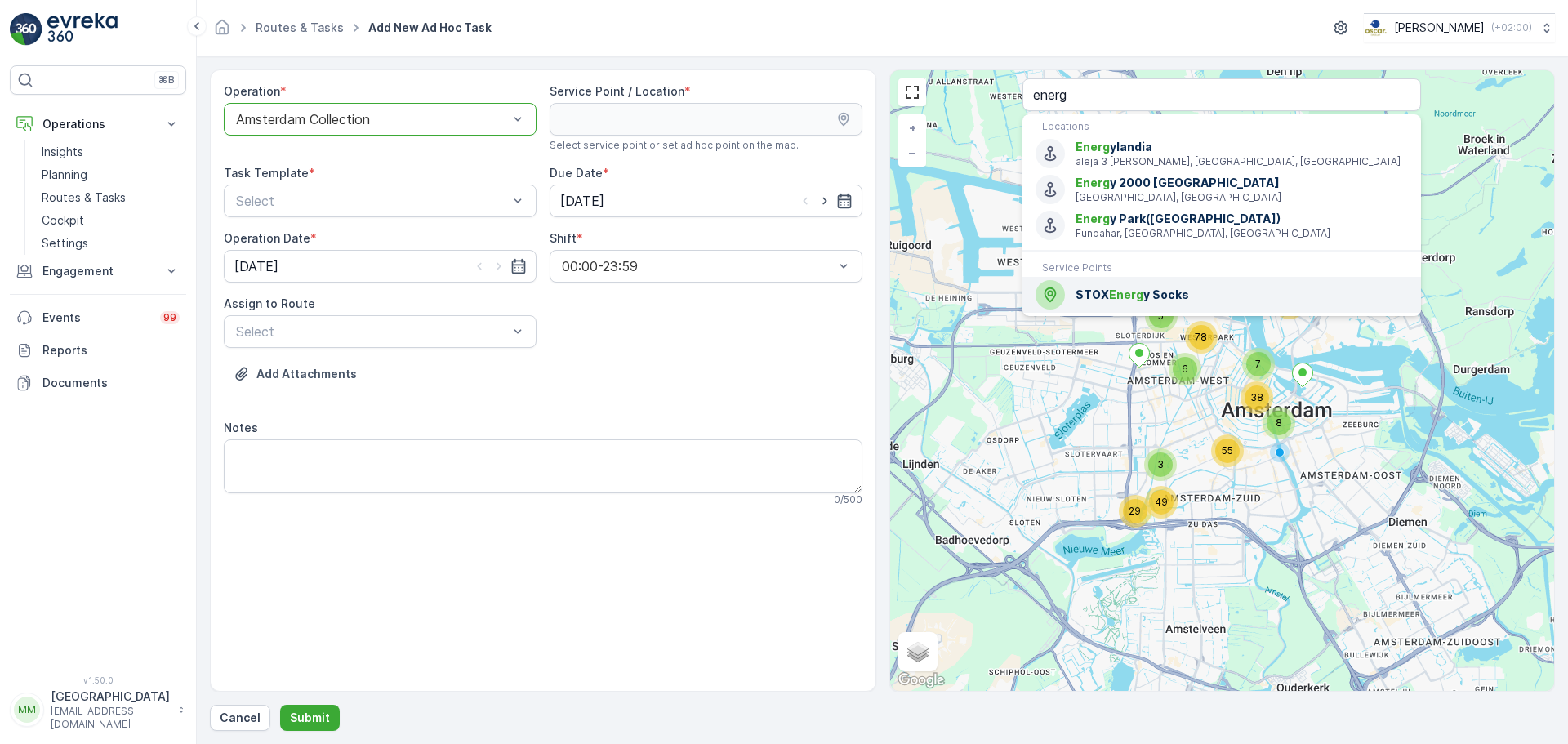
click at [1142, 294] on span "STOX Energ y Socks" at bounding box center [1242, 295] width 333 height 16
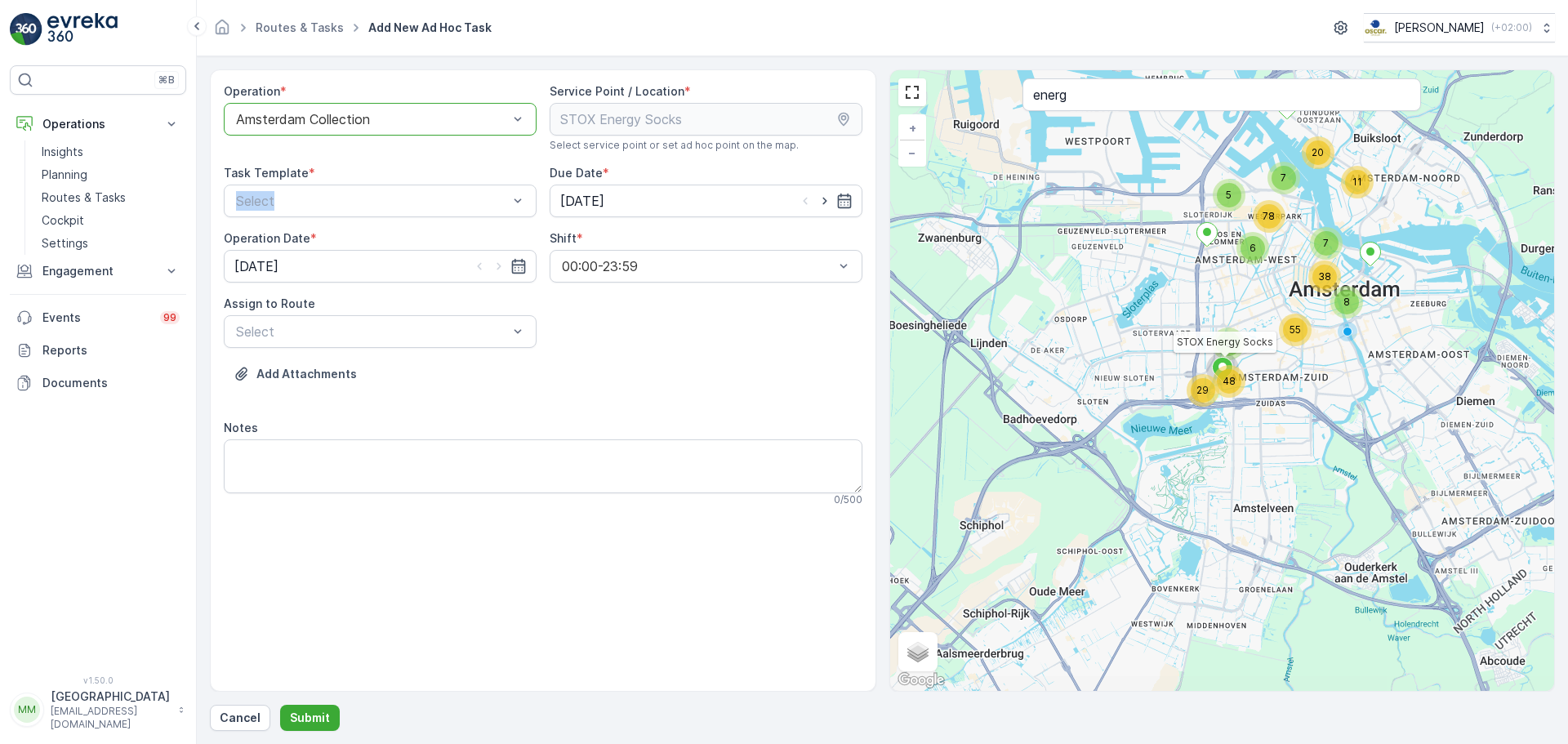
click at [396, 182] on div "Task Template * Select" at bounding box center [380, 191] width 313 height 52
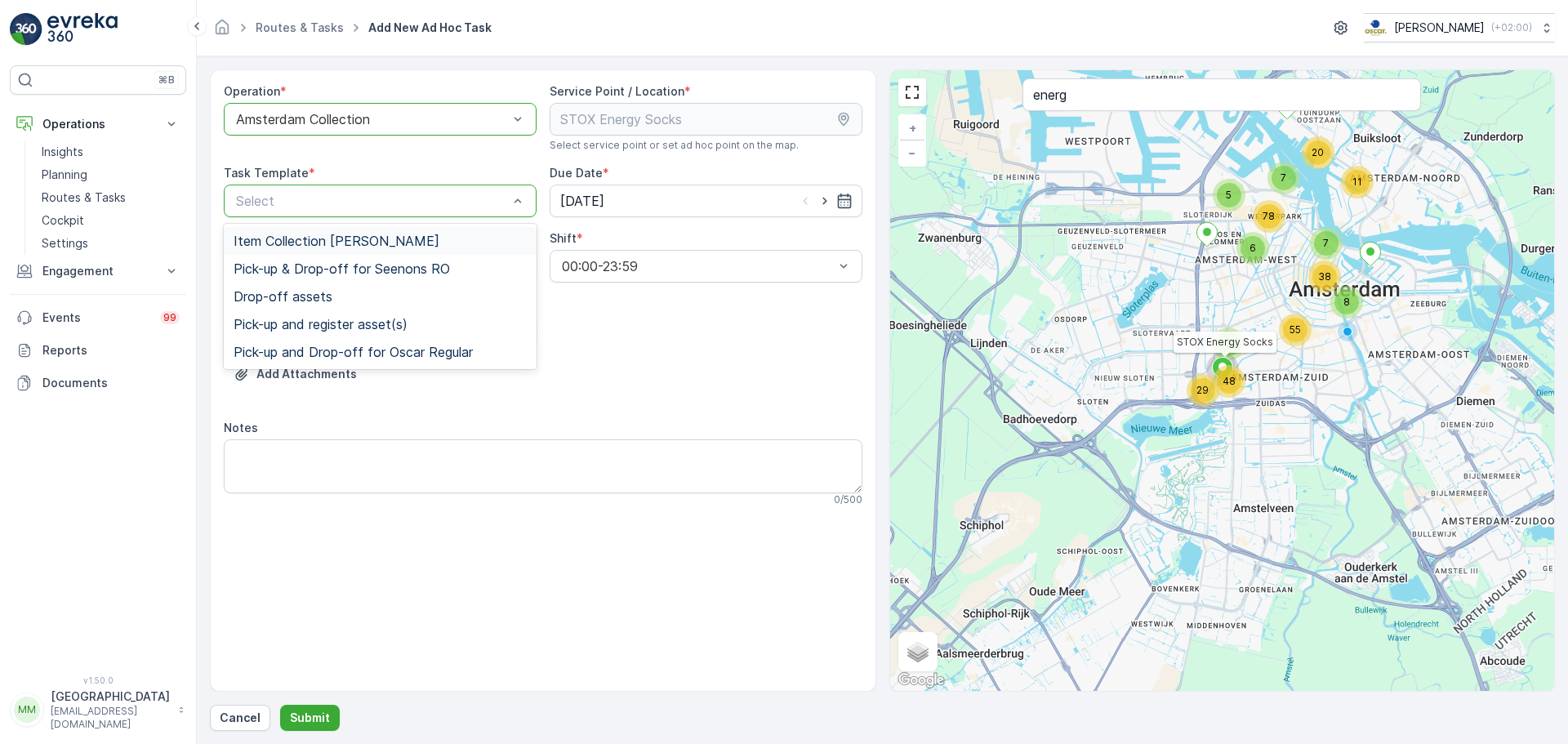
click at [319, 235] on span "Item Collection Oscar Regulier" at bounding box center [336, 240] width 206 height 14
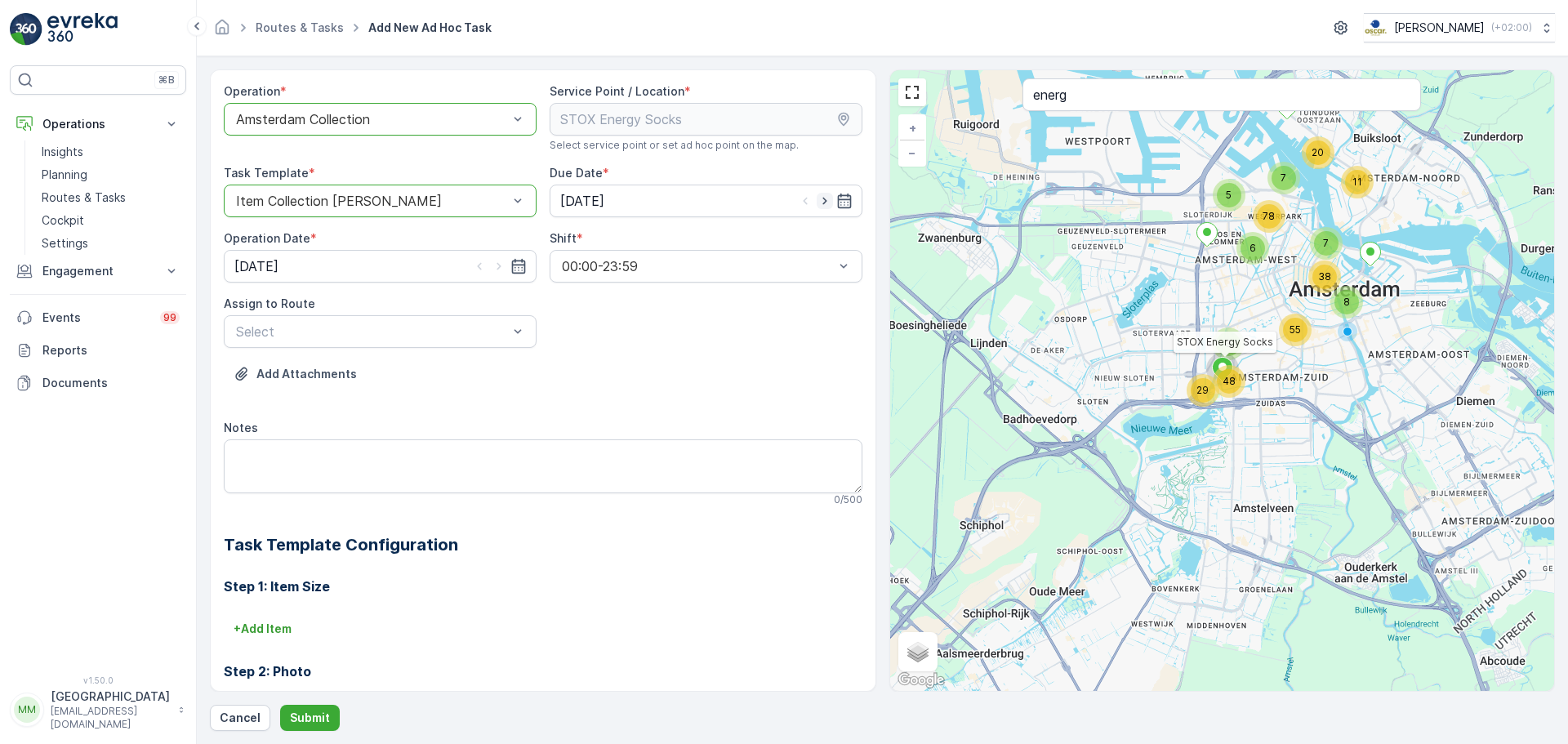
click at [816, 202] on icon "button" at bounding box center [824, 201] width 16 height 16
type input "10.09.2025"
click at [493, 261] on icon "button" at bounding box center [499, 266] width 16 height 16
type input "10.09.2025"
click at [428, 321] on div "Select" at bounding box center [380, 332] width 313 height 33
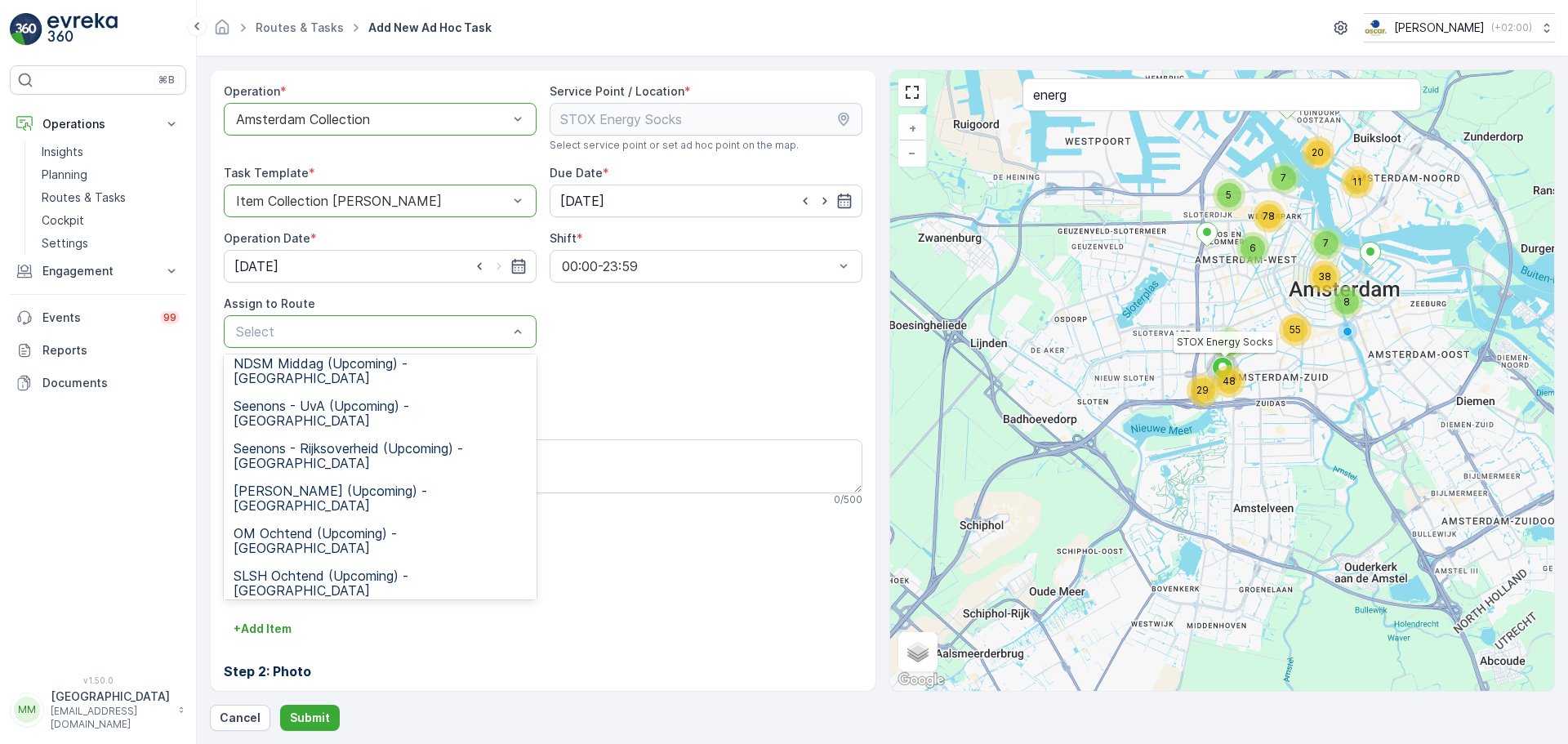
scroll to position [245, 0]
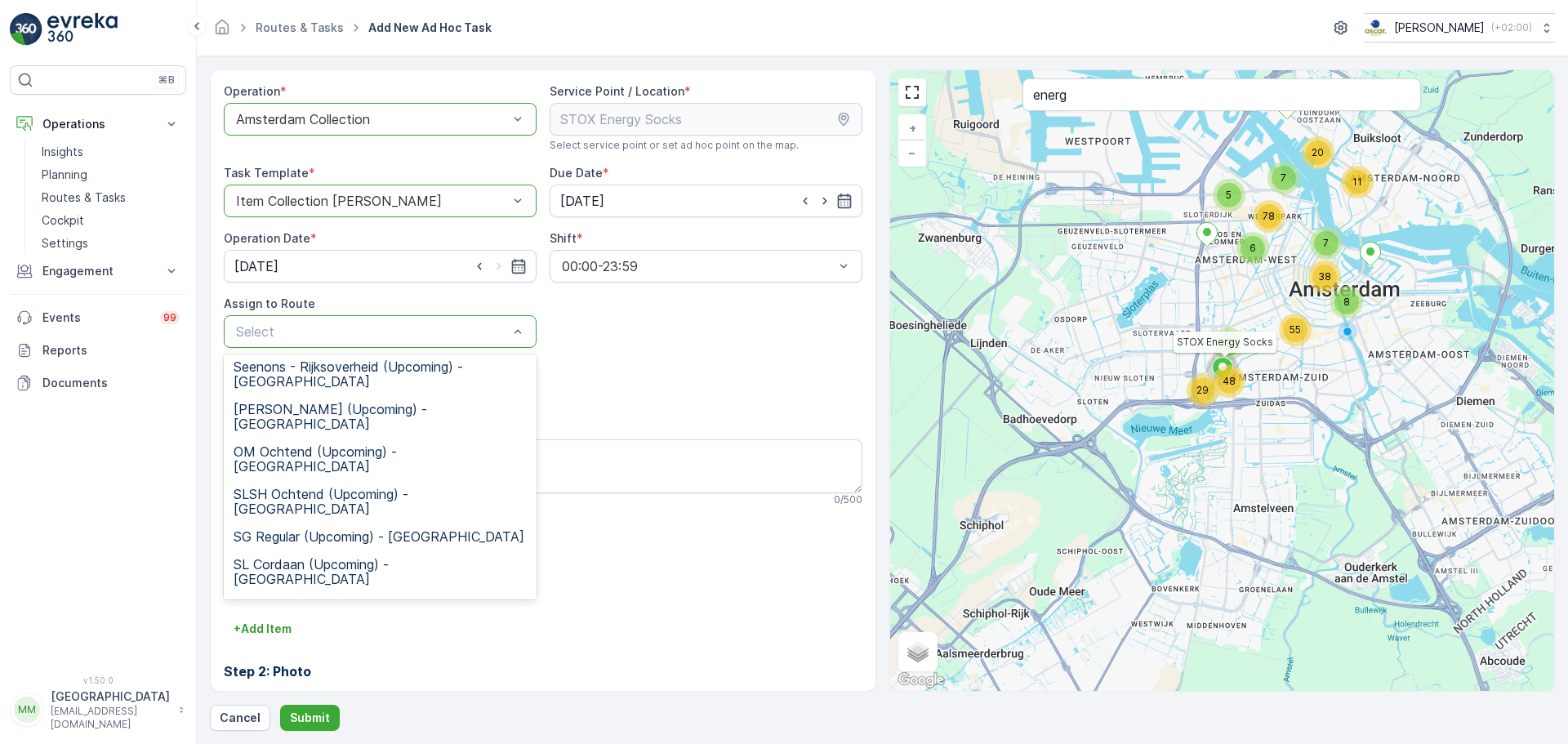
click at [334, 642] on span "OS ochtend (Upcoming) - Amsterdam" at bounding box center [380, 656] width 293 height 30
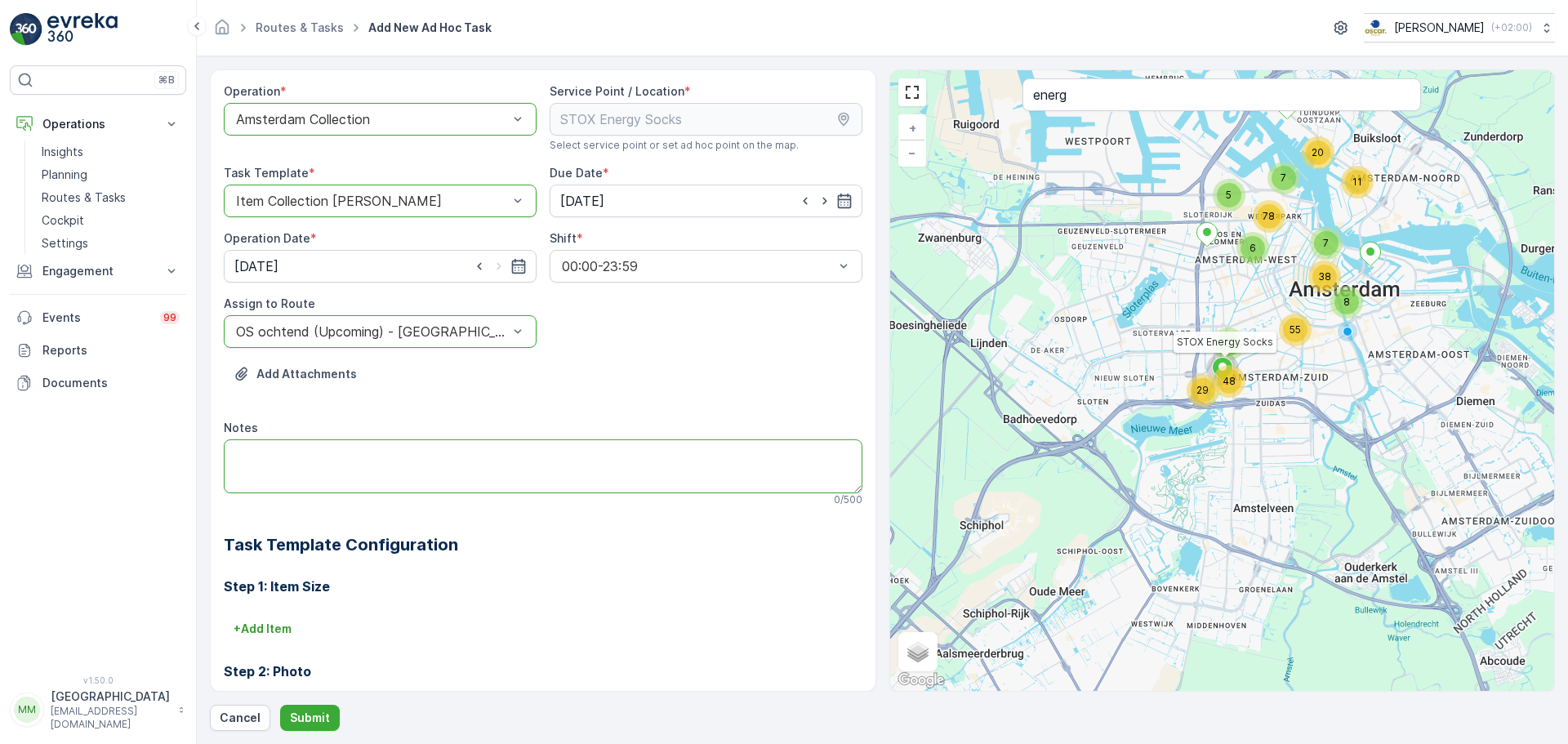
click at [343, 448] on textarea "Notes" at bounding box center [543, 466] width 638 height 54
type textarea "graag brengen: 5x 60: pd zakken"
click at [283, 713] on button "Submit" at bounding box center [310, 718] width 60 height 26
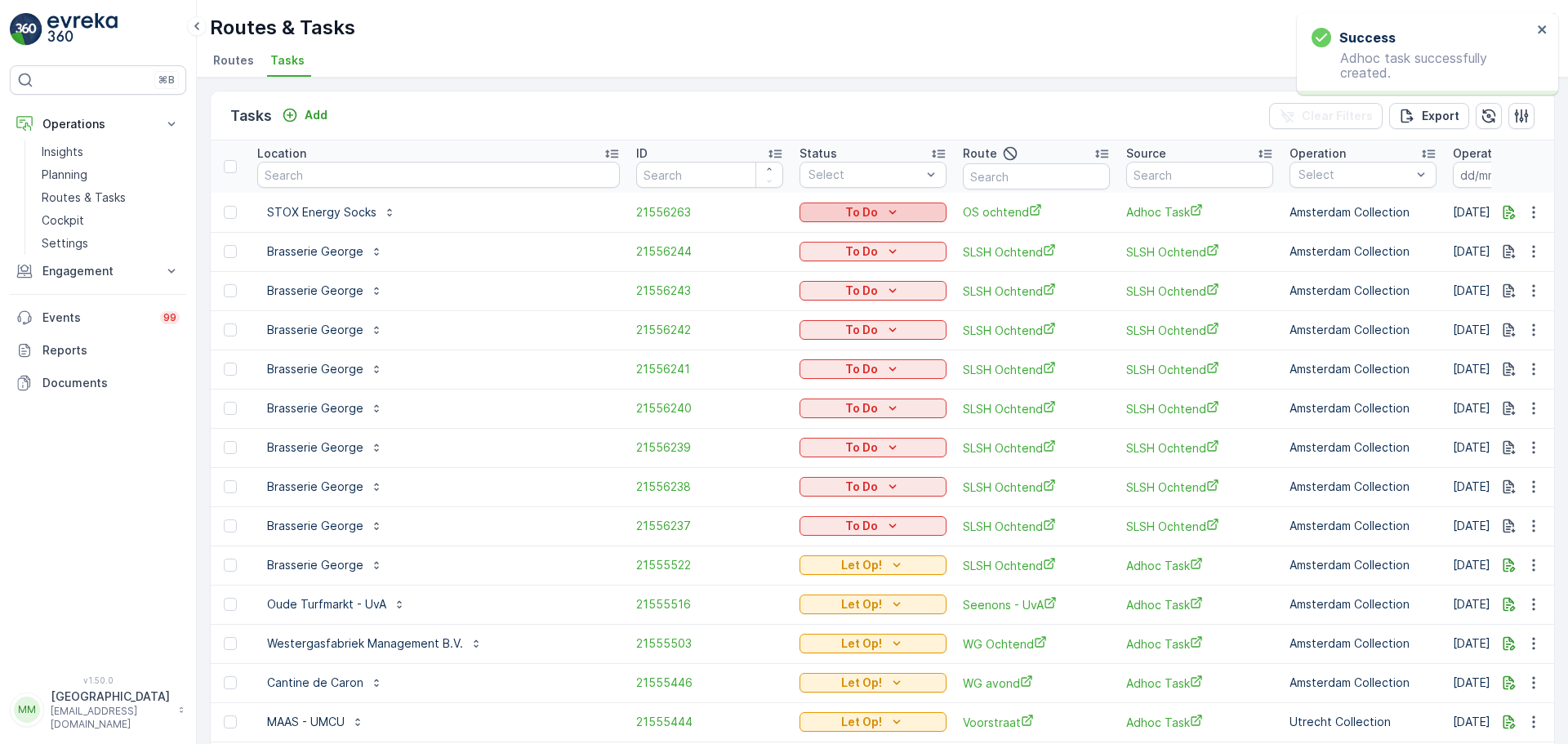
click at [884, 215] on icon "To Do" at bounding box center [892, 212] width 16 height 16
click at [803, 236] on div "Let Op!" at bounding box center [799, 236] width 104 height 23
